Goal: Transaction & Acquisition: Purchase product/service

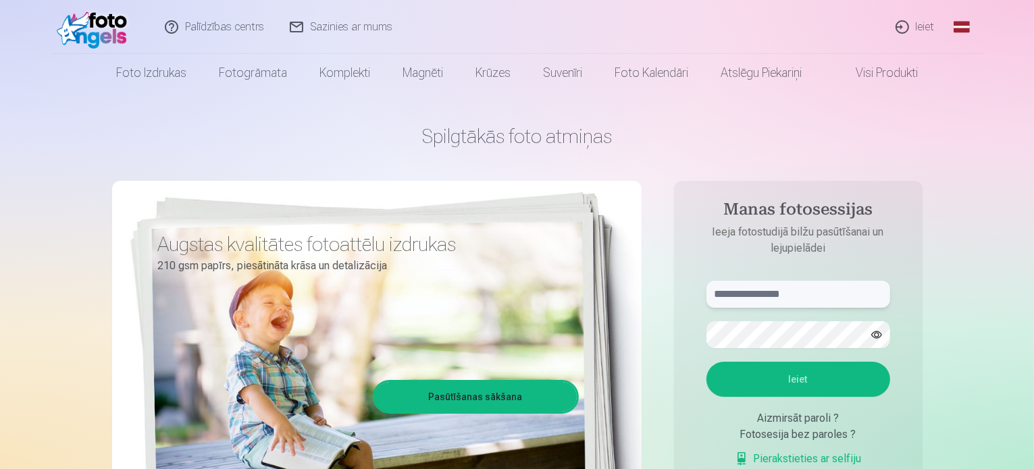
click at [832, 299] on input "text" at bounding box center [798, 294] width 184 height 27
type input "**********"
click at [794, 373] on button "Ieiet" at bounding box center [798, 379] width 184 height 35
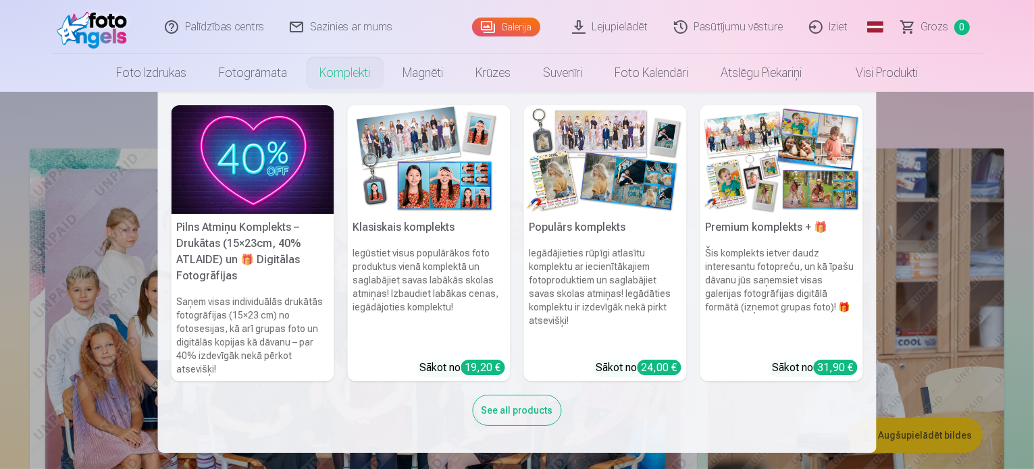
click at [240, 304] on h6 "Saņem visas individuālās drukātās fotogrāfijas (15×23 cm) no fotosesijas, kā ar…" at bounding box center [253, 336] width 163 height 92
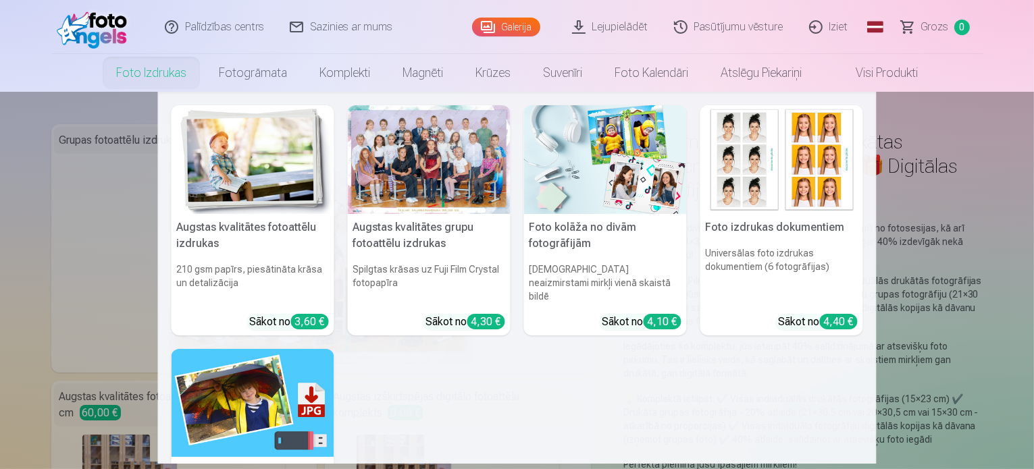
click at [159, 74] on link "Foto izdrukas" at bounding box center [151, 73] width 103 height 38
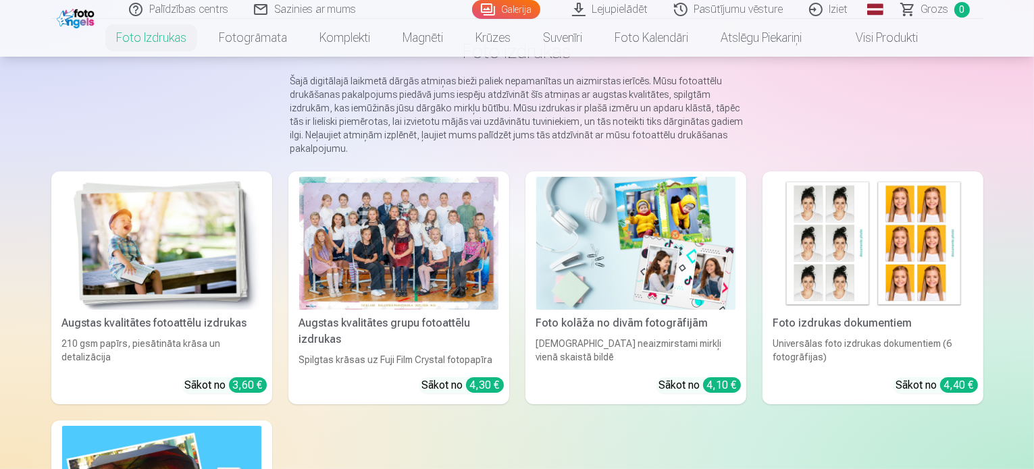
scroll to position [135, 0]
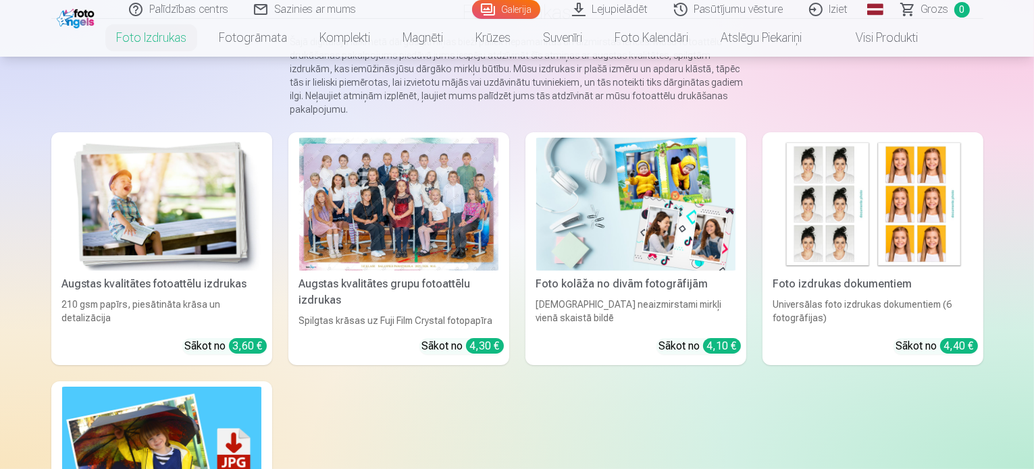
click at [163, 222] on img at bounding box center [161, 204] width 199 height 133
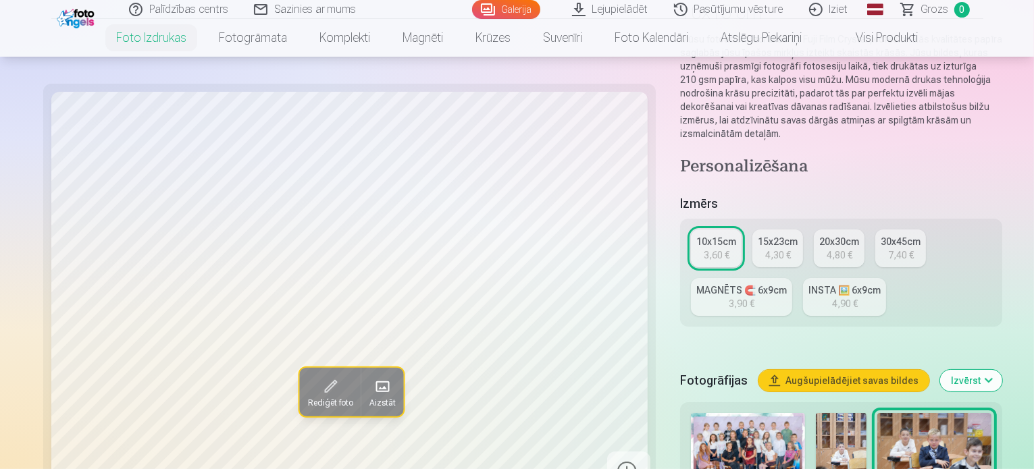
scroll to position [203, 0]
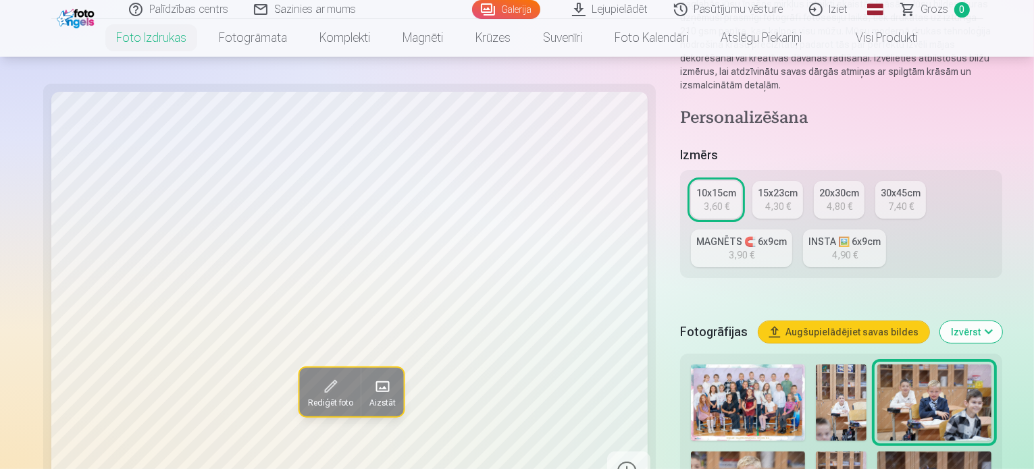
click at [816, 365] on img at bounding box center [841, 403] width 51 height 76
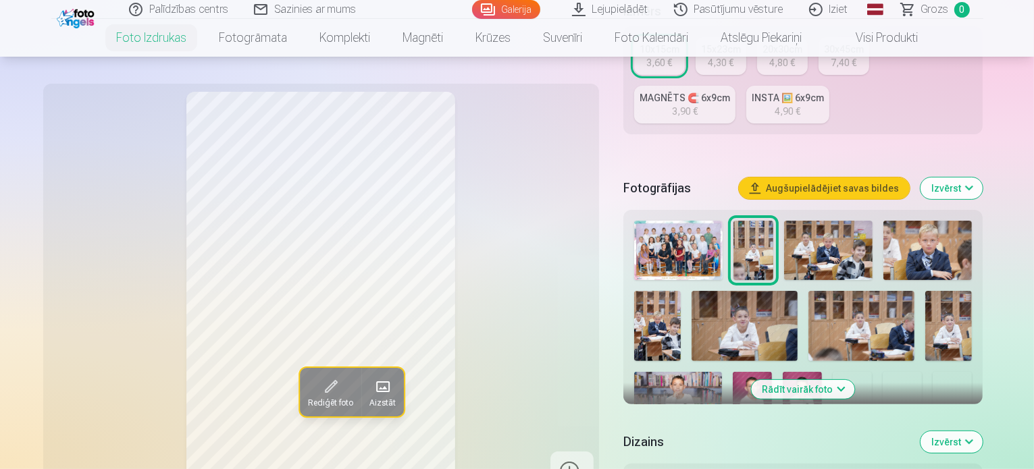
scroll to position [338, 0]
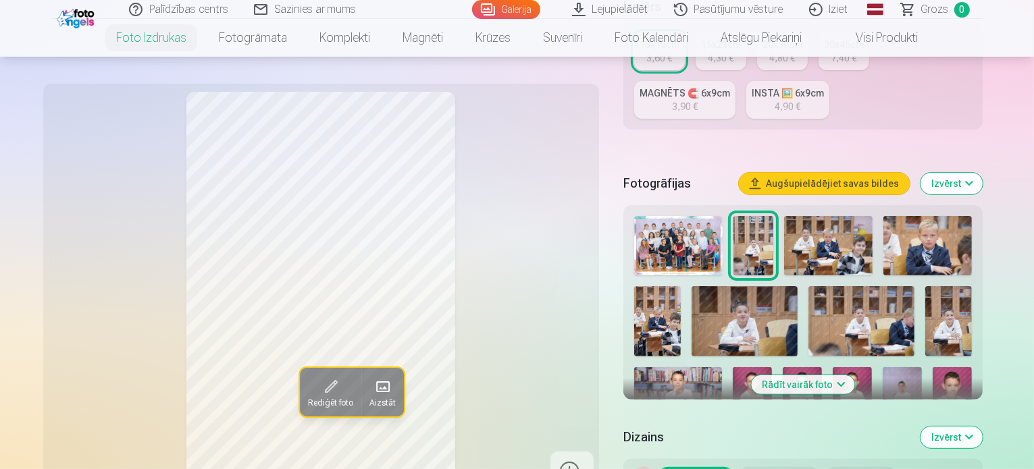
click at [831, 216] on img at bounding box center [828, 245] width 89 height 59
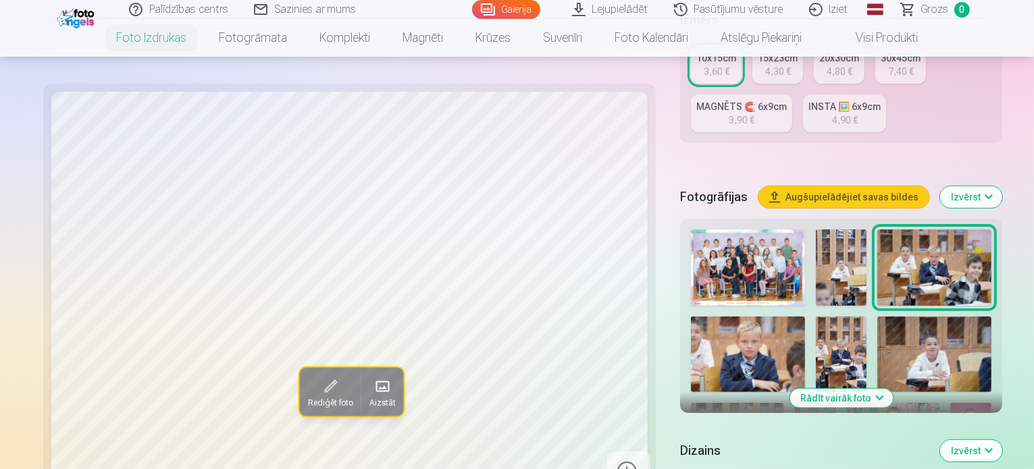
click at [805, 317] on img at bounding box center [748, 355] width 114 height 76
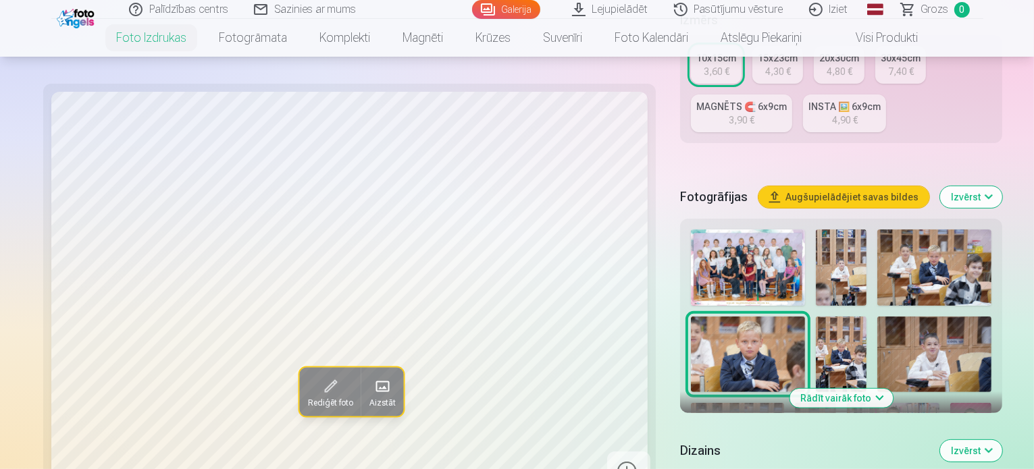
click at [866, 317] on img at bounding box center [841, 355] width 51 height 76
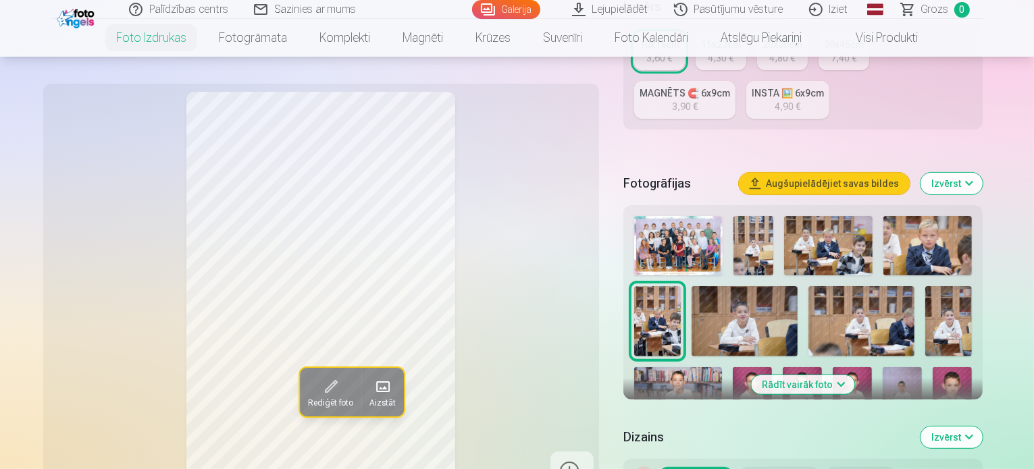
click at [638, 284] on div at bounding box center [803, 388] width 349 height 355
click at [691, 286] on img at bounding box center [744, 321] width 106 height 70
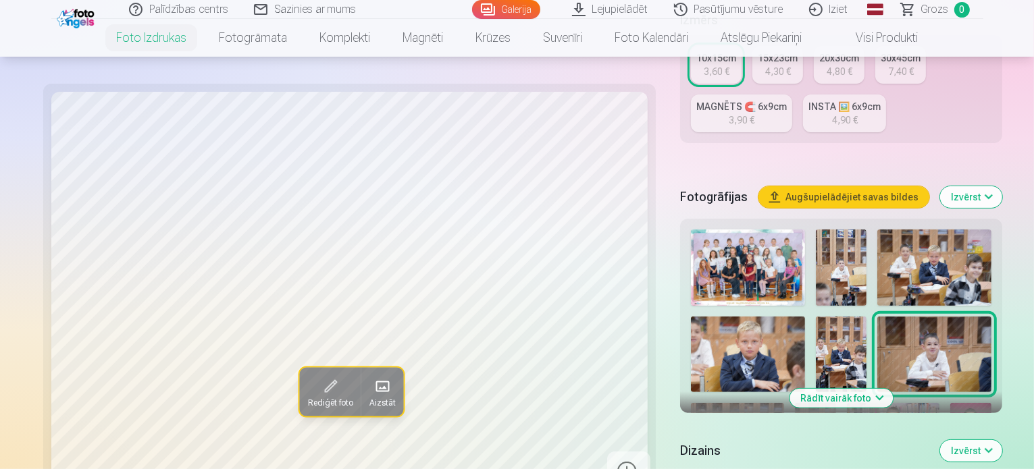
click at [783, 403] on img at bounding box center [737, 434] width 93 height 62
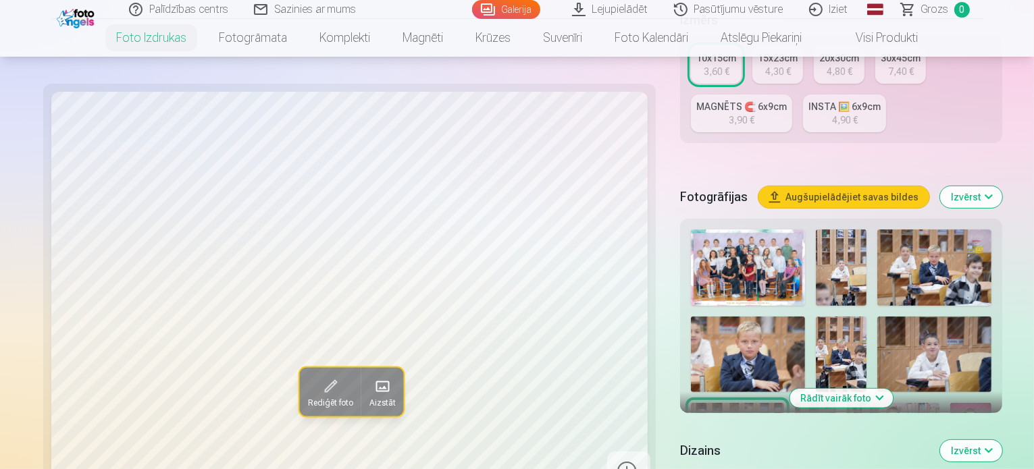
click at [836, 403] on img at bounding box center [815, 434] width 41 height 62
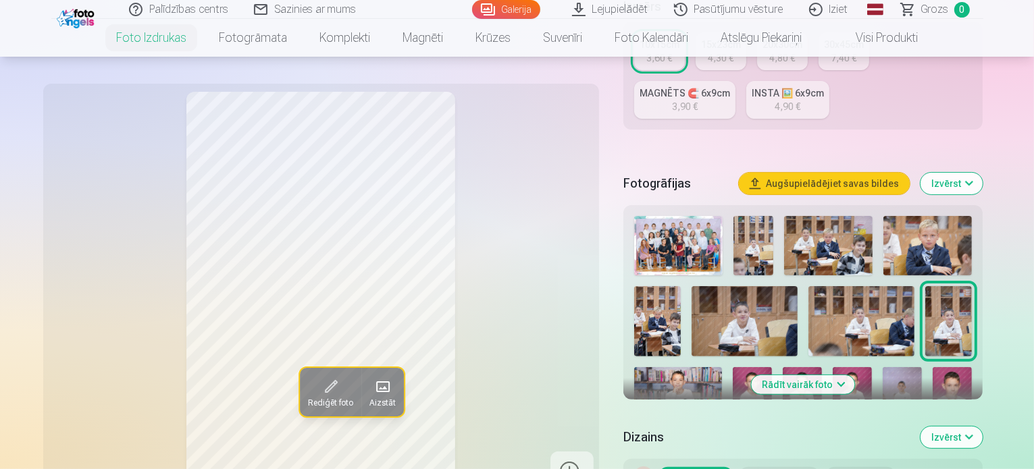
click at [722, 367] on img at bounding box center [678, 396] width 88 height 59
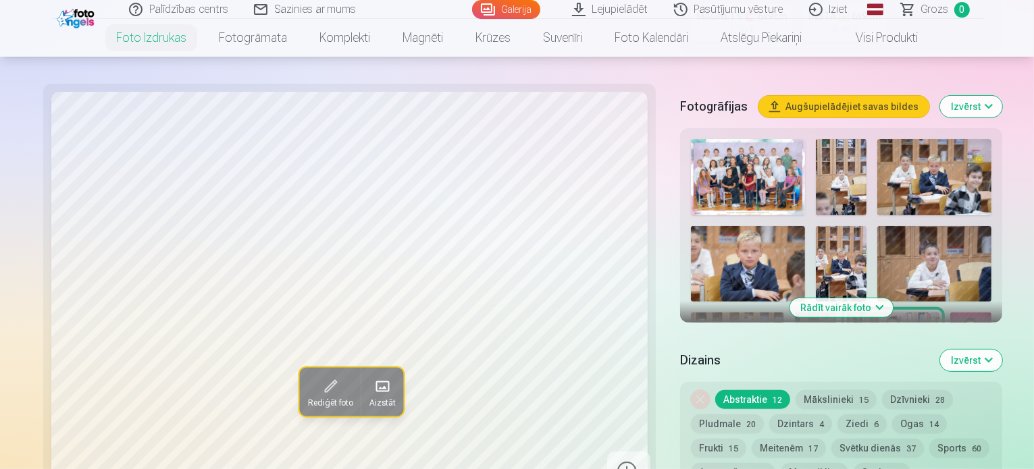
scroll to position [405, 0]
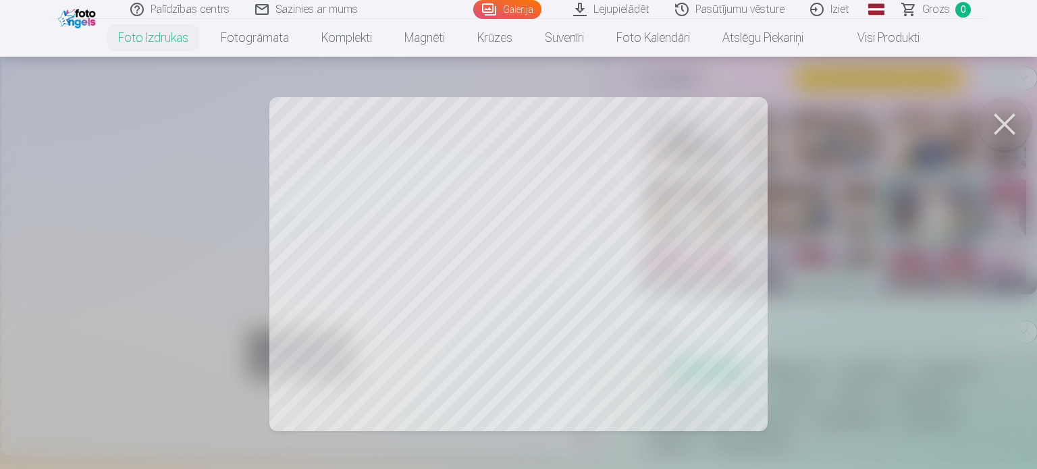
click at [556, 296] on div at bounding box center [518, 234] width 1037 height 469
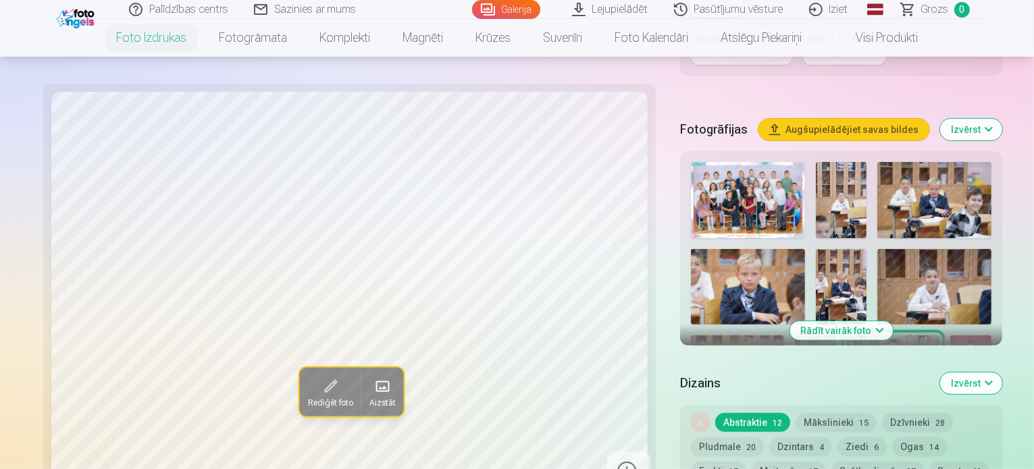
click at [371, 376] on span at bounding box center [382, 387] width 22 height 22
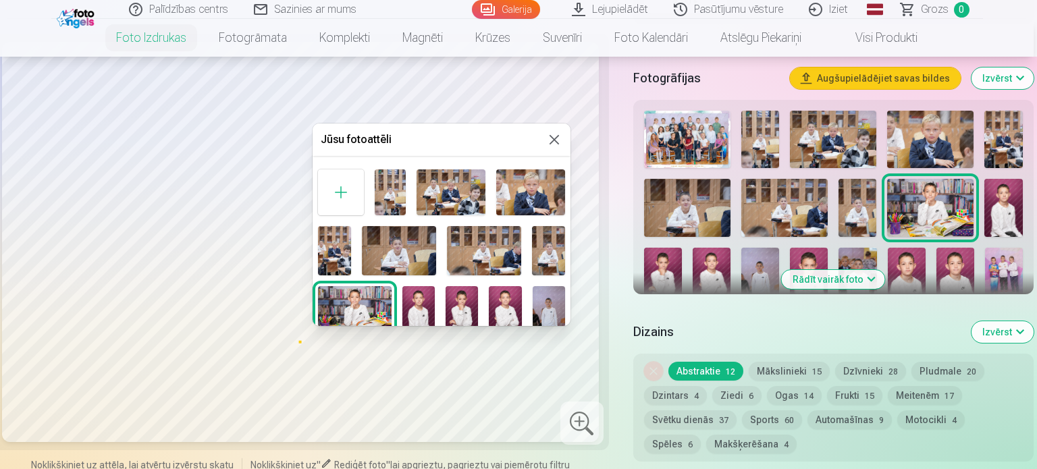
click at [550, 134] on button at bounding box center [554, 140] width 16 height 16
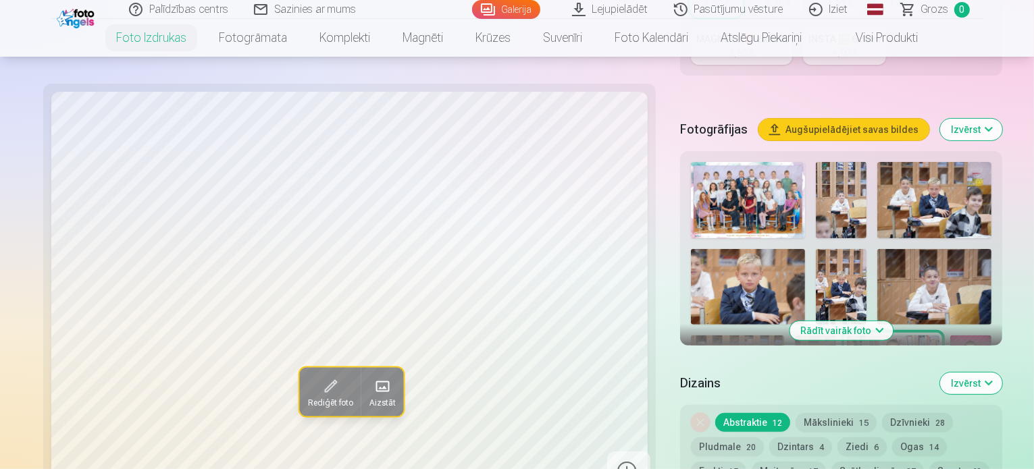
click at [319, 376] on span at bounding box center [330, 387] width 22 height 22
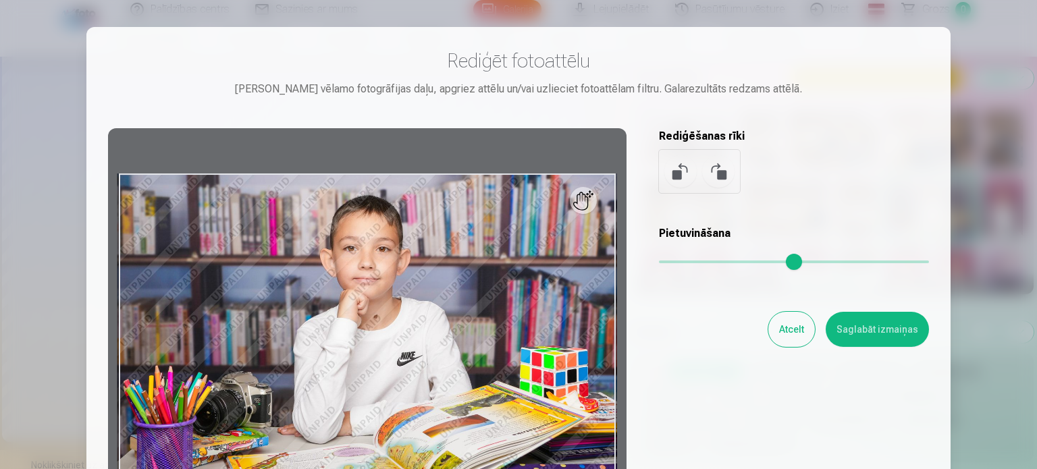
click at [876, 75] on div "Rediģēt fotoattēlu Pietuvini vēlamo fotogrāfijas daļu, apgriez attēlu un/vai uz…" at bounding box center [518, 72] width 821 height 47
click at [975, 145] on div at bounding box center [518, 234] width 1037 height 469
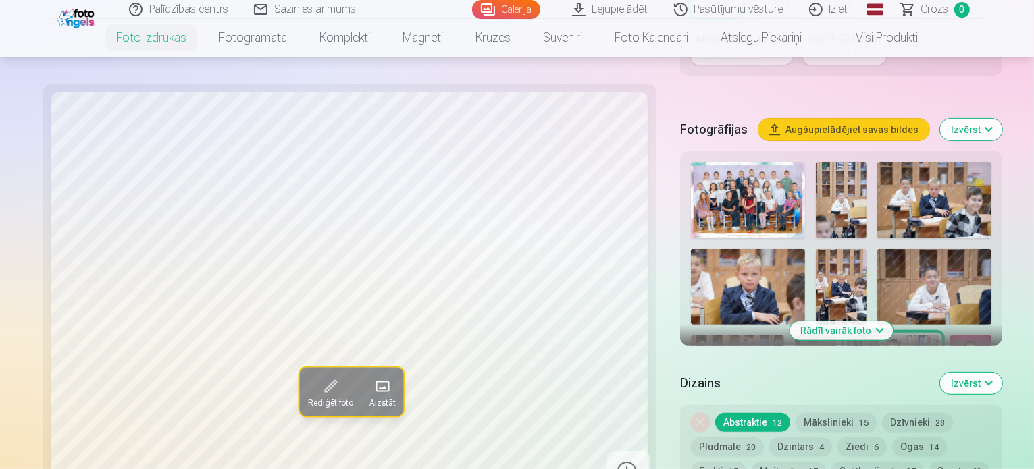
click at [991, 336] on img at bounding box center [970, 367] width 41 height 62
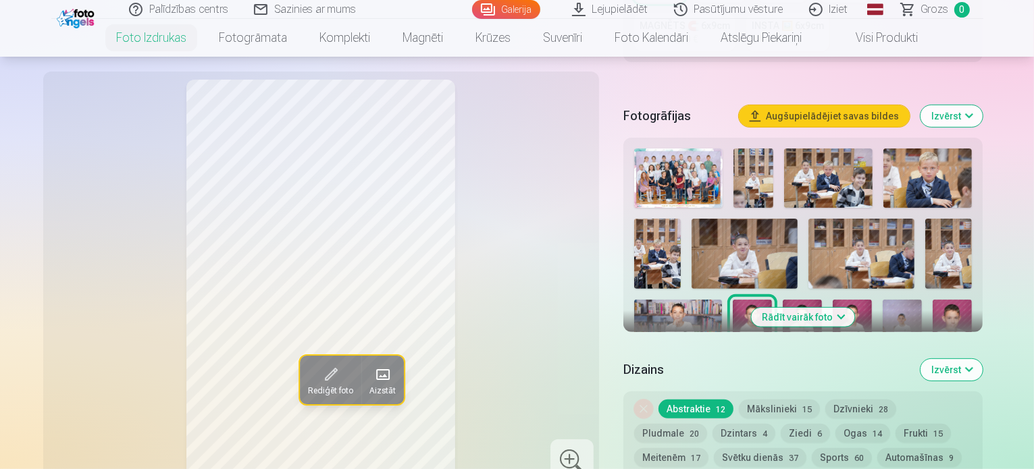
click at [783, 300] on img at bounding box center [802, 329] width 39 height 59
click at [833, 300] on img at bounding box center [852, 329] width 39 height 59
click at [882, 300] on img at bounding box center [901, 329] width 39 height 59
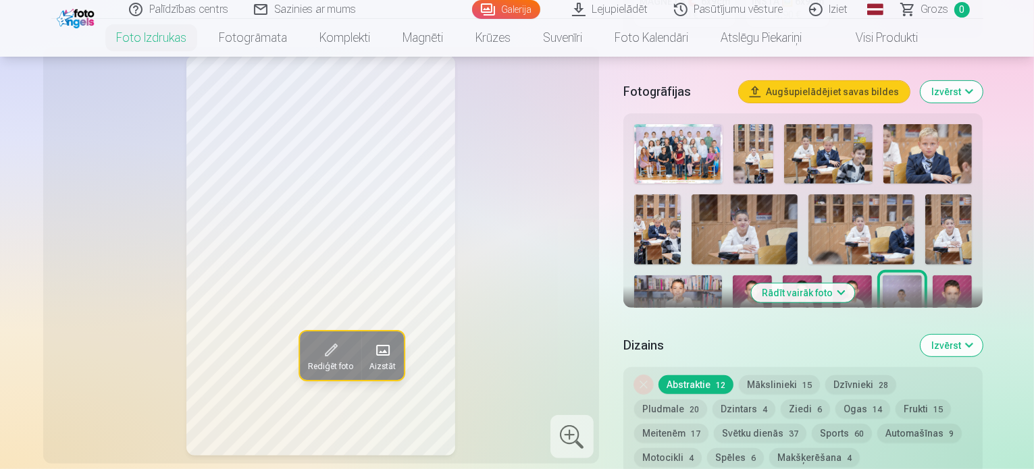
scroll to position [473, 0]
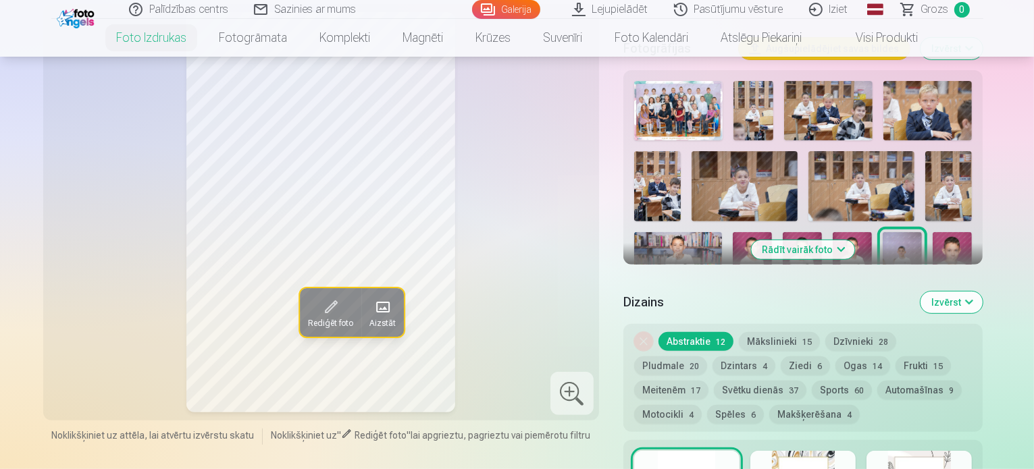
click at [932, 232] on img at bounding box center [951, 261] width 39 height 59
click at [673, 302] on img at bounding box center [653, 331] width 39 height 59
click at [723, 302] on img at bounding box center [703, 331] width 39 height 59
click at [772, 302] on img at bounding box center [752, 331] width 39 height 59
click at [822, 302] on img at bounding box center [802, 331] width 39 height 59
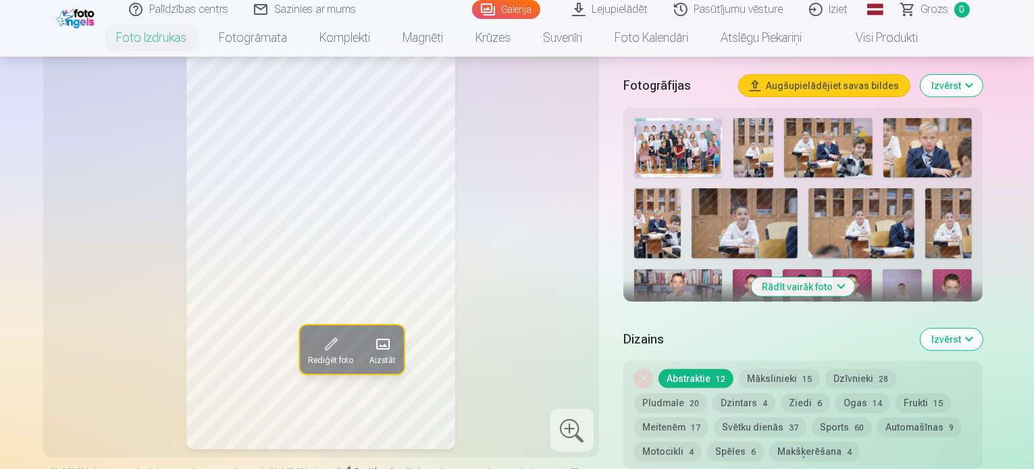
scroll to position [405, 0]
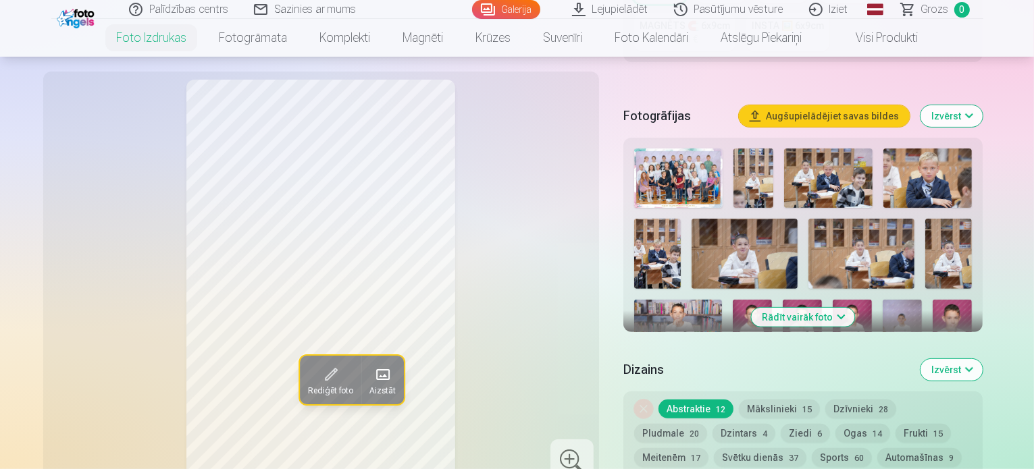
click at [833, 300] on img at bounding box center [852, 329] width 39 height 59
click at [882, 300] on img at bounding box center [901, 329] width 39 height 59
click at [932, 300] on img at bounding box center [951, 329] width 39 height 59
click at [882, 300] on img at bounding box center [901, 329] width 39 height 59
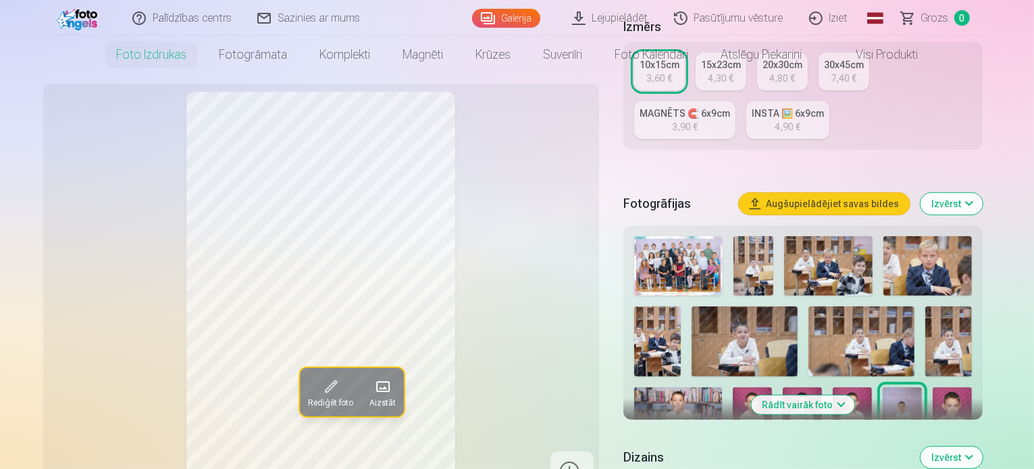
scroll to position [338, 0]
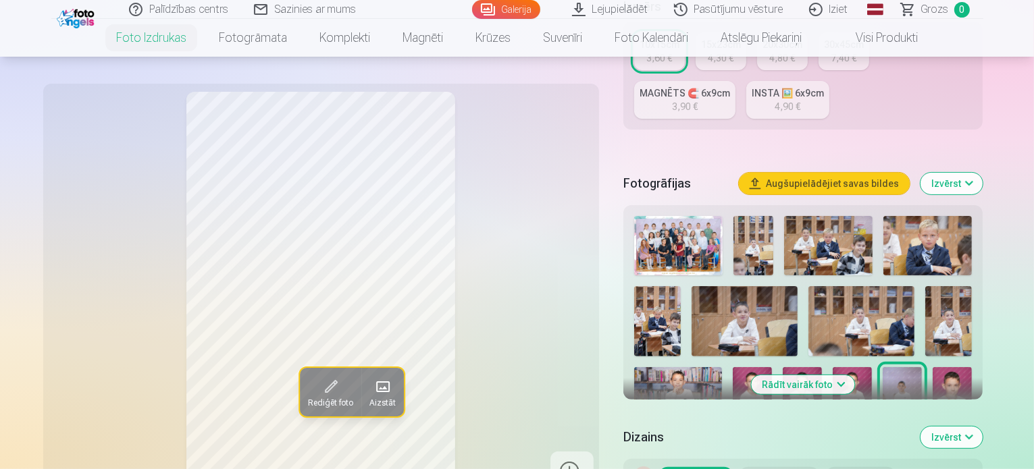
click at [764, 216] on img at bounding box center [752, 245] width 39 height 59
click at [840, 216] on img at bounding box center [828, 245] width 89 height 59
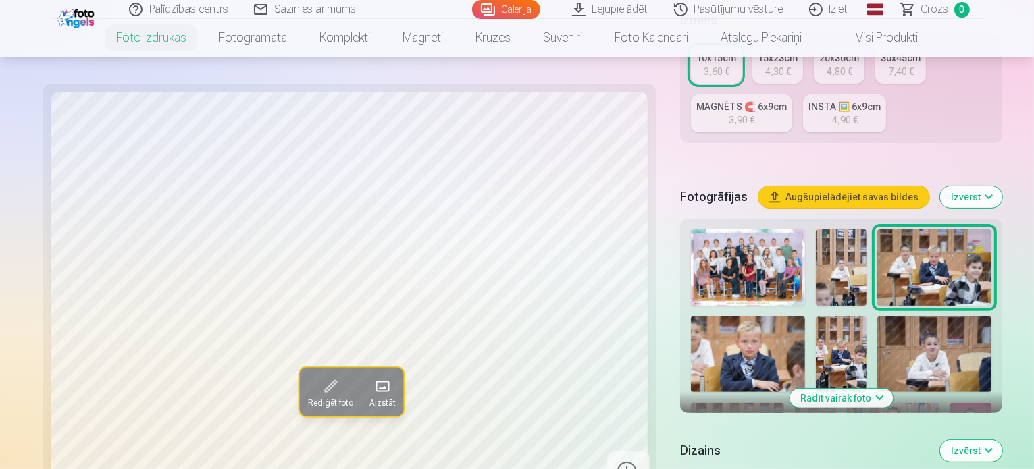
click at [805, 317] on img at bounding box center [748, 355] width 114 height 76
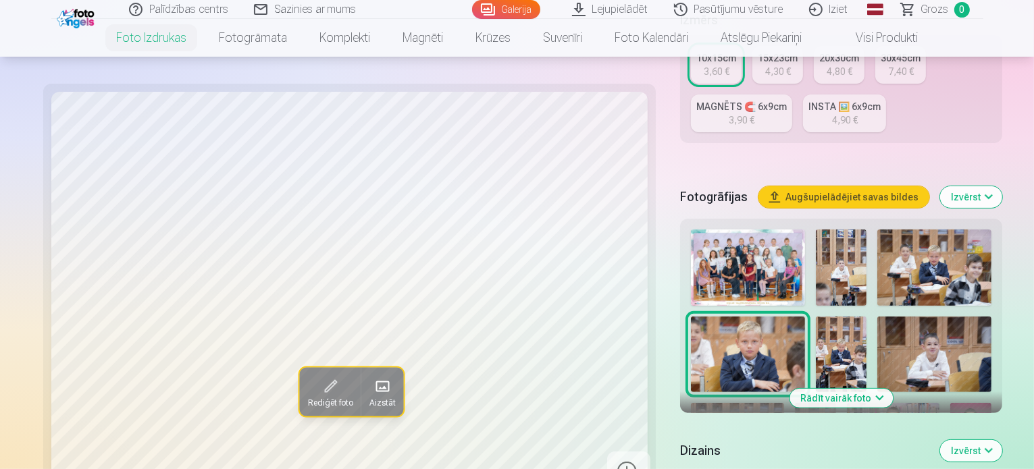
click at [866, 317] on img at bounding box center [841, 355] width 51 height 76
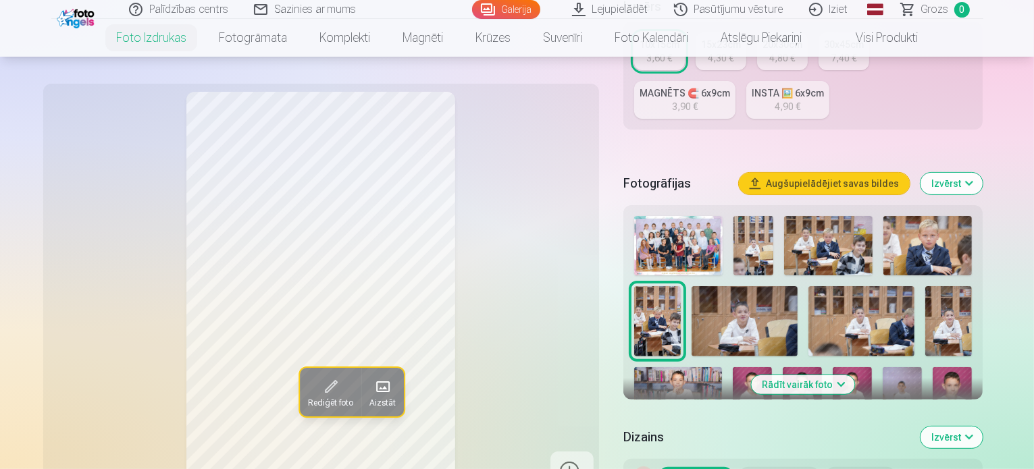
click at [711, 286] on img at bounding box center [744, 321] width 106 height 70
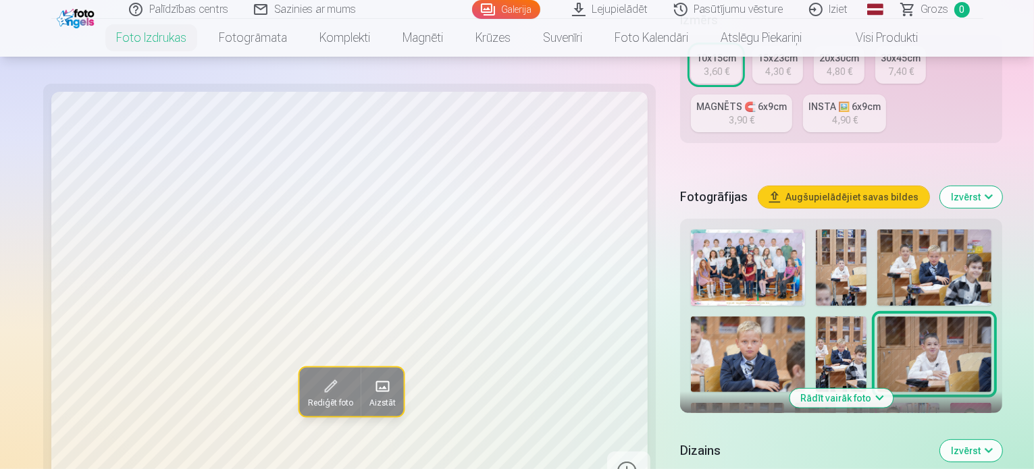
click at [776, 403] on img at bounding box center [737, 434] width 93 height 62
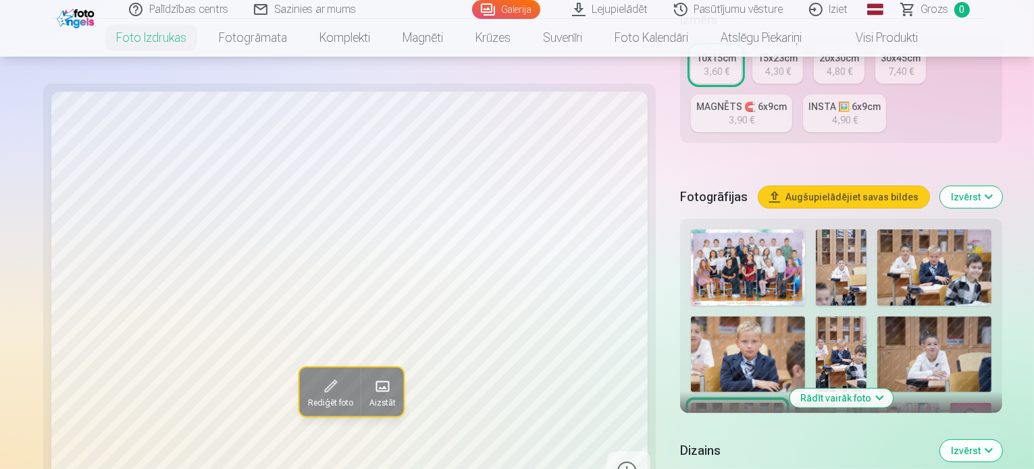
click at [763, 403] on img at bounding box center [737, 434] width 93 height 62
click at [877, 317] on img at bounding box center [934, 355] width 114 height 76
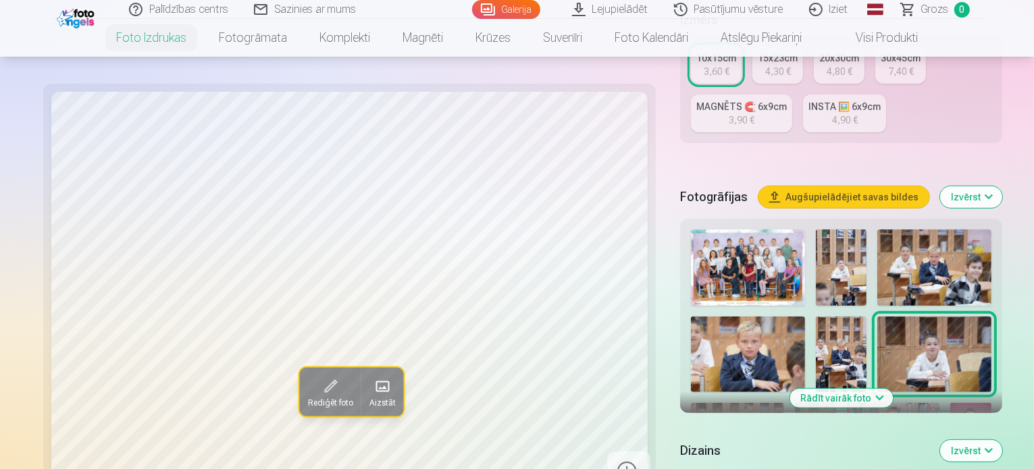
click at [831, 267] on div at bounding box center [840, 452] width 311 height 456
click at [764, 403] on img at bounding box center [737, 434] width 93 height 62
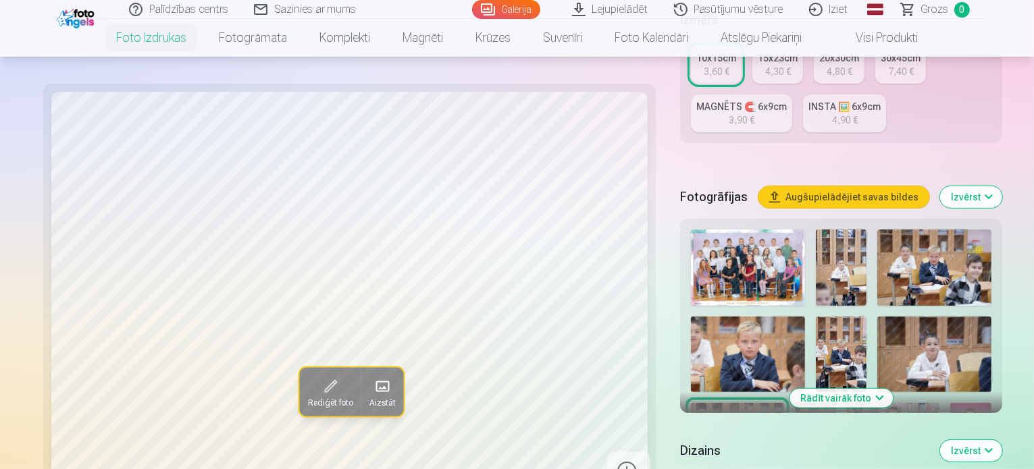
click at [836, 403] on img at bounding box center [815, 434] width 41 height 62
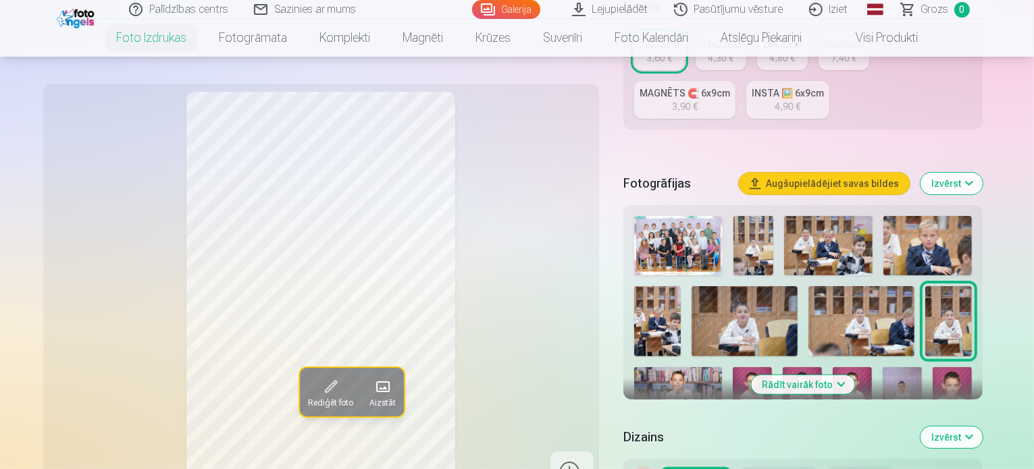
click at [722, 367] on img at bounding box center [678, 396] width 88 height 59
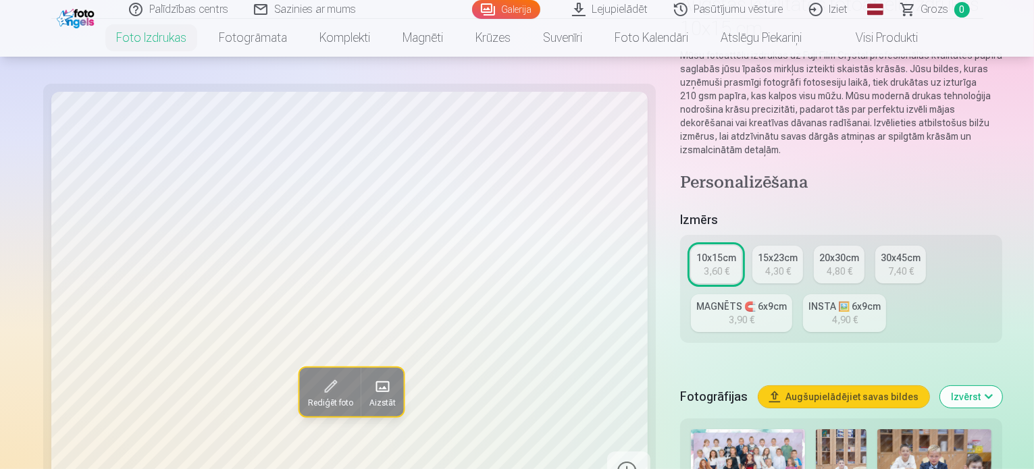
scroll to position [68, 0]
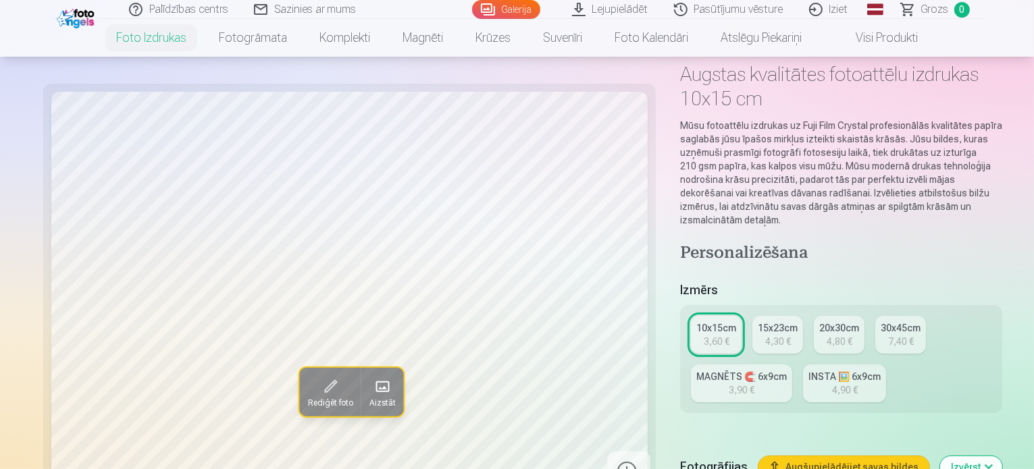
click at [696, 321] on div "10x15cm" at bounding box center [716, 328] width 40 height 14
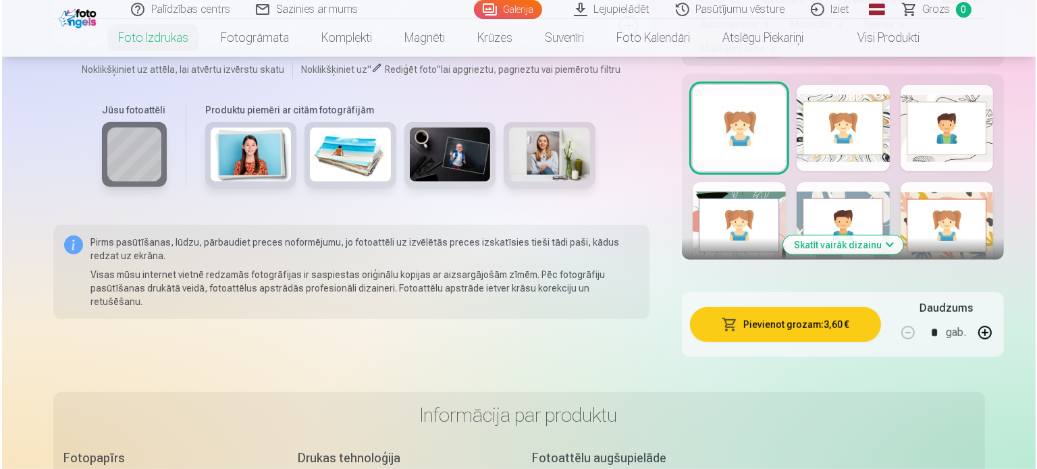
scroll to position [878, 0]
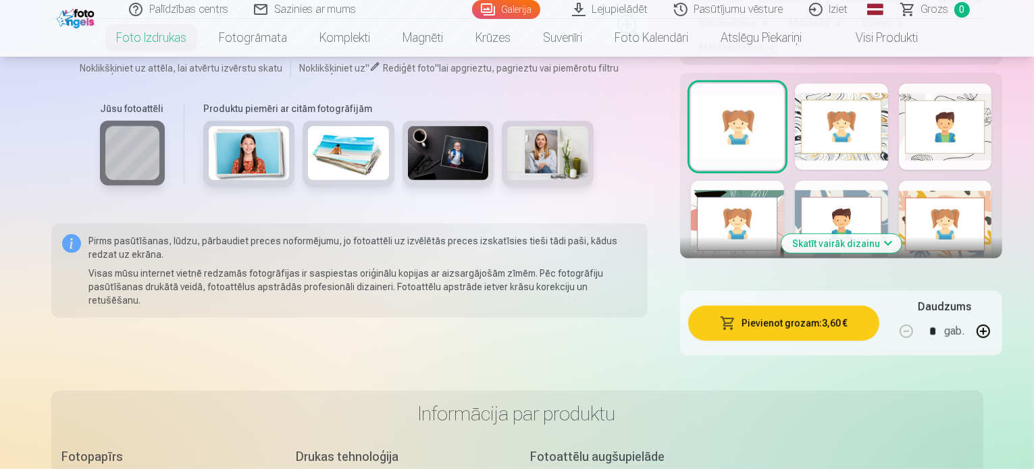
click at [764, 306] on button "Pievienot grozam : 3,60 €" at bounding box center [783, 323] width 190 height 35
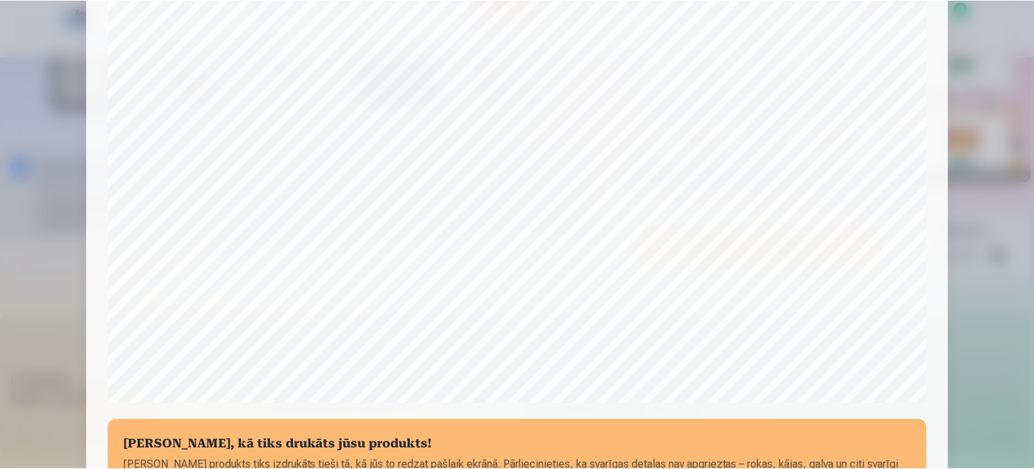
scroll to position [367, 0]
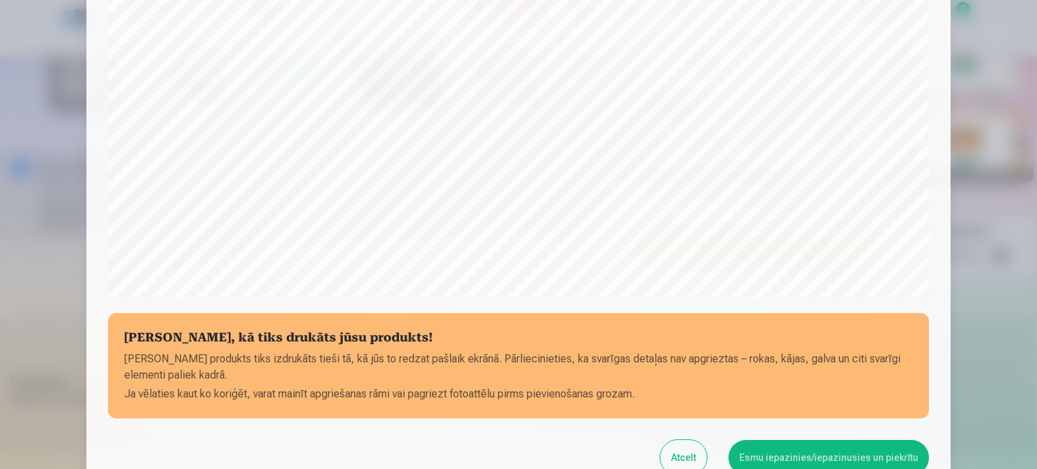
click at [839, 451] on button "Esmu iepazinies/iepazinusies un piekrītu" at bounding box center [829, 457] width 201 height 35
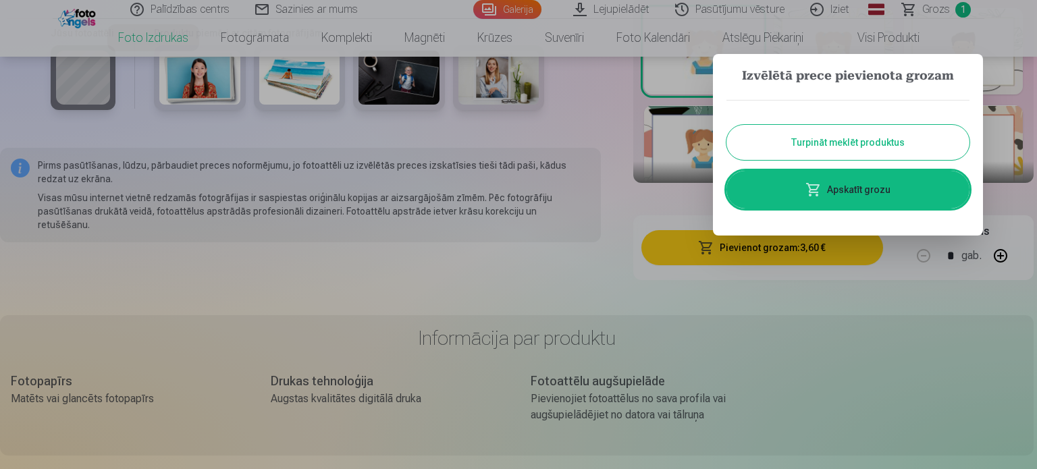
click at [886, 142] on button "Turpināt meklēt produktus" at bounding box center [848, 142] width 243 height 35
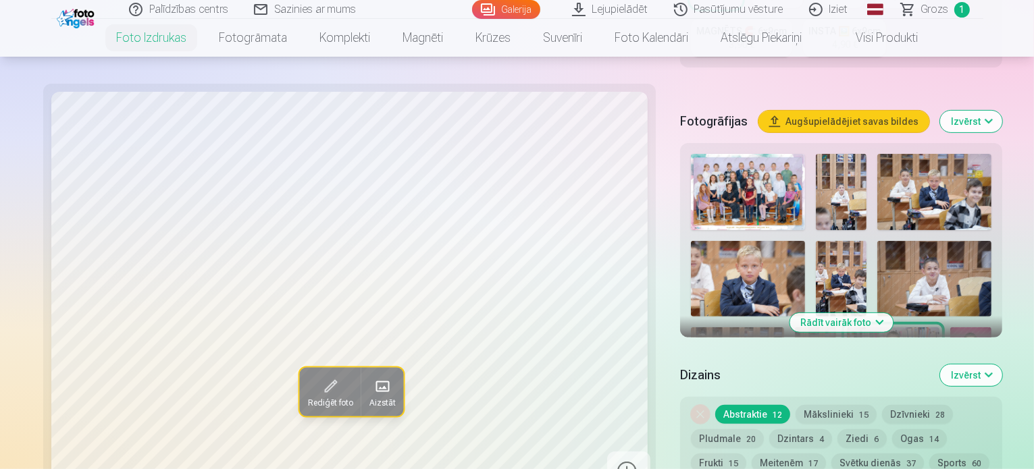
scroll to position [405, 0]
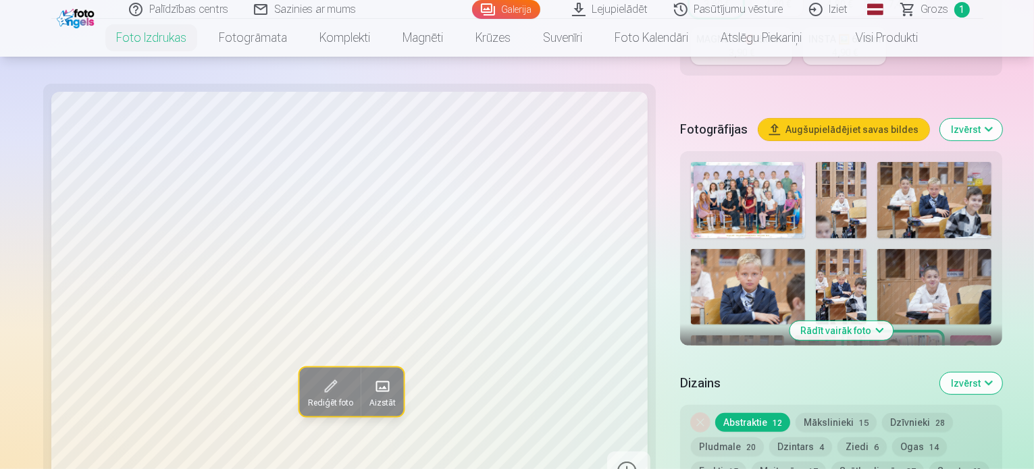
click at [991, 336] on img at bounding box center [970, 367] width 41 height 62
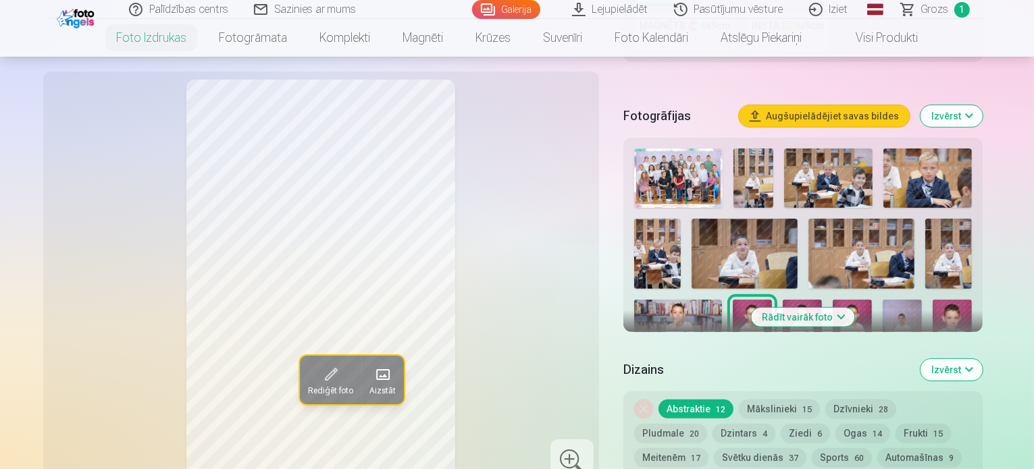
click at [783, 300] on img at bounding box center [802, 329] width 39 height 59
click at [833, 300] on img at bounding box center [852, 329] width 39 height 59
click at [783, 300] on img at bounding box center [802, 329] width 39 height 59
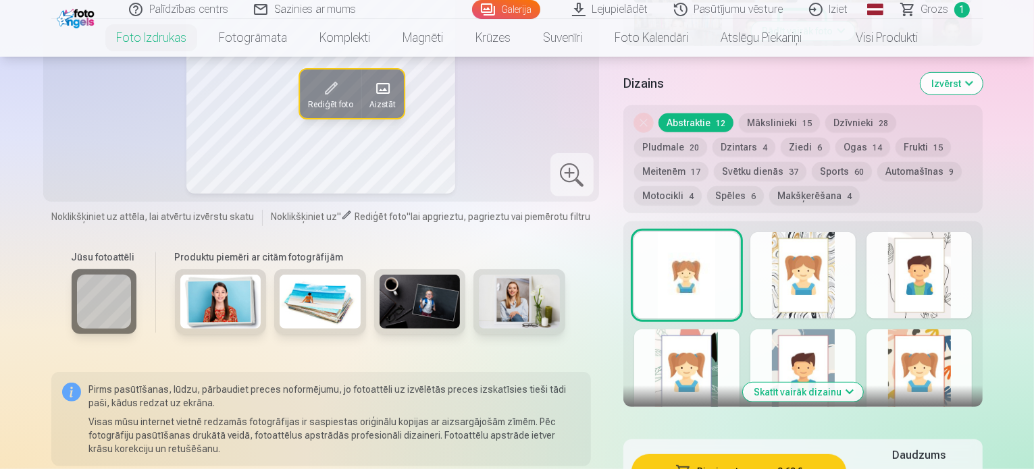
scroll to position [743, 0]
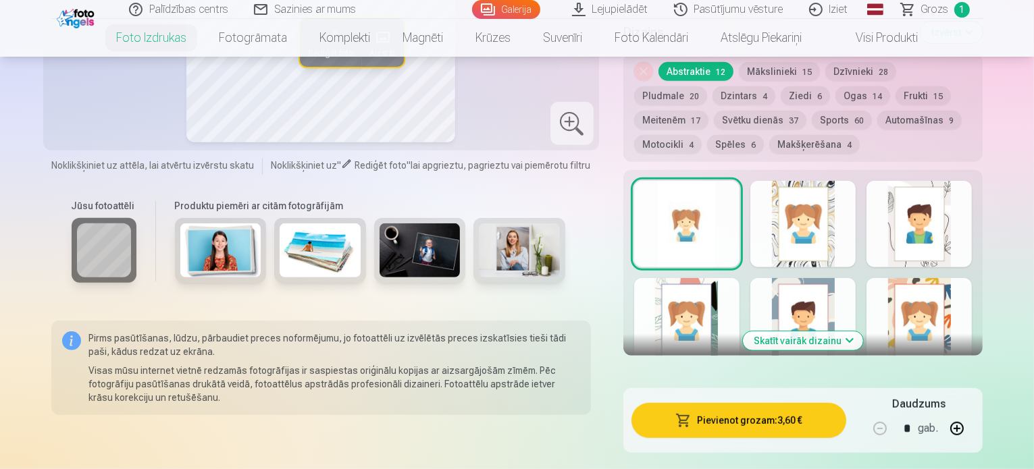
click at [836, 181] on div at bounding box center [802, 224] width 105 height 86
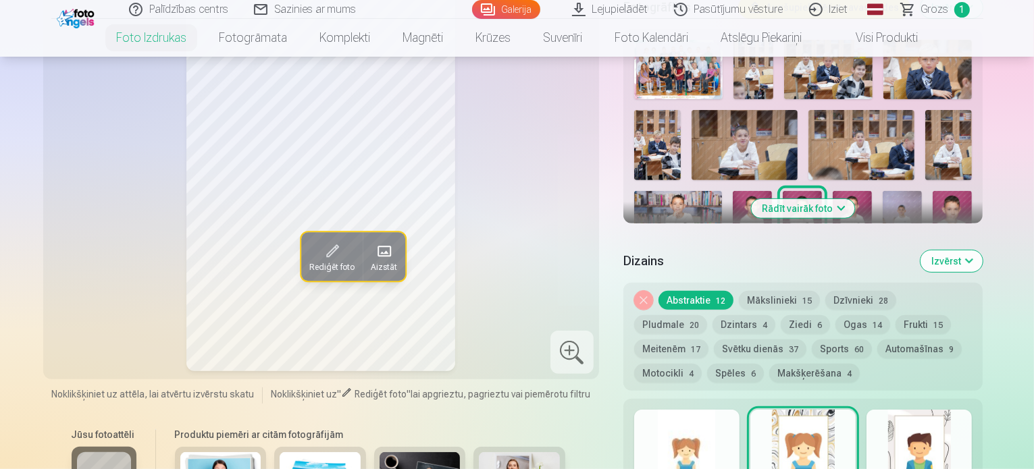
scroll to position [540, 0]
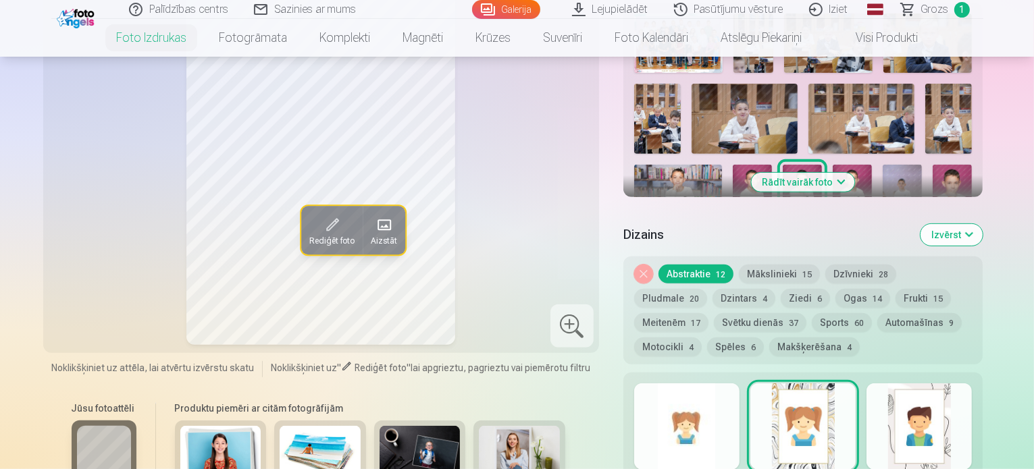
click at [694, 399] on div at bounding box center [686, 427] width 105 height 86
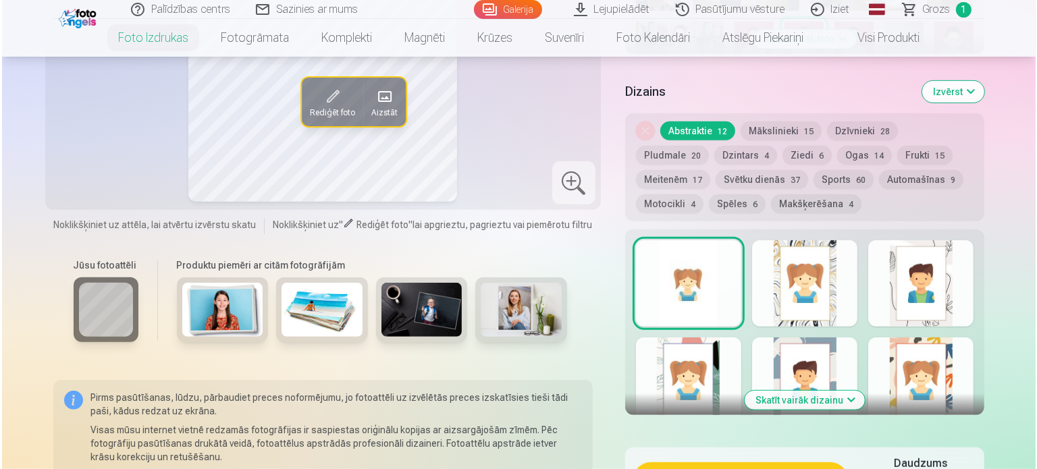
scroll to position [743, 0]
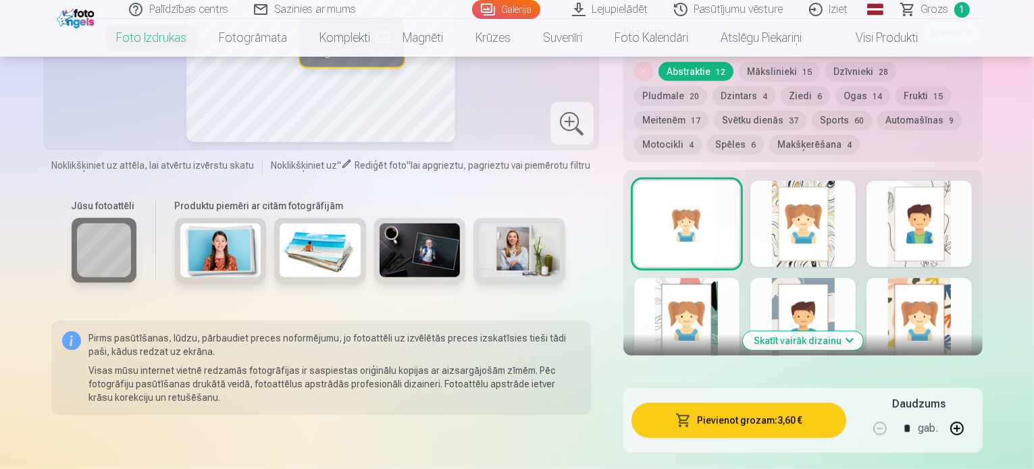
click at [781, 403] on button "Pievienot grozam : 3,60 €" at bounding box center [738, 420] width 215 height 35
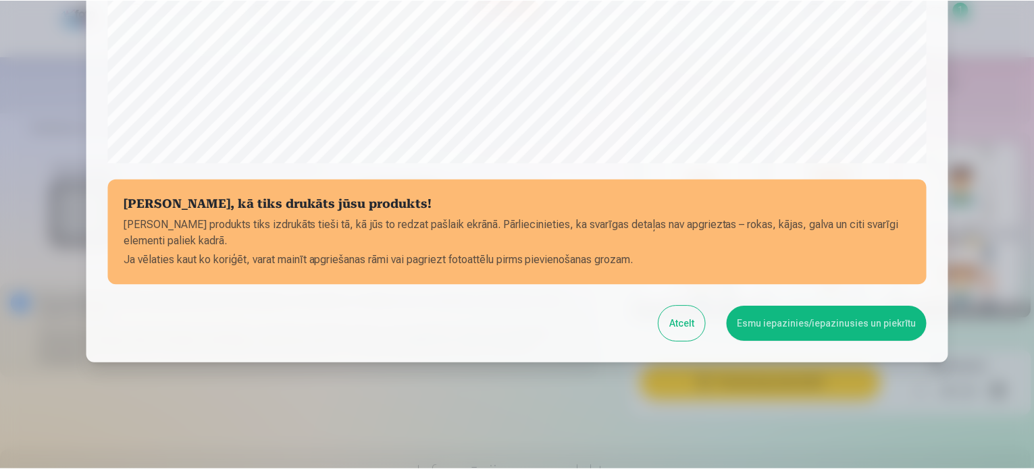
scroll to position [502, 0]
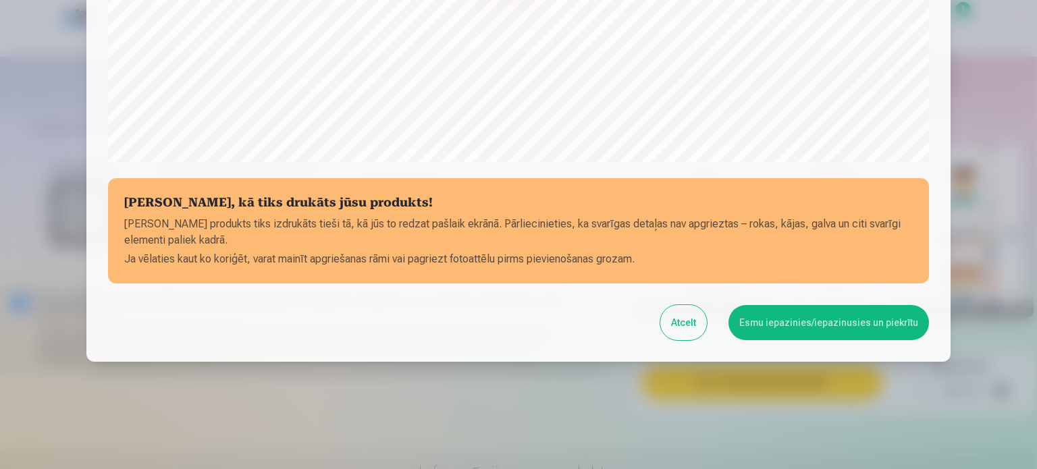
click at [773, 327] on button "Esmu iepazinies/iepazinusies un piekrītu" at bounding box center [829, 322] width 201 height 35
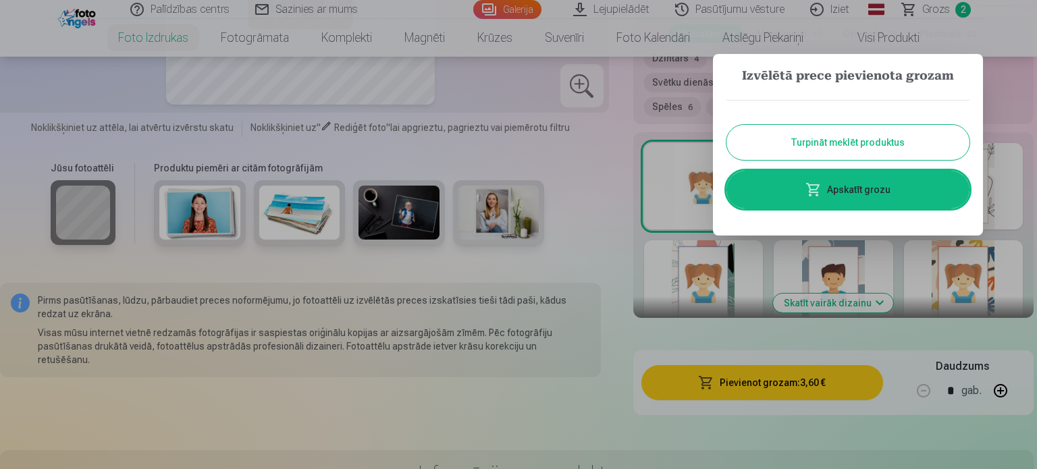
click at [851, 138] on button "Turpināt meklēt produktus" at bounding box center [848, 142] width 243 height 35
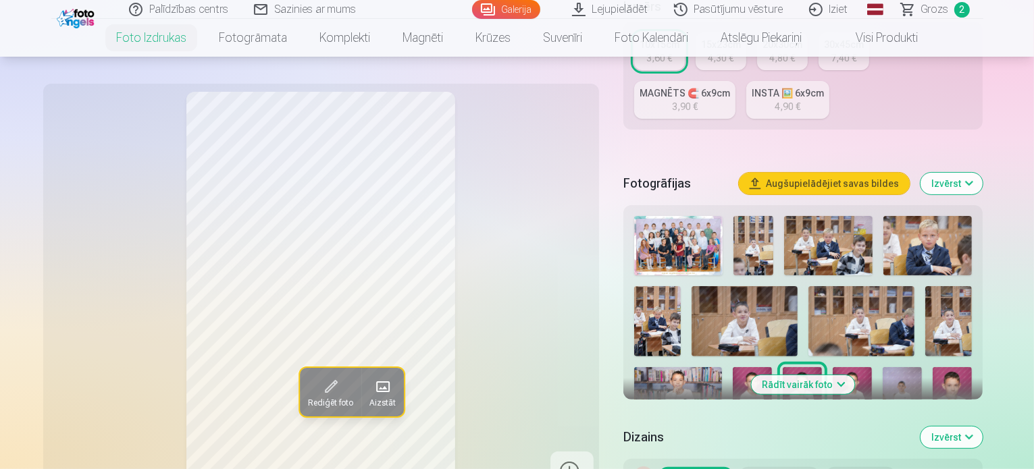
scroll to position [338, 0]
click at [882, 367] on img at bounding box center [901, 396] width 39 height 59
click at [932, 367] on img at bounding box center [951, 396] width 39 height 59
click at [673, 437] on img at bounding box center [653, 466] width 39 height 59
click at [723, 437] on img at bounding box center [703, 466] width 39 height 59
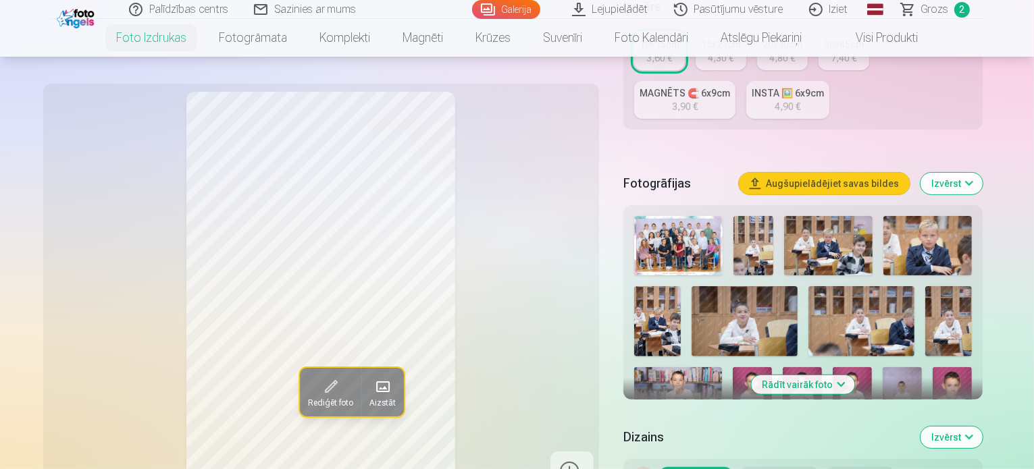
click at [772, 437] on img at bounding box center [752, 466] width 39 height 59
click at [822, 437] on img at bounding box center [802, 466] width 39 height 59
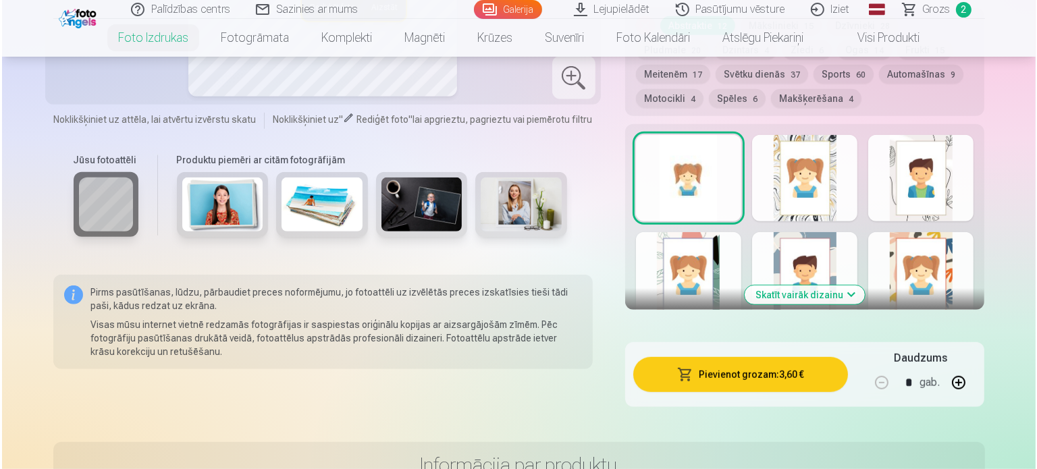
scroll to position [810, 0]
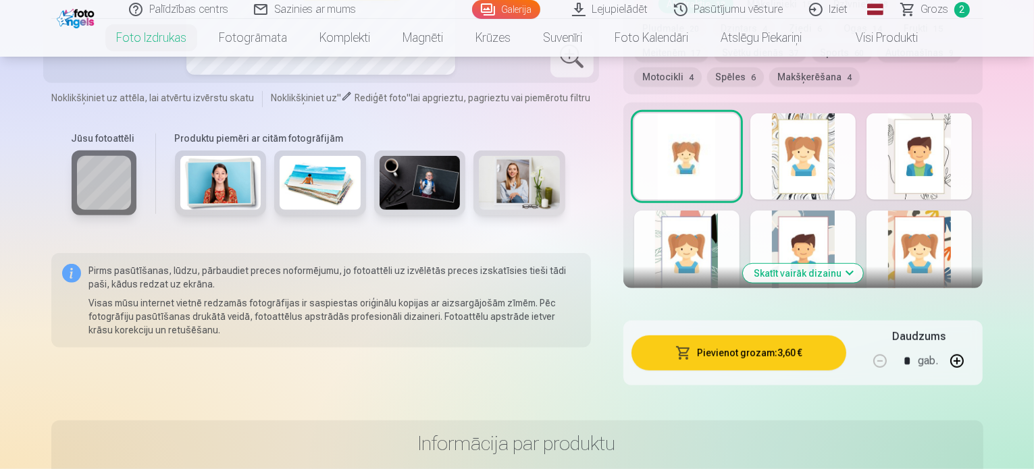
click at [759, 336] on button "Pievienot grozam : 3,60 €" at bounding box center [738, 353] width 215 height 35
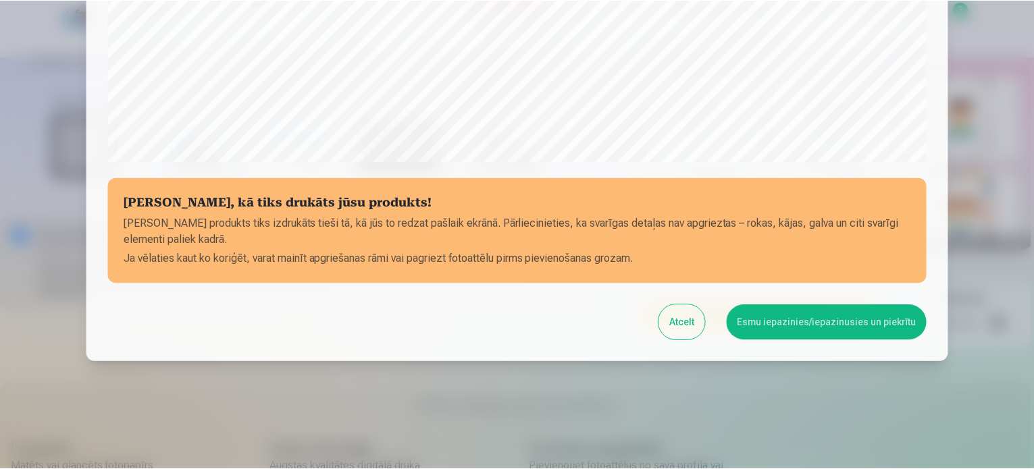
scroll to position [502, 0]
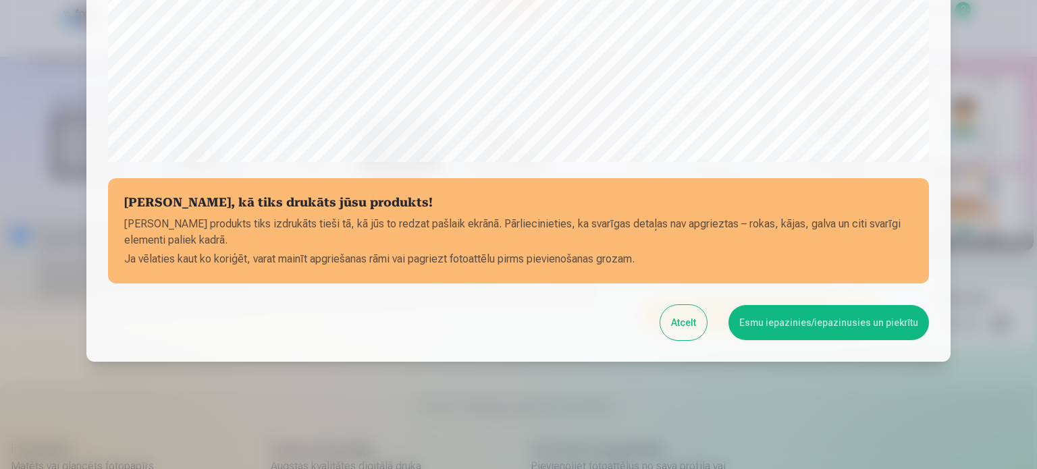
click at [837, 321] on button "Esmu iepazinies/iepazinusies un piekrītu" at bounding box center [829, 322] width 201 height 35
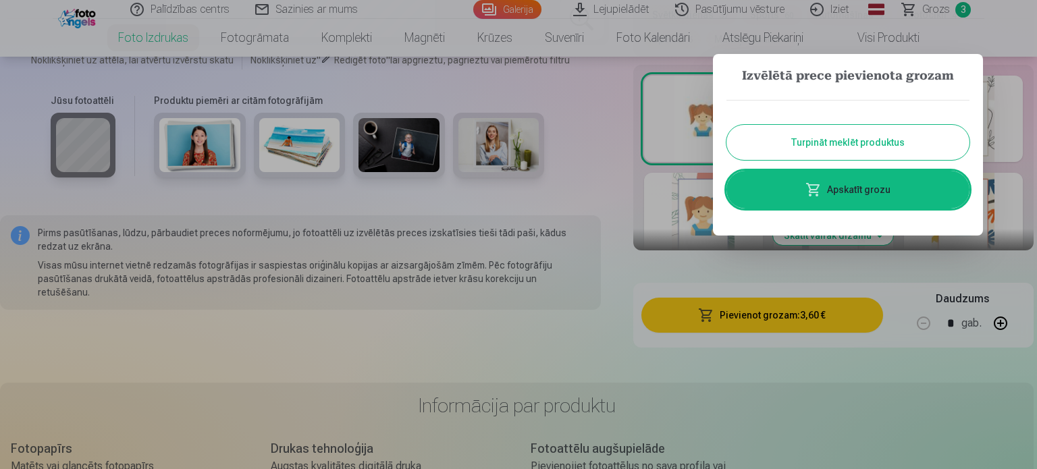
click at [836, 134] on button "Turpināt meklēt produktus" at bounding box center [848, 142] width 243 height 35
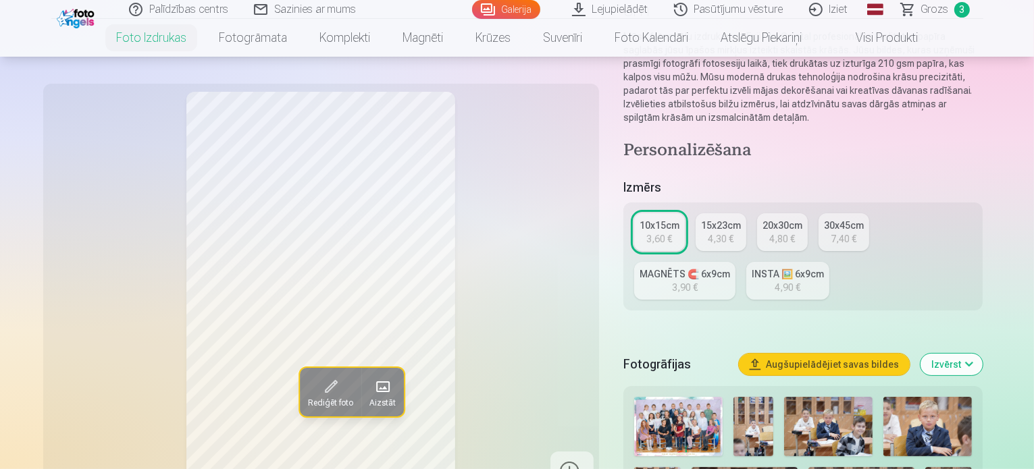
scroll to position [338, 0]
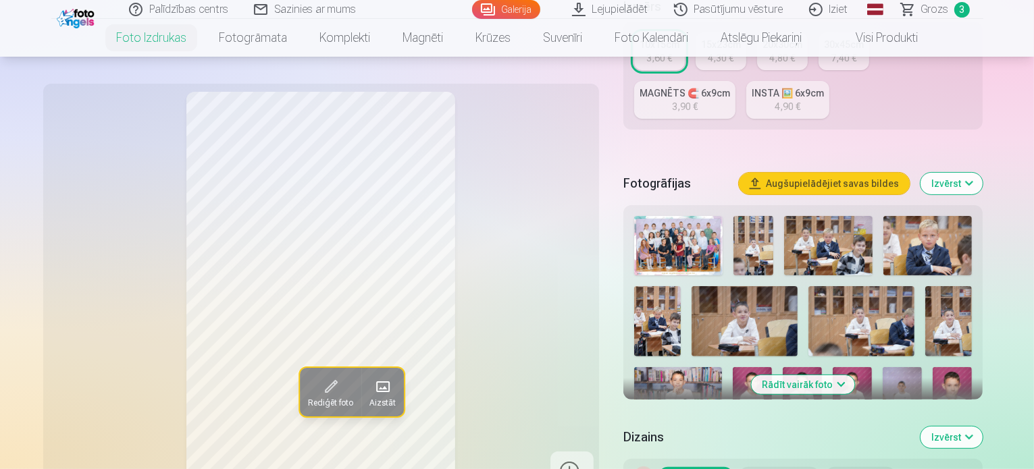
click at [982, 427] on button "Izvērst" at bounding box center [951, 438] width 62 height 22
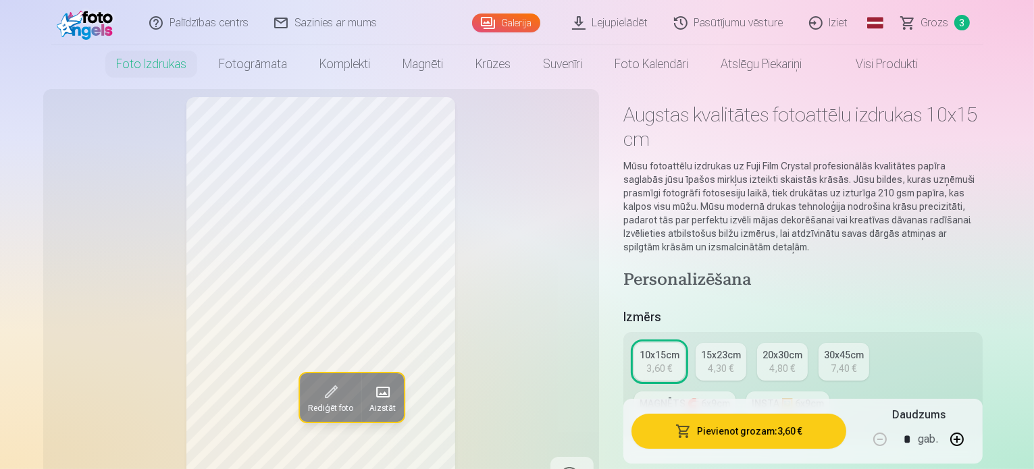
scroll to position [203, 0]
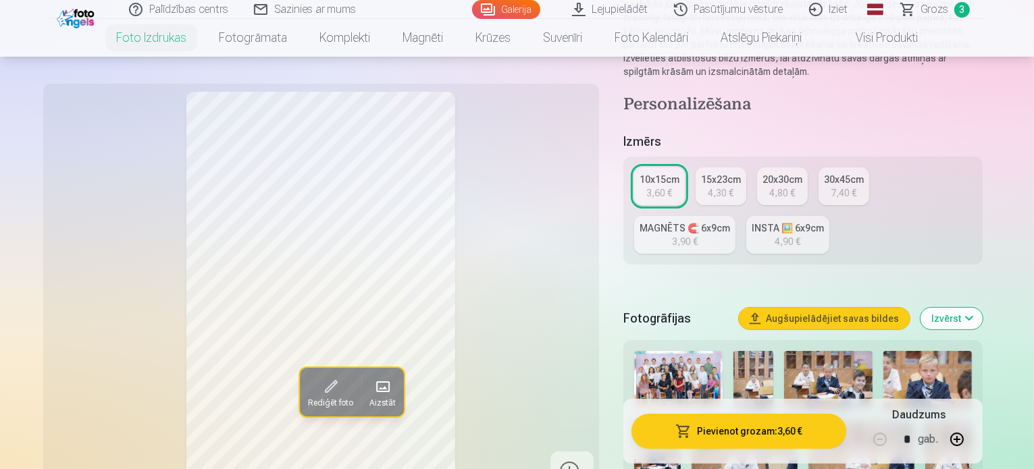
click at [704, 351] on img at bounding box center [678, 380] width 88 height 59
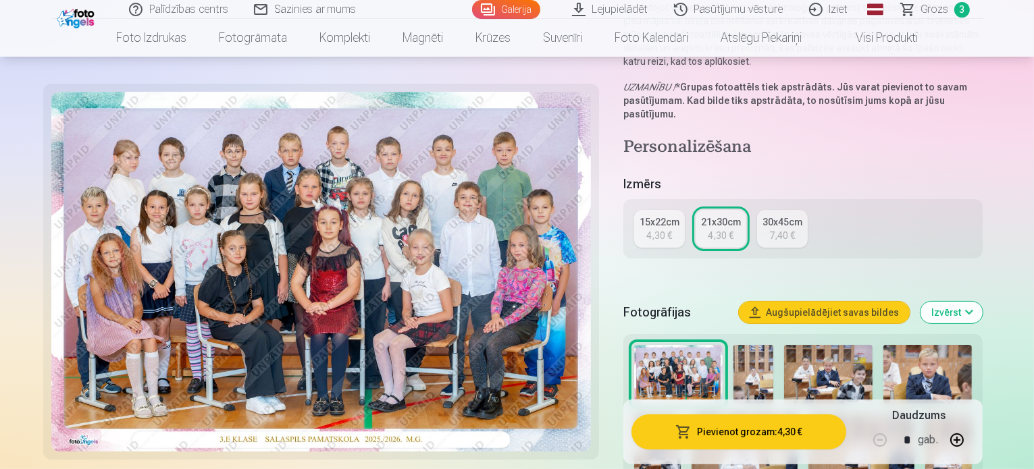
scroll to position [203, 0]
click at [753, 428] on button "Pievienot grozam : 4,30 €" at bounding box center [738, 431] width 215 height 35
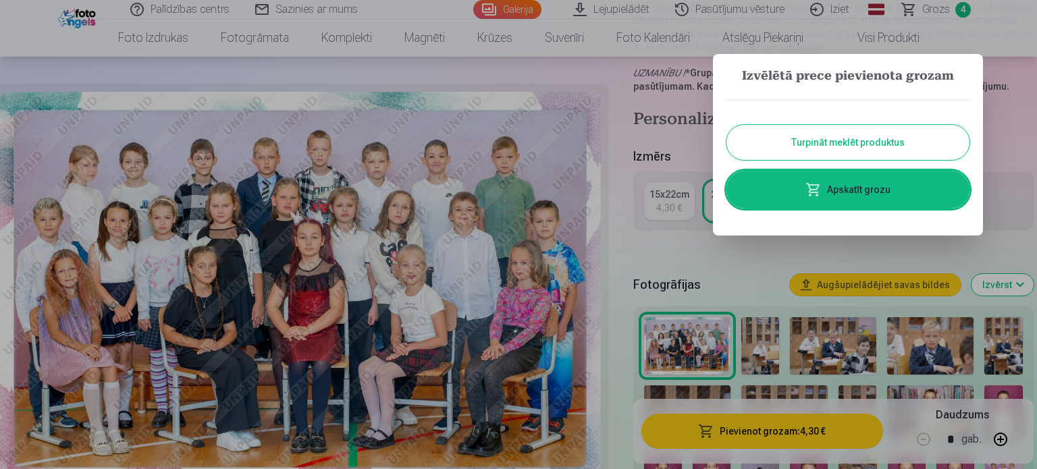
click at [848, 139] on button "Turpināt meklēt produktus" at bounding box center [848, 142] width 243 height 35
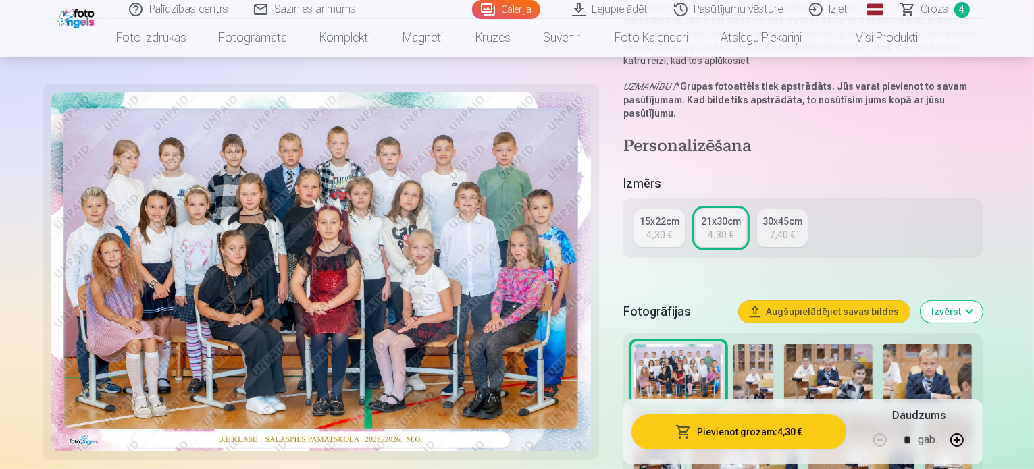
click at [769, 354] on img at bounding box center [752, 373] width 39 height 59
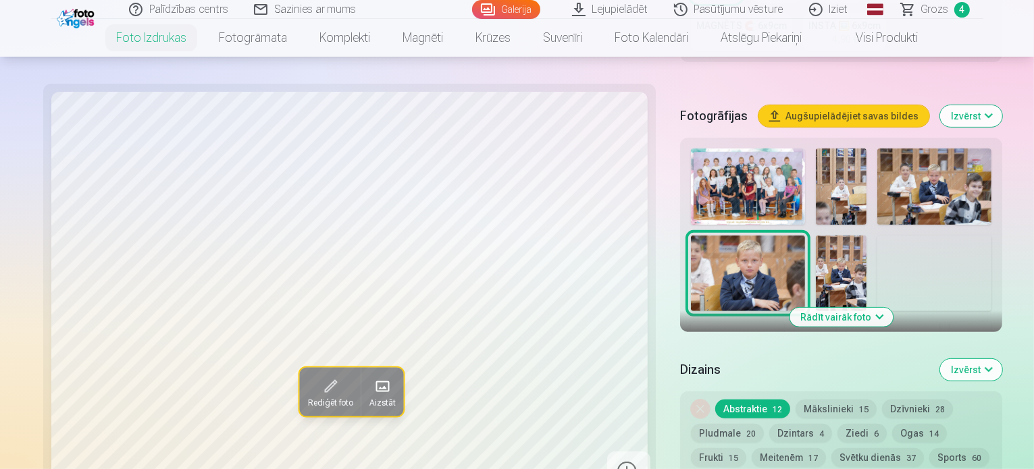
scroll to position [405, 0]
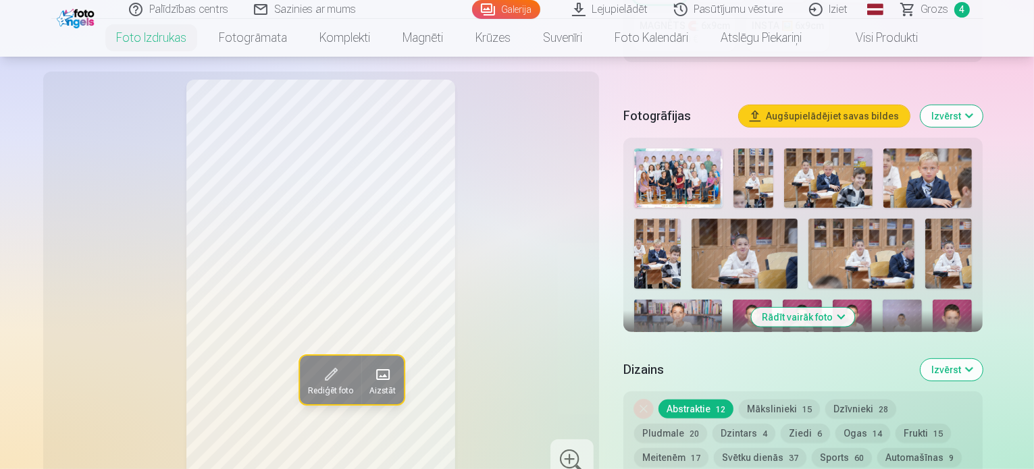
click at [772, 369] on img at bounding box center [752, 398] width 39 height 59
click at [936, 271] on div at bounding box center [803, 320] width 349 height 355
click at [882, 285] on div "Rādīt vairāk foto" at bounding box center [803, 235] width 360 height 194
click at [932, 300] on img at bounding box center [951, 329] width 39 height 59
click at [882, 300] on img at bounding box center [901, 329] width 39 height 59
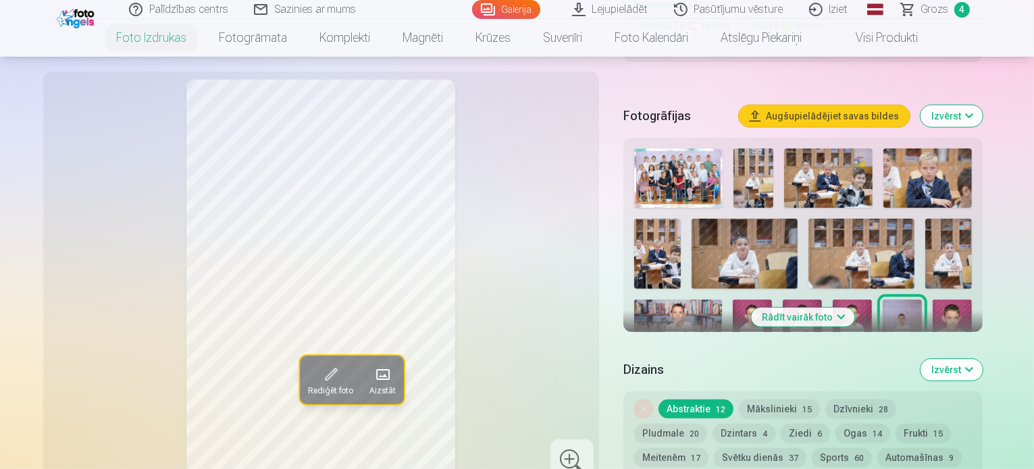
click at [833, 300] on img at bounding box center [852, 329] width 39 height 59
click at [702, 149] on img at bounding box center [678, 178] width 88 height 59
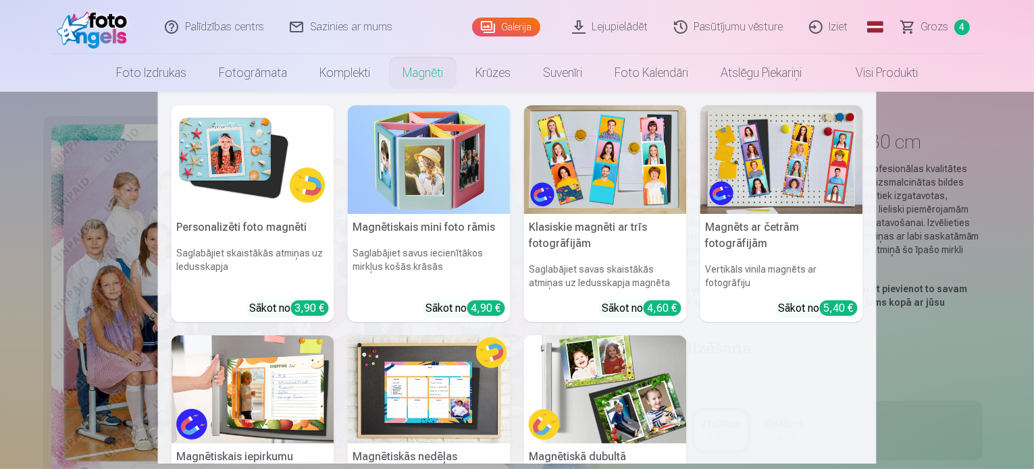
click at [427, 69] on link "Magnēti" at bounding box center [422, 73] width 73 height 38
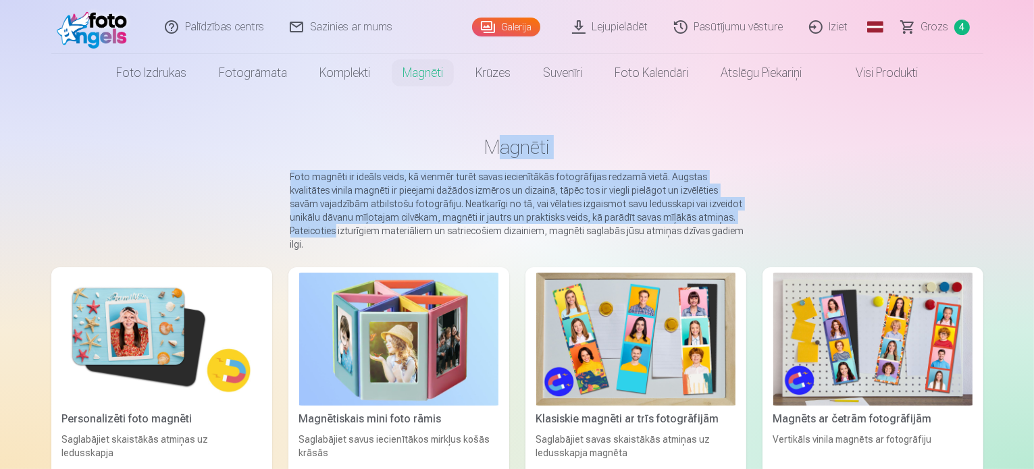
drag, startPoint x: 802, startPoint y: 211, endPoint x: 1036, endPoint y: 240, distance: 236.0
click at [898, 220] on main "Magnēti Foto magnēti ir ideāls veids, kā vienmēr turēt savas iecienītākās fotog…" at bounding box center [517, 443] width 932 height 703
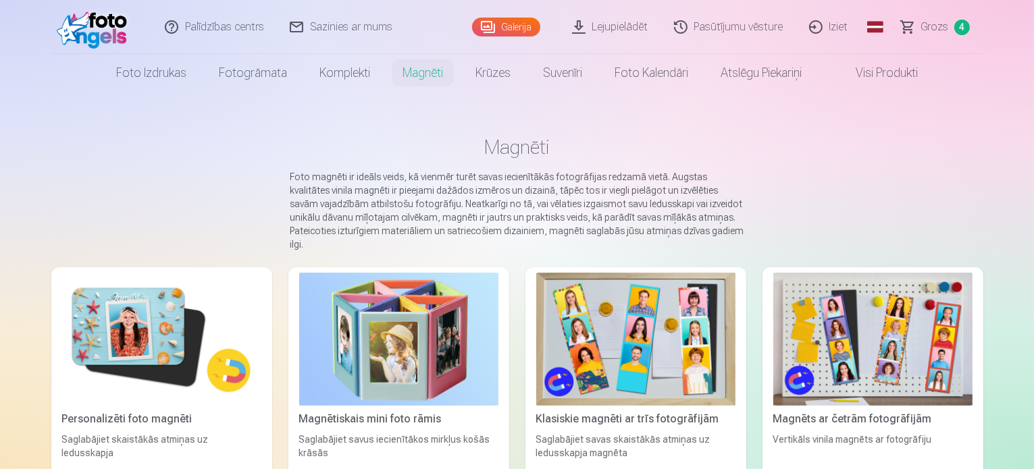
click at [230, 115] on main "Magnēti Foto magnēti ir ideāls veids, kā vienmēr turēt savas iecienītākās fotog…" at bounding box center [517, 443] width 932 height 703
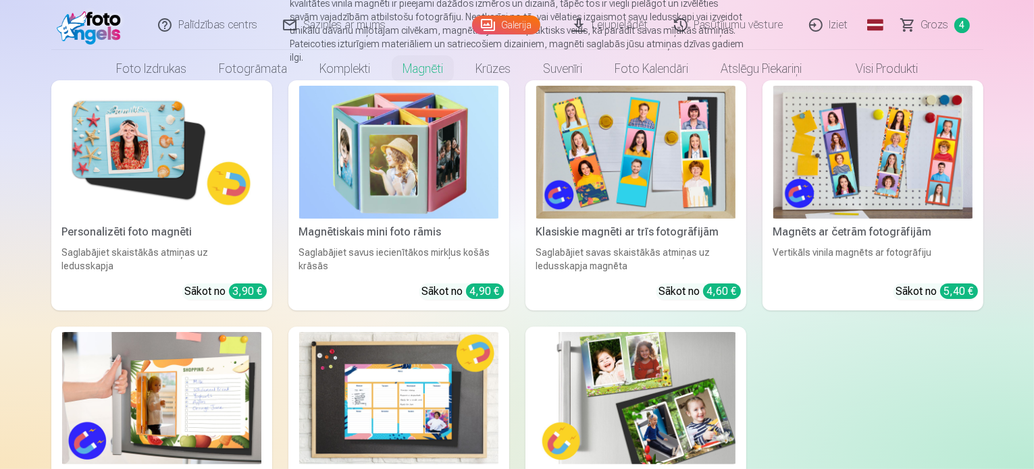
scroll to position [203, 0]
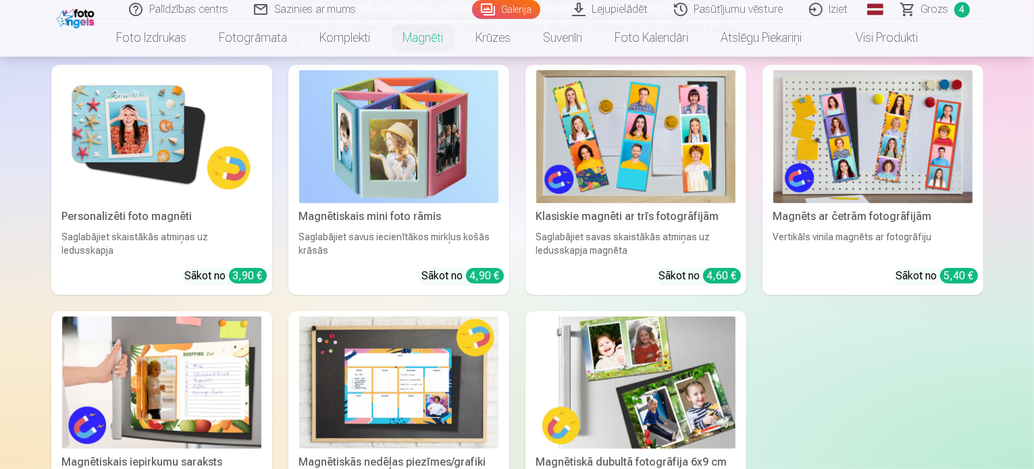
click at [229, 278] on div "3,90 €" at bounding box center [248, 276] width 38 height 16
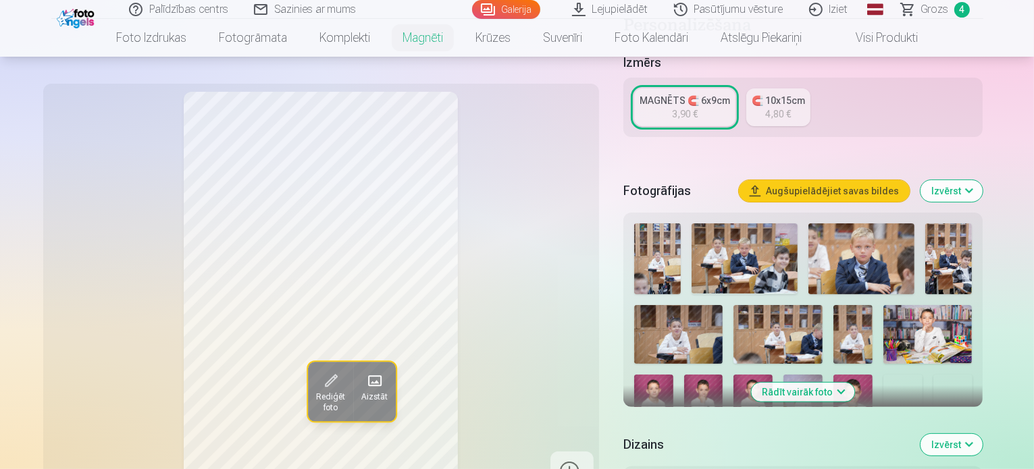
scroll to position [270, 0]
click at [673, 251] on img at bounding box center [657, 259] width 47 height 71
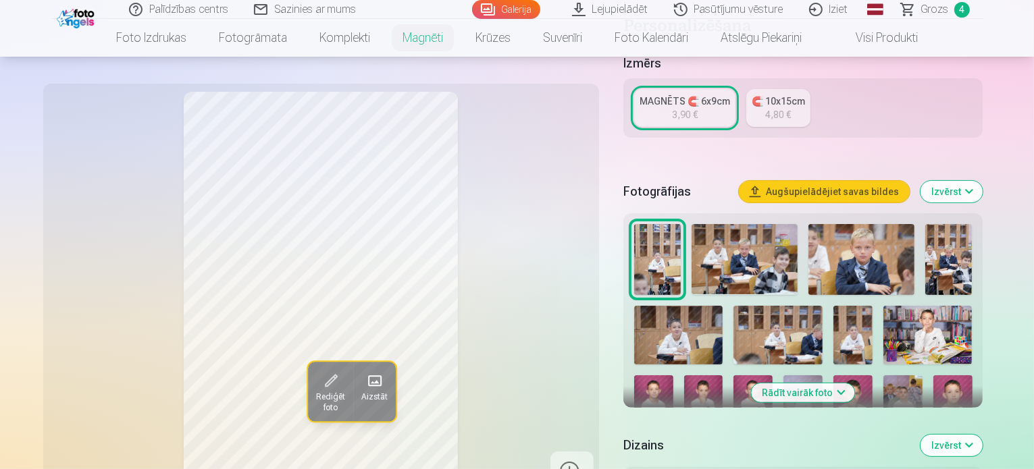
click at [744, 251] on img at bounding box center [744, 259] width 106 height 70
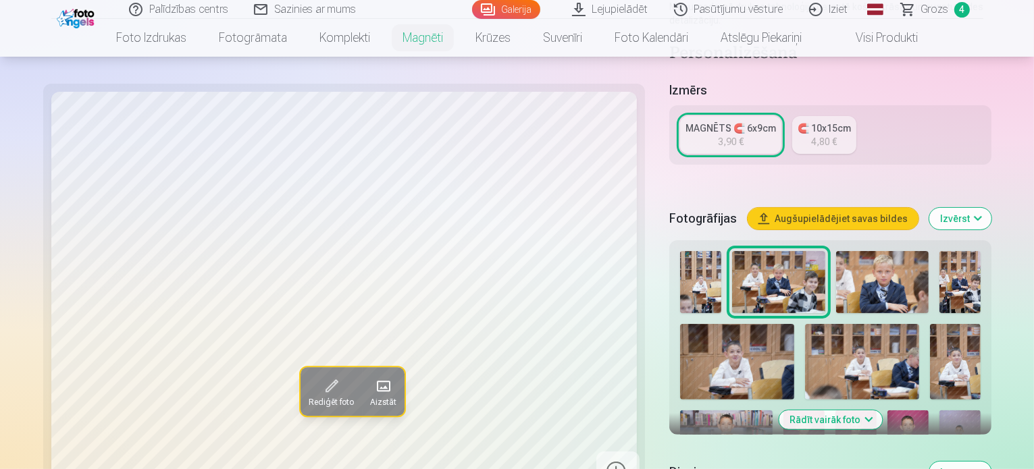
click at [836, 251] on img at bounding box center [882, 282] width 93 height 62
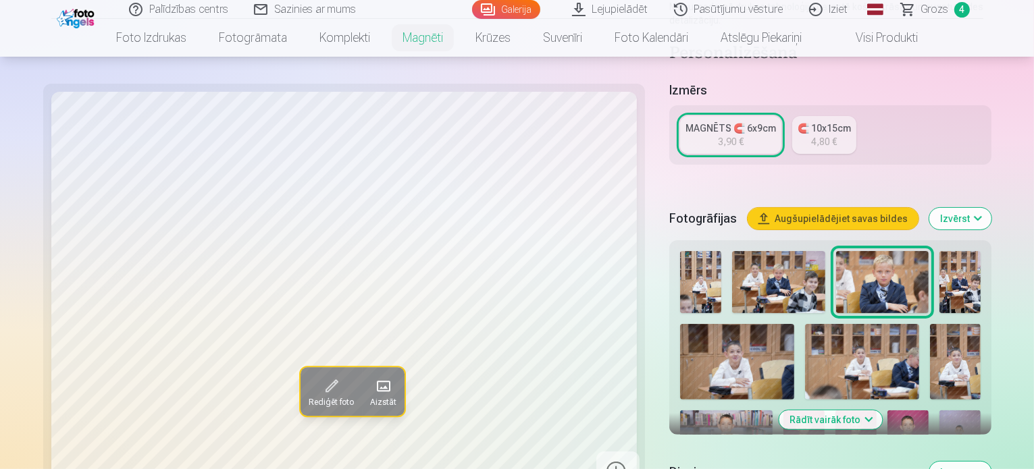
click at [939, 251] on img at bounding box center [959, 282] width 41 height 62
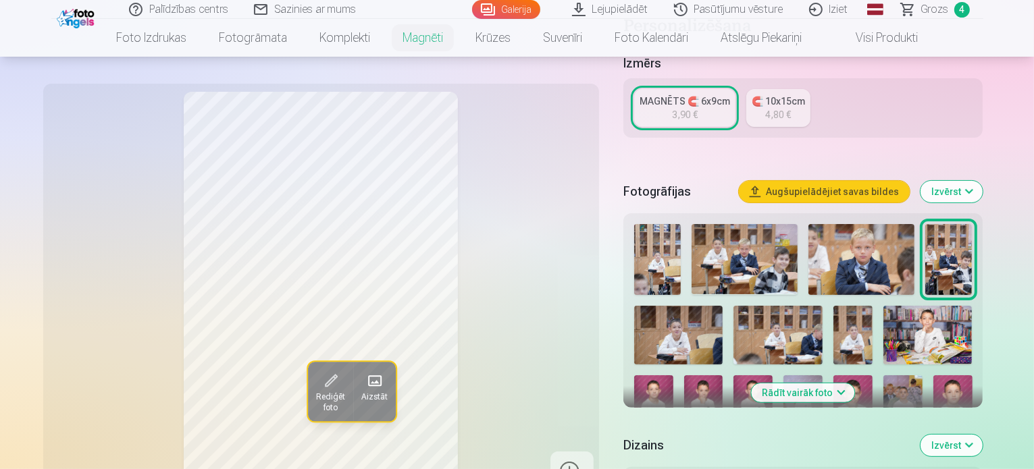
click at [722, 306] on img at bounding box center [678, 335] width 88 height 59
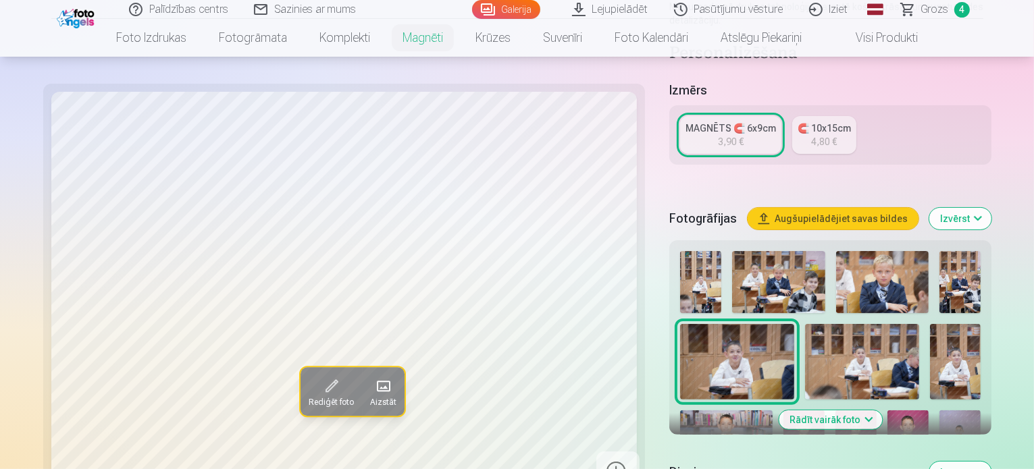
drag, startPoint x: 672, startPoint y: 314, endPoint x: 689, endPoint y: 316, distance: 17.0
click at [805, 324] on img at bounding box center [862, 362] width 114 height 76
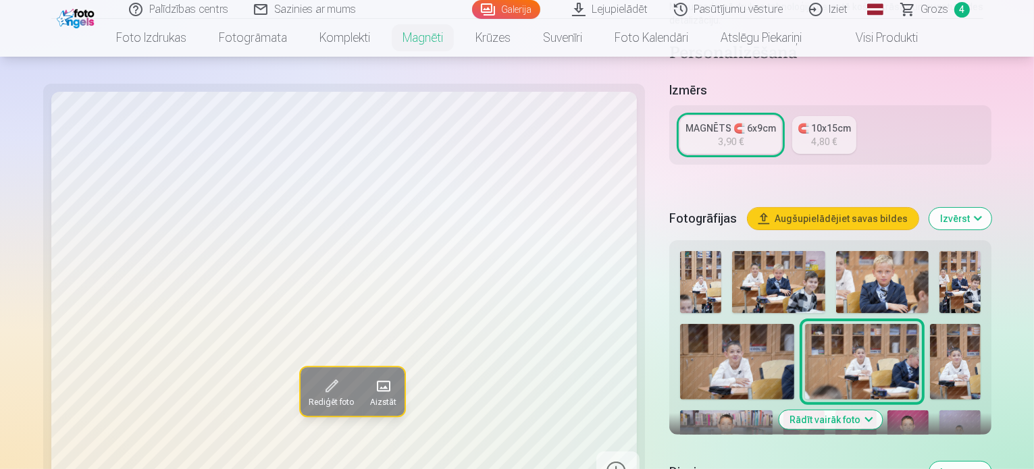
click at [930, 324] on img at bounding box center [955, 362] width 51 height 76
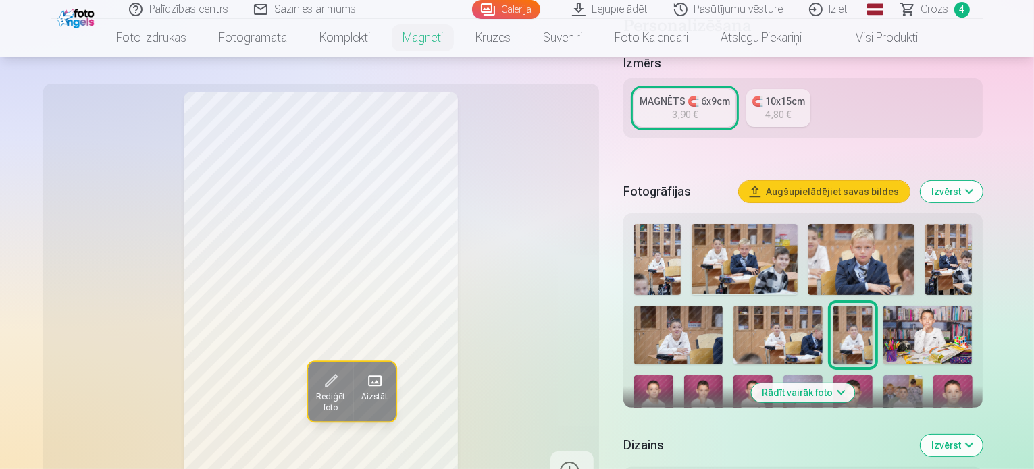
click at [883, 306] on img at bounding box center [927, 335] width 88 height 59
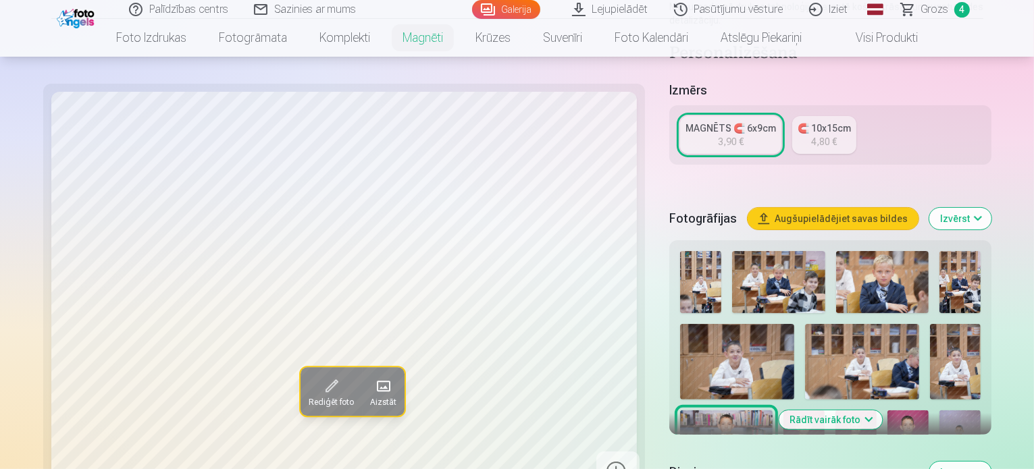
click at [824, 411] on img at bounding box center [803, 441] width 41 height 61
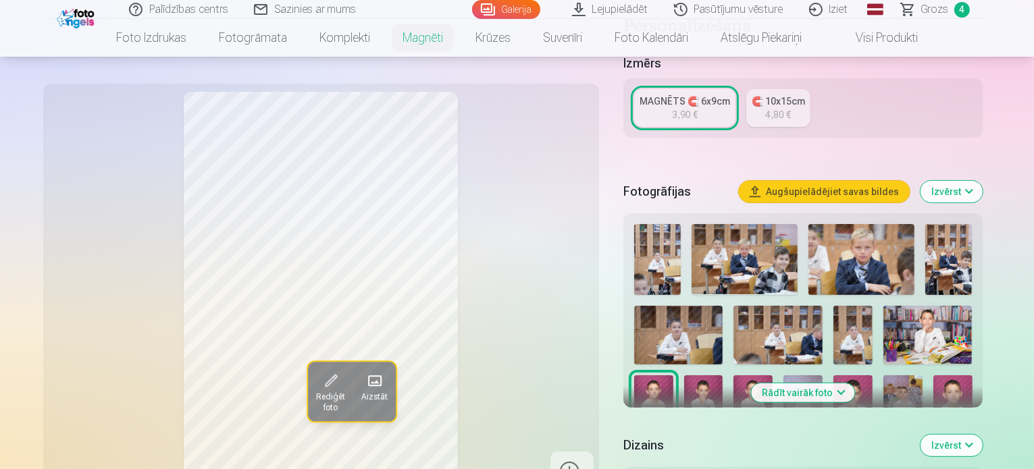
click at [723, 375] on img at bounding box center [703, 404] width 39 height 59
click at [772, 375] on img at bounding box center [752, 404] width 39 height 59
click at [723, 375] on img at bounding box center [703, 404] width 39 height 59
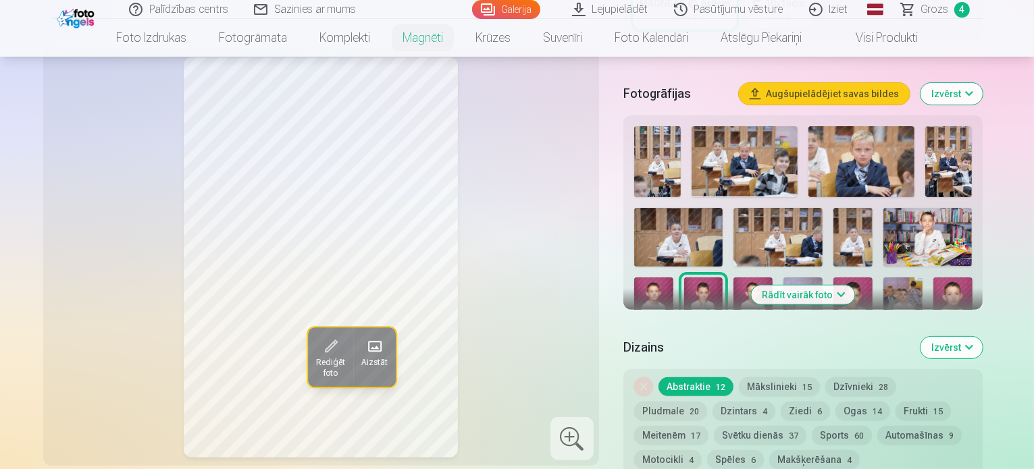
scroll to position [338, 0]
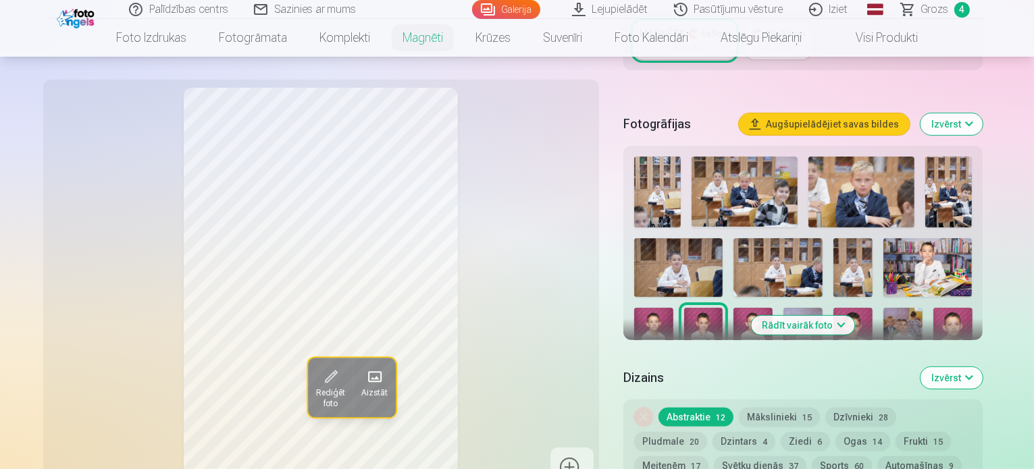
click at [783, 308] on img at bounding box center [802, 337] width 39 height 59
click at [833, 308] on img at bounding box center [852, 337] width 39 height 59
click at [772, 308] on img at bounding box center [752, 337] width 39 height 59
click at [723, 308] on img at bounding box center [703, 337] width 39 height 59
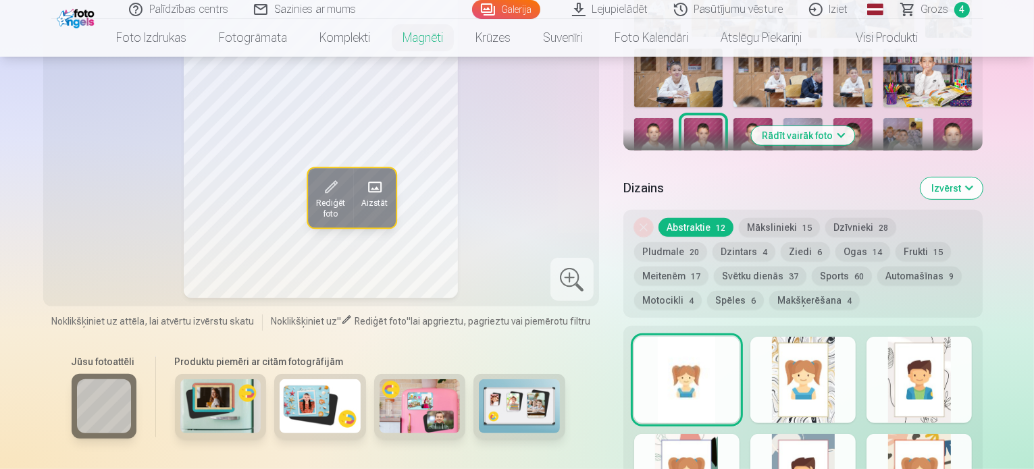
scroll to position [540, 0]
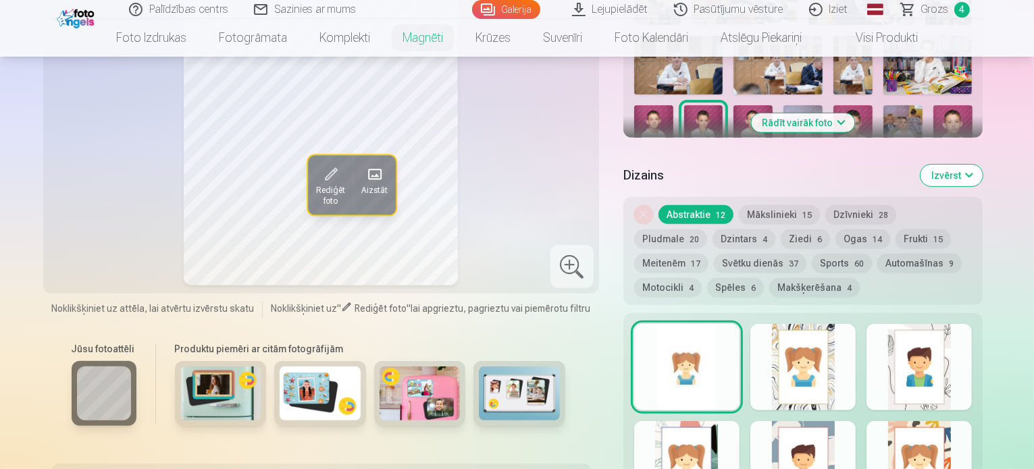
click at [895, 230] on button "Frukti 15" at bounding box center [922, 239] width 55 height 19
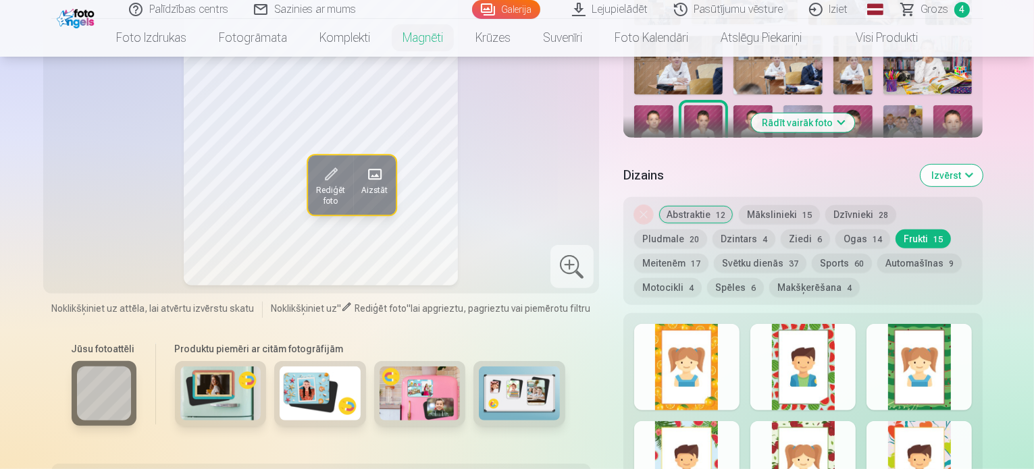
click at [828, 371] on div at bounding box center [802, 367] width 105 height 86
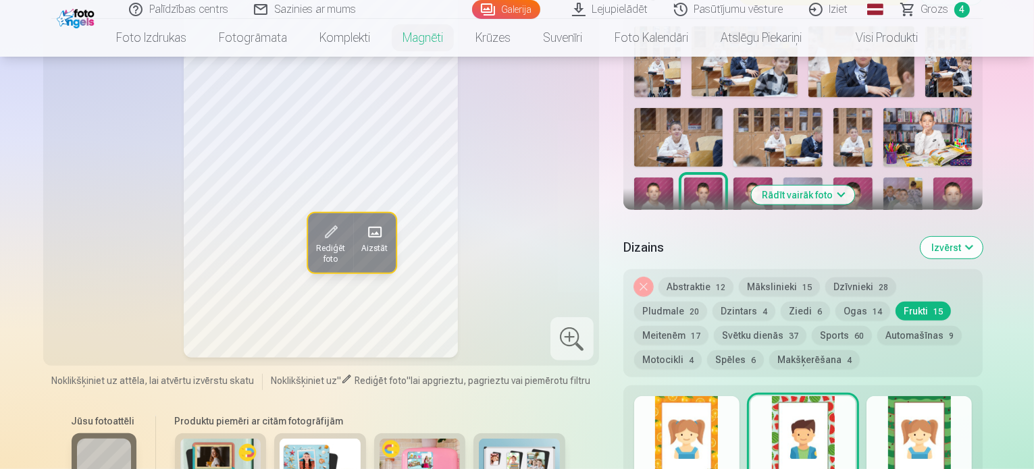
scroll to position [405, 0]
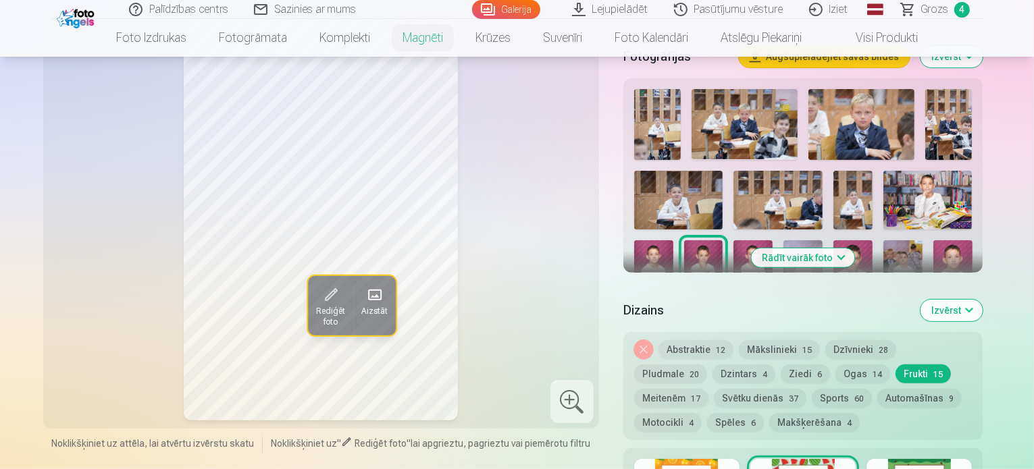
click at [812, 389] on button "Sports 60" at bounding box center [842, 398] width 60 height 19
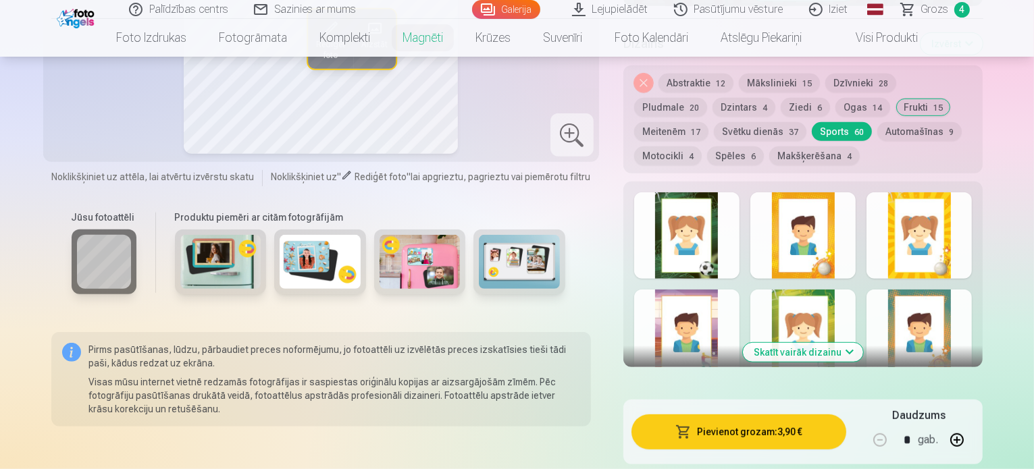
scroll to position [675, 0]
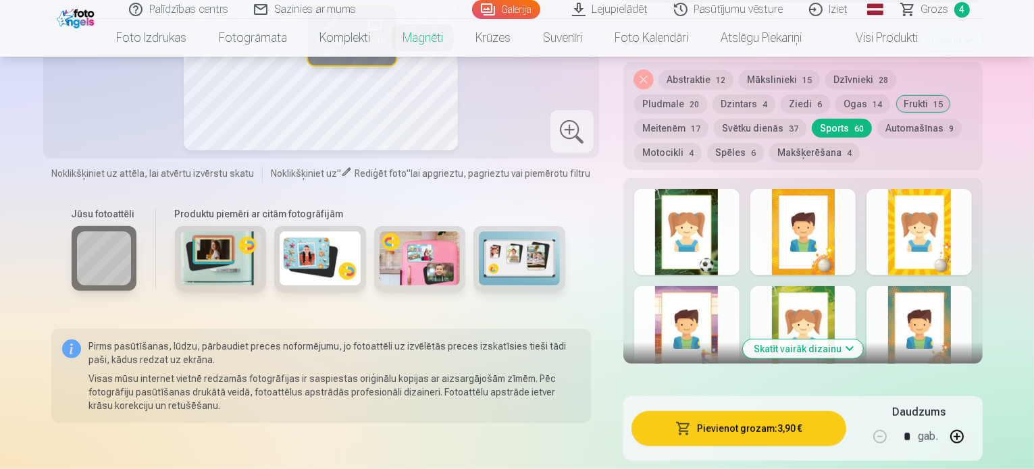
click at [972, 301] on div at bounding box center [918, 329] width 105 height 86
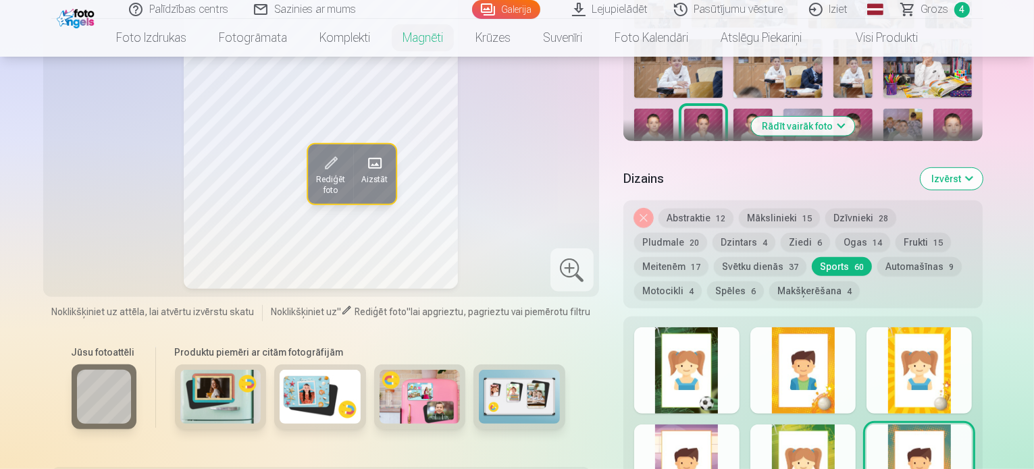
scroll to position [540, 0]
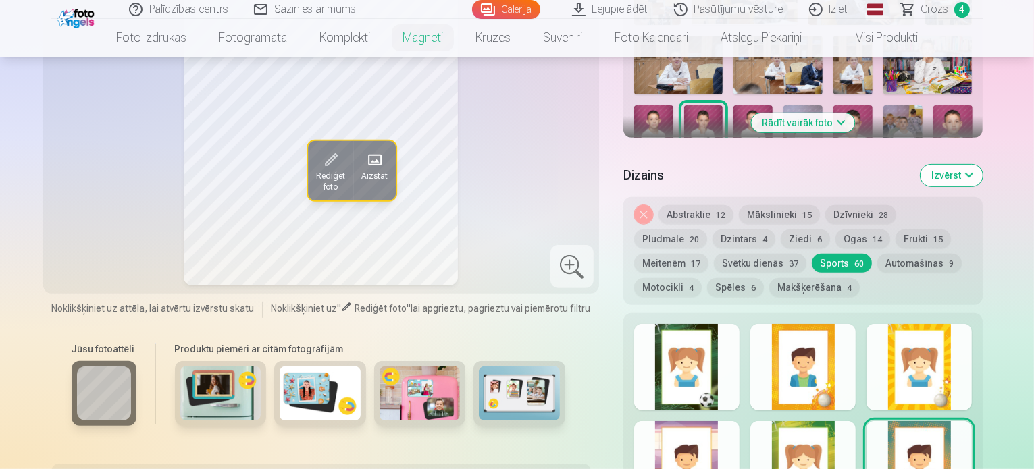
click at [849, 348] on div at bounding box center [802, 367] width 105 height 86
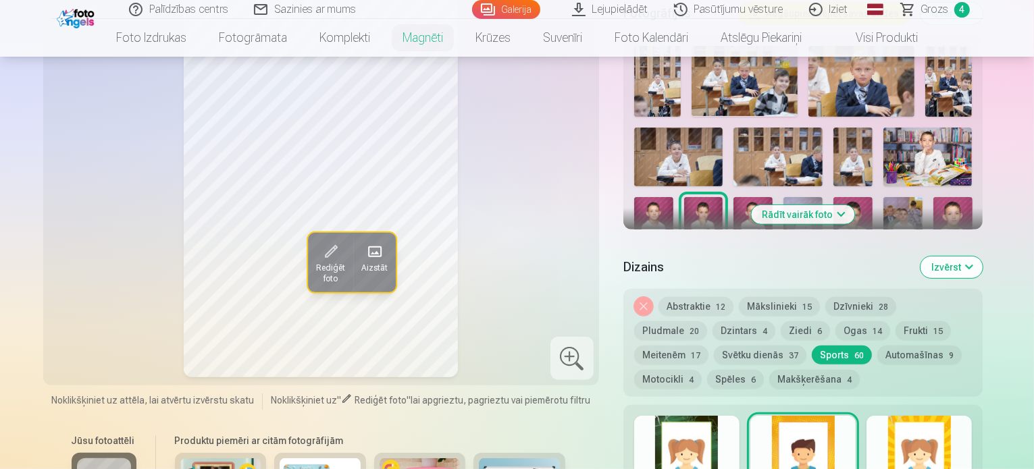
scroll to position [405, 0]
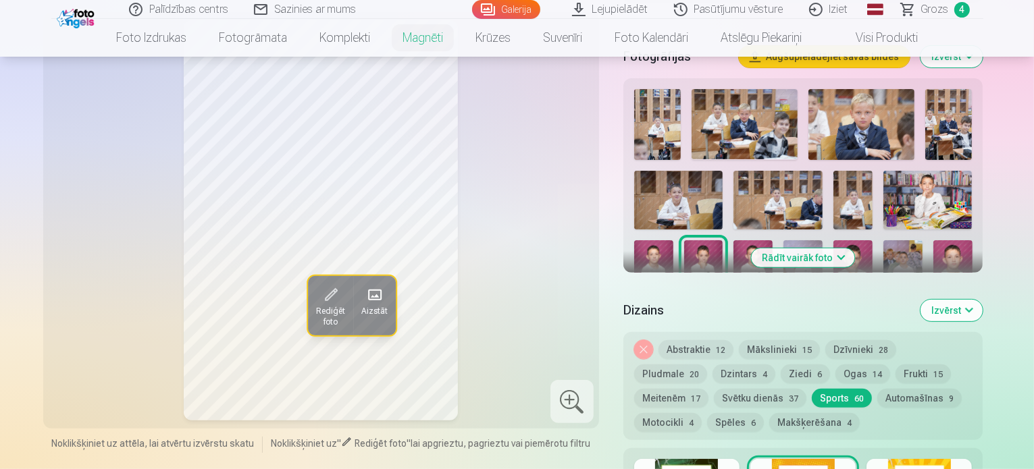
click at [764, 413] on button "Spēles 6" at bounding box center [735, 422] width 57 height 19
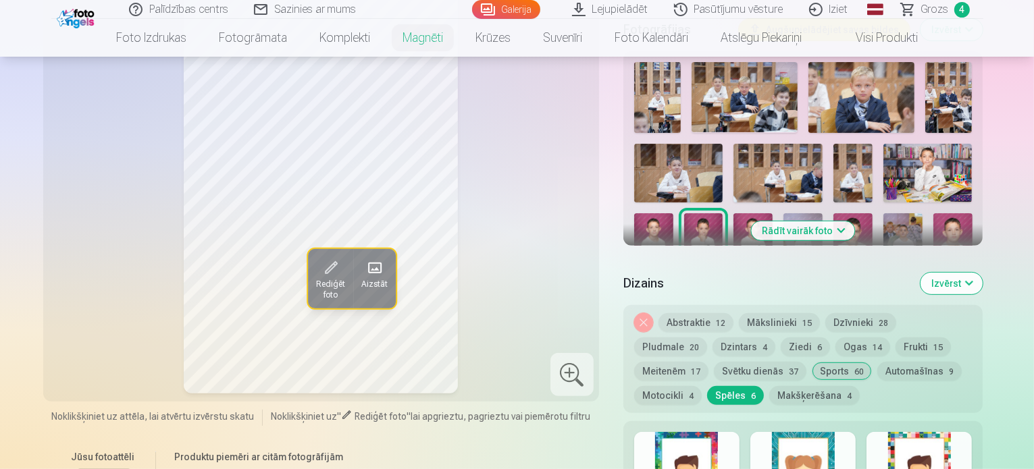
scroll to position [608, 0]
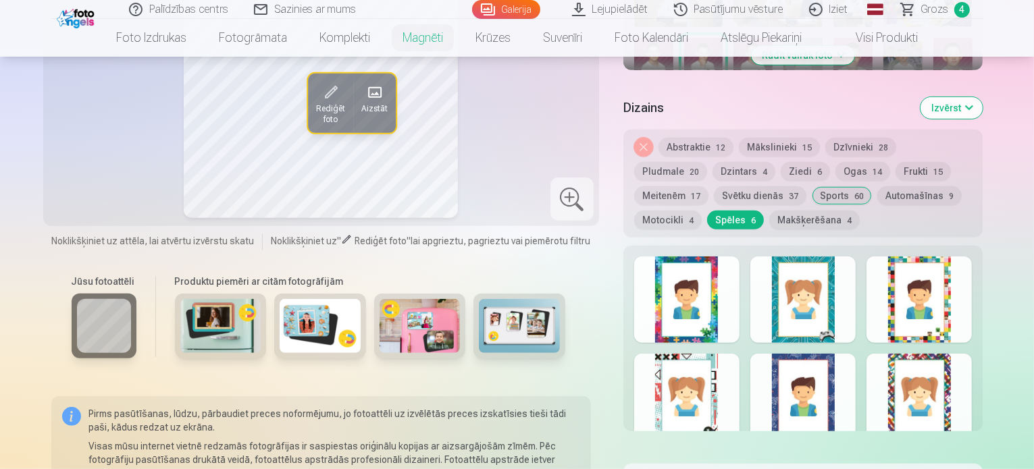
click at [972, 292] on div at bounding box center [918, 300] width 105 height 86
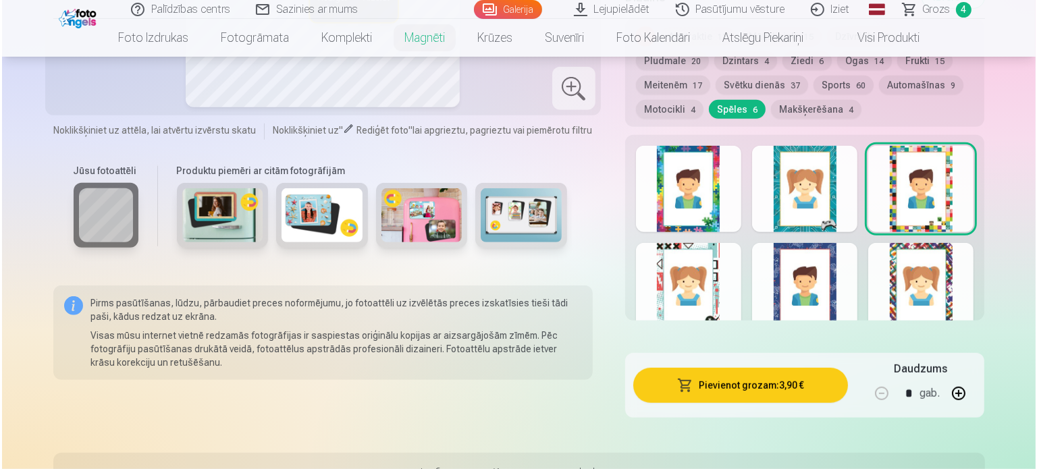
scroll to position [743, 0]
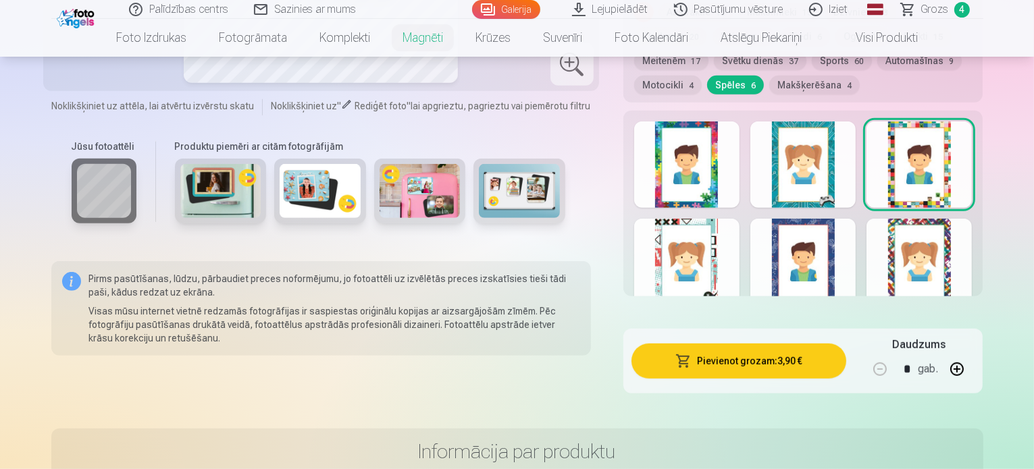
click at [752, 348] on button "Pievienot grozam : 3,90 €" at bounding box center [738, 361] width 215 height 35
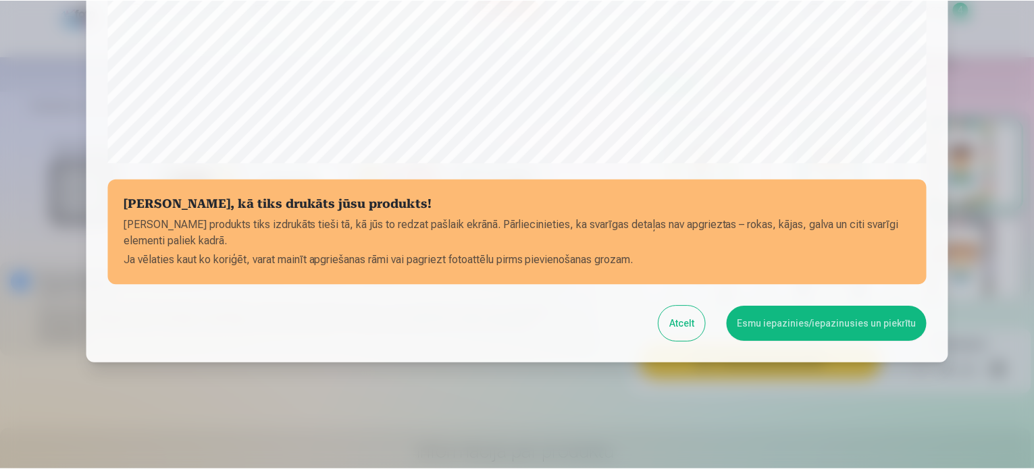
scroll to position [502, 0]
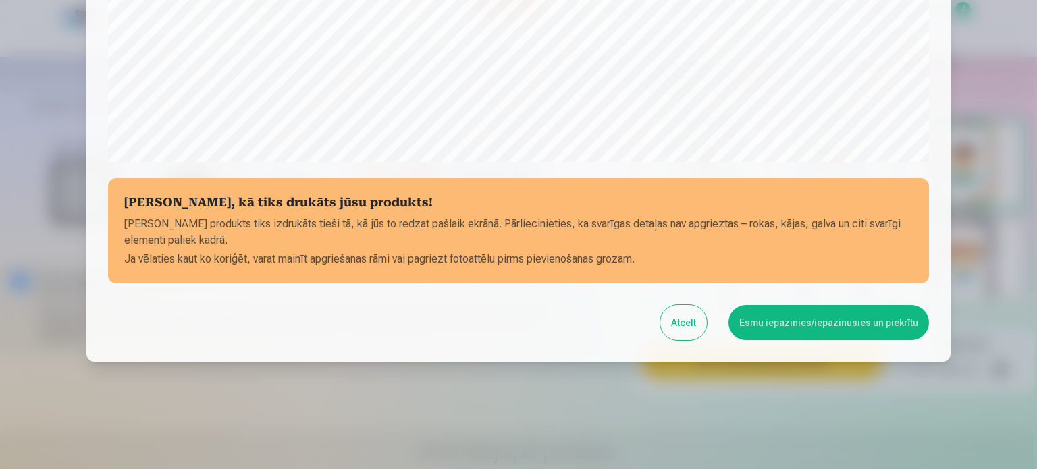
click at [810, 322] on button "Esmu iepazinies/iepazinusies un piekrītu" at bounding box center [829, 322] width 201 height 35
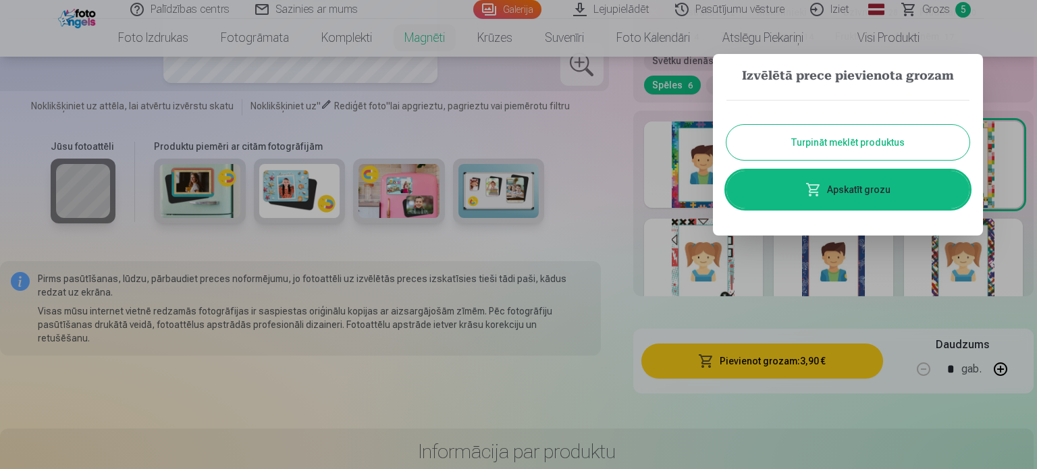
click at [872, 140] on button "Turpināt meklēt produktus" at bounding box center [848, 142] width 243 height 35
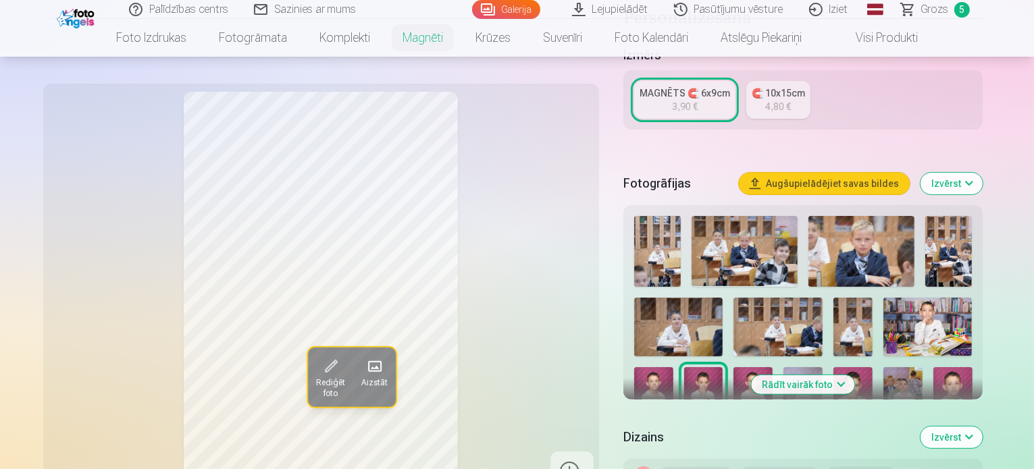
scroll to position [270, 0]
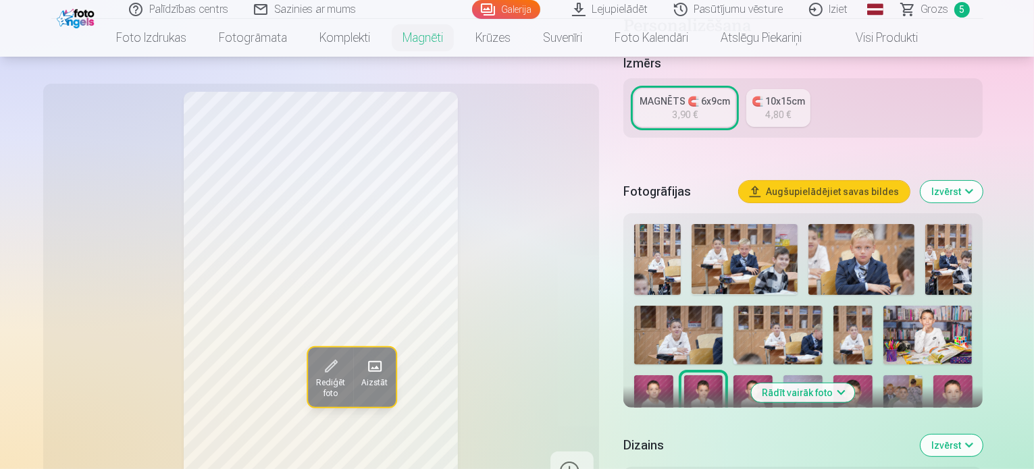
click at [833, 375] on img at bounding box center [852, 404] width 39 height 59
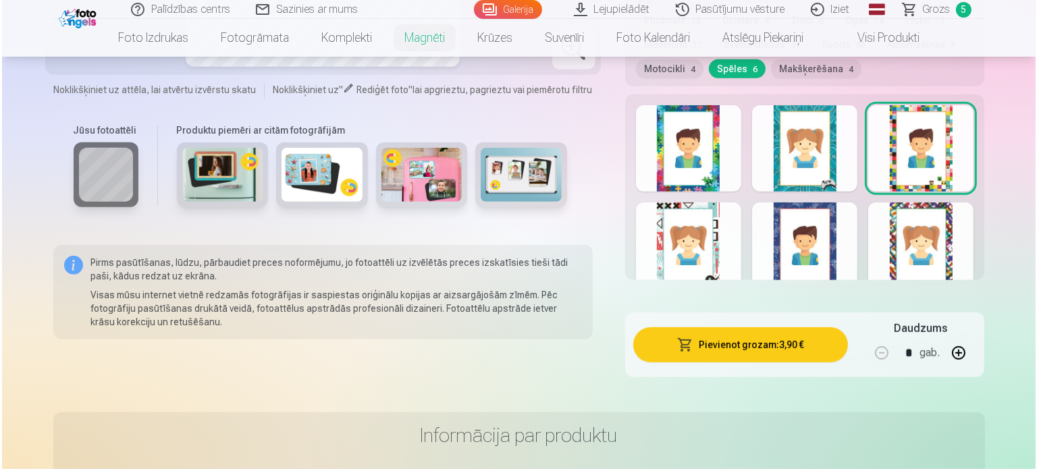
scroll to position [810, 0]
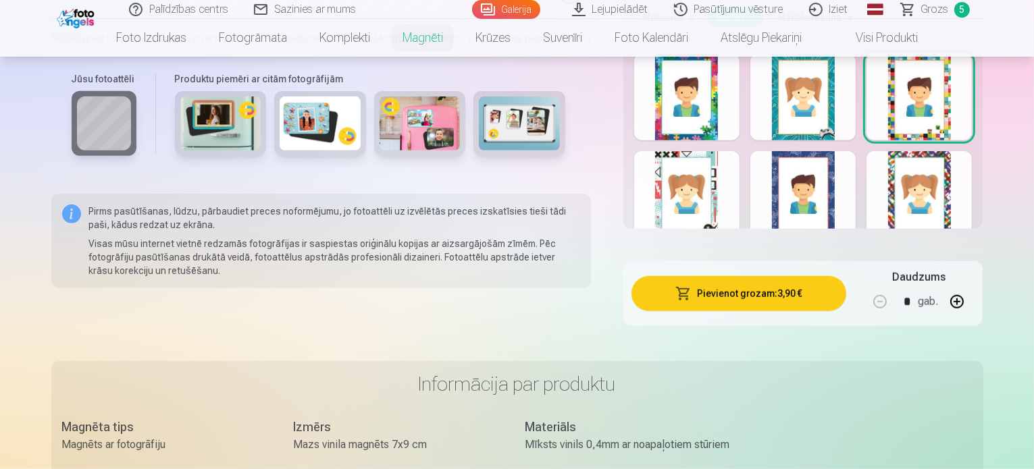
click at [811, 178] on div at bounding box center [802, 194] width 105 height 86
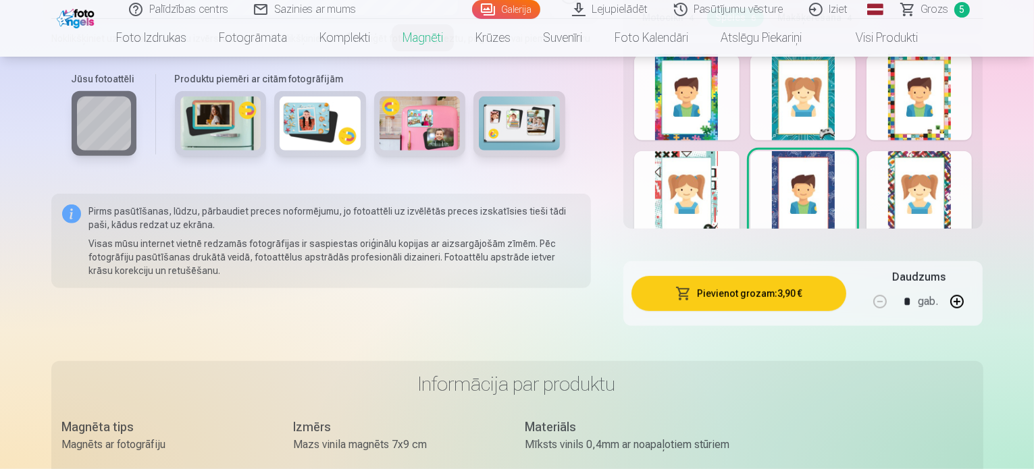
click at [744, 280] on button "Pievienot grozam : 3,90 €" at bounding box center [738, 293] width 215 height 35
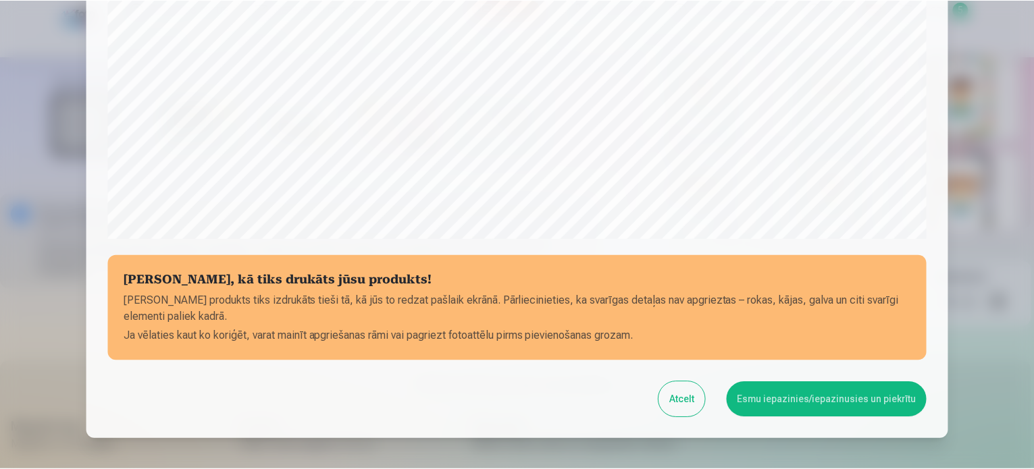
scroll to position [435, 0]
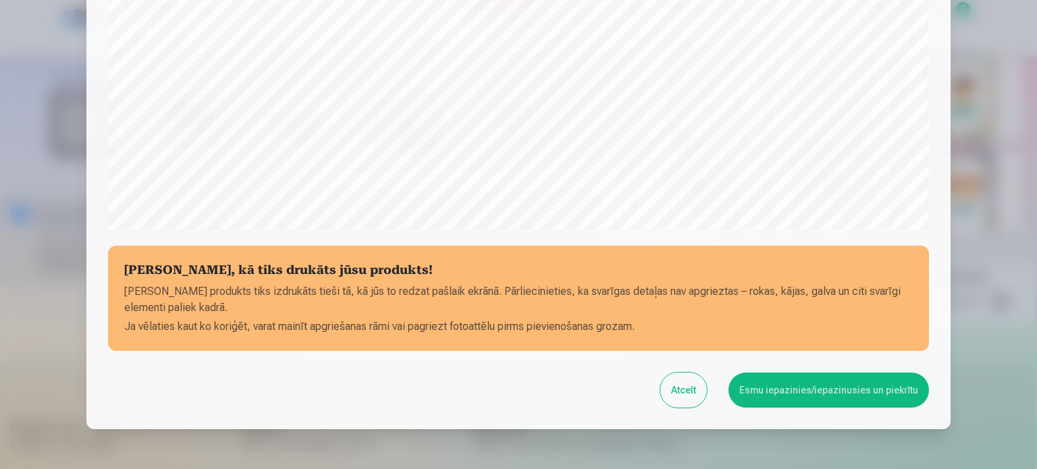
click at [810, 388] on button "Esmu iepazinies/iepazinusies un piekrītu" at bounding box center [829, 390] width 201 height 35
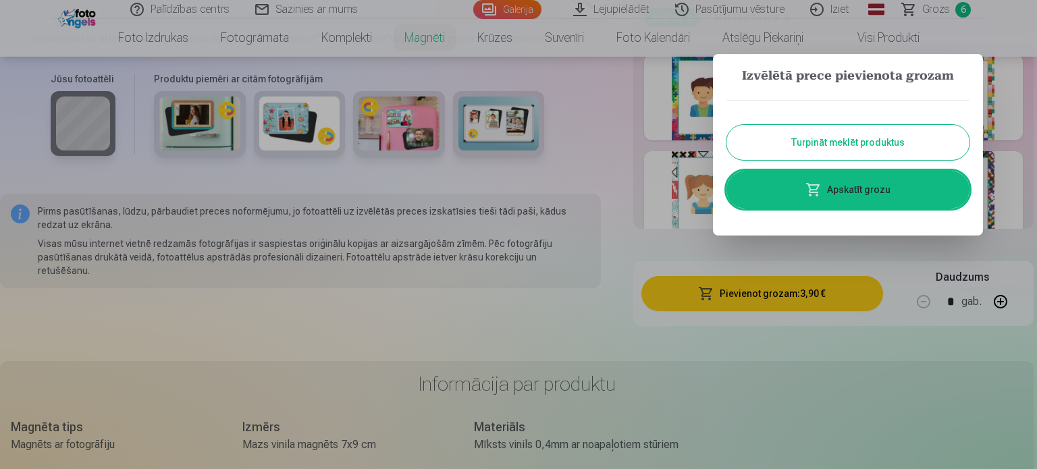
click at [826, 186] on link "Apskatīt grozu" at bounding box center [848, 190] width 243 height 38
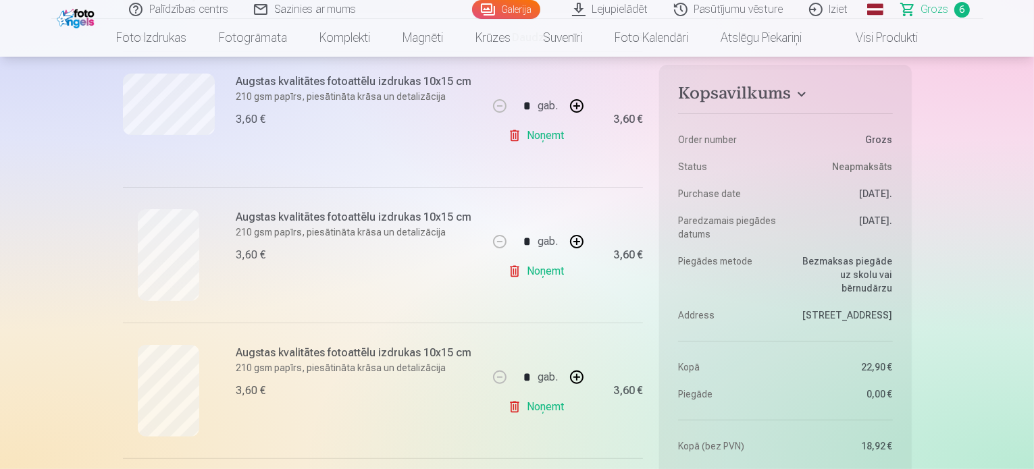
scroll to position [338, 0]
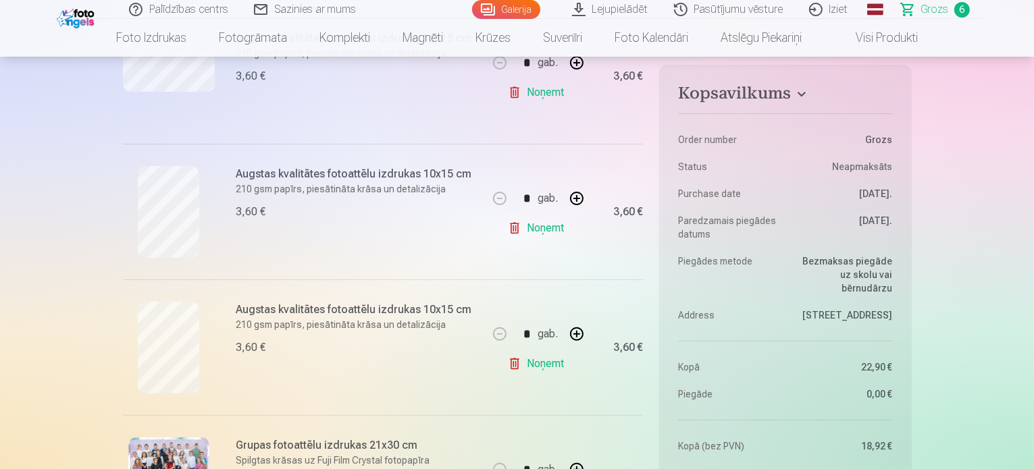
click at [515, 226] on link "Noņemt" at bounding box center [538, 228] width 61 height 27
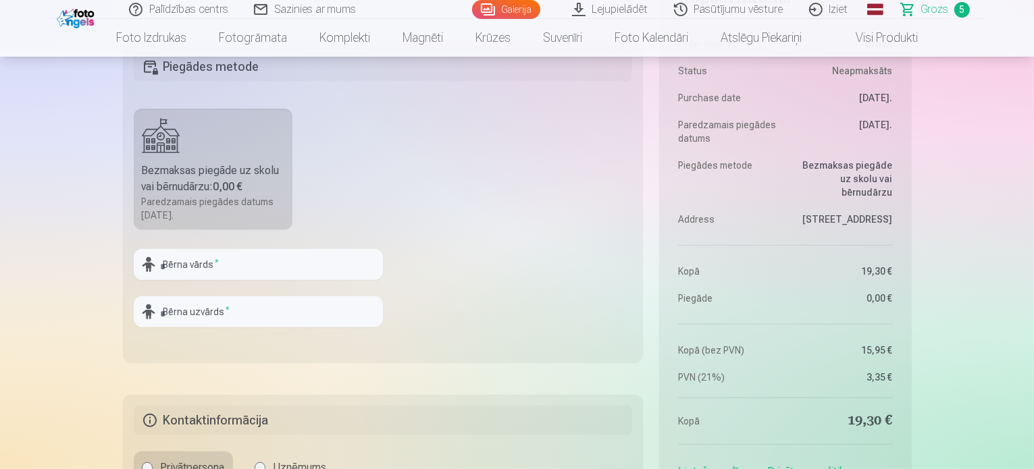
scroll to position [1148, 0]
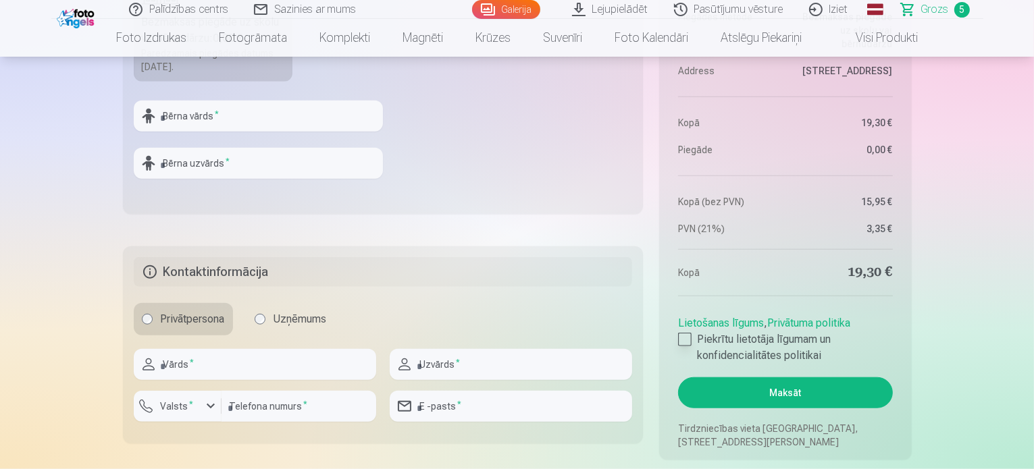
click at [683, 339] on div at bounding box center [685, 340] width 14 height 14
click at [823, 393] on button "Maksāt" at bounding box center [785, 392] width 214 height 31
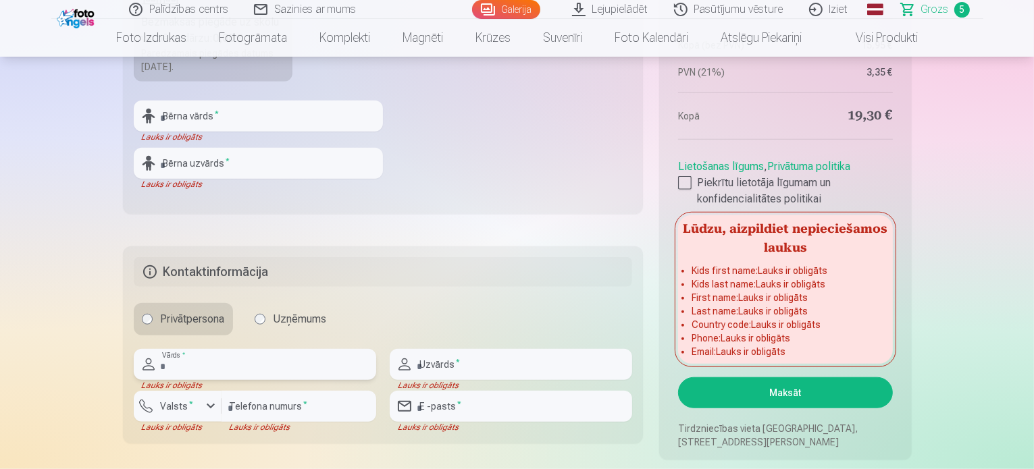
click at [281, 365] on input "text" at bounding box center [255, 364] width 242 height 31
type input "*******"
type input "**********"
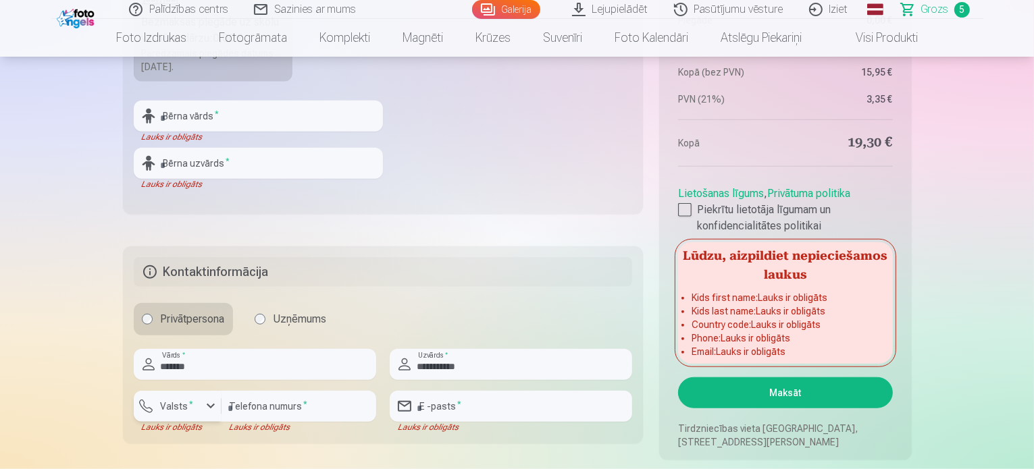
click at [209, 403] on div "button" at bounding box center [211, 406] width 16 height 16
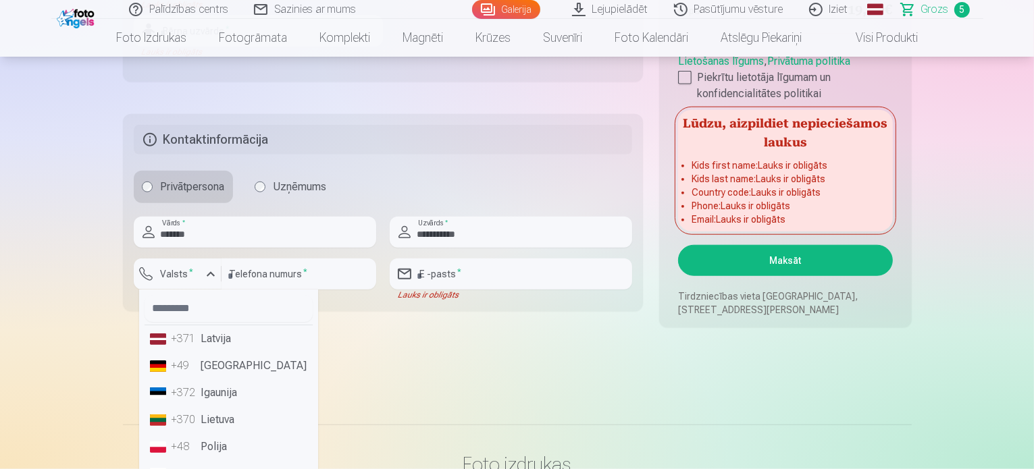
scroll to position [1283, 0]
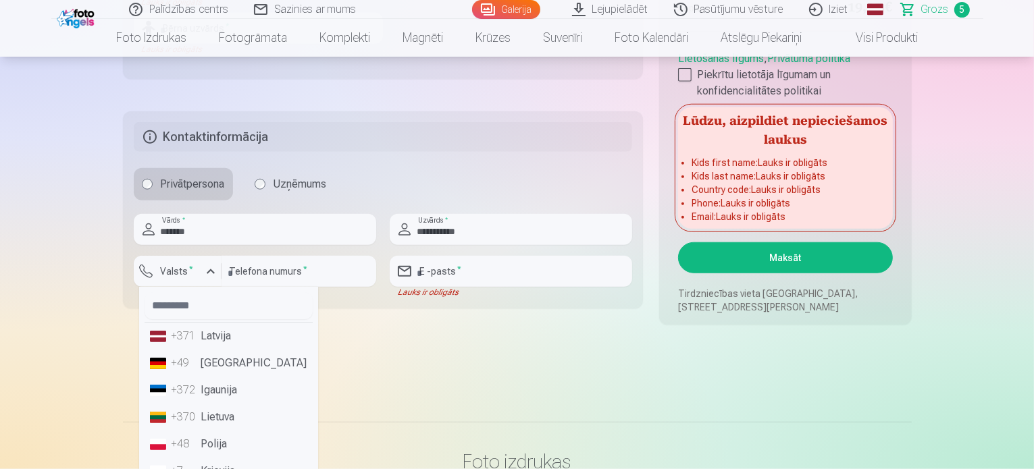
click at [243, 337] on li "+371 Latvija" at bounding box center [228, 336] width 168 height 27
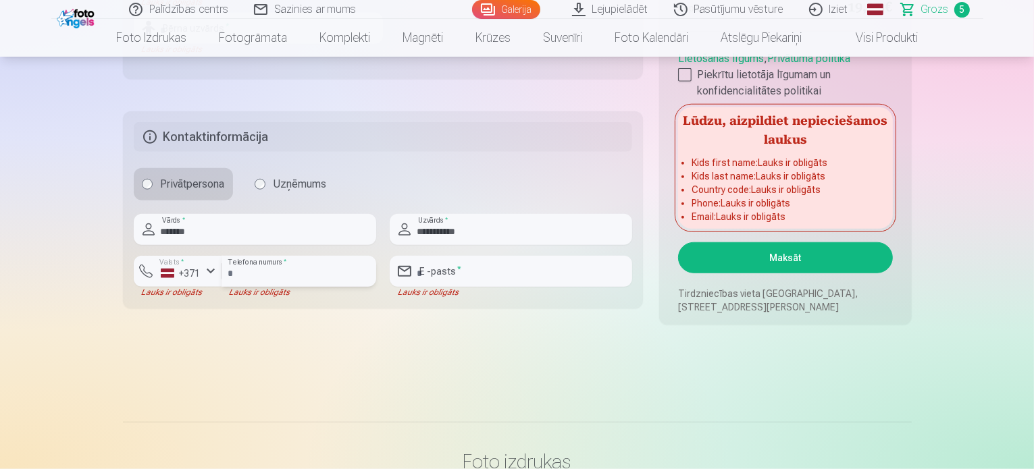
click at [298, 275] on input "number" at bounding box center [298, 271] width 155 height 31
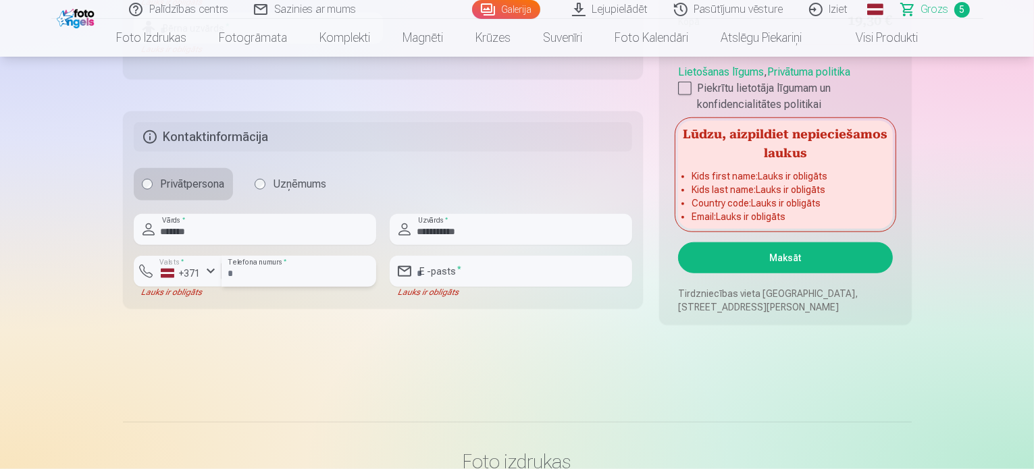
type input "********"
click at [490, 259] on input "email" at bounding box center [511, 271] width 242 height 31
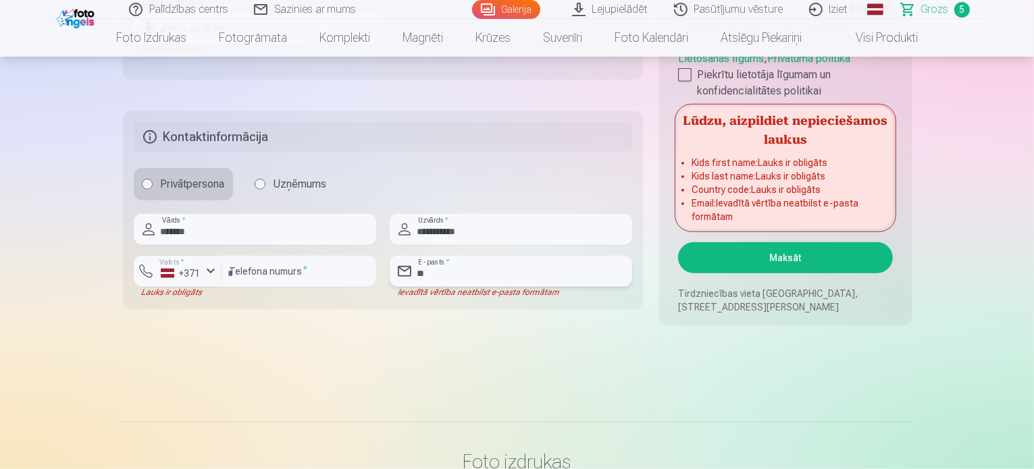
type input "**********"
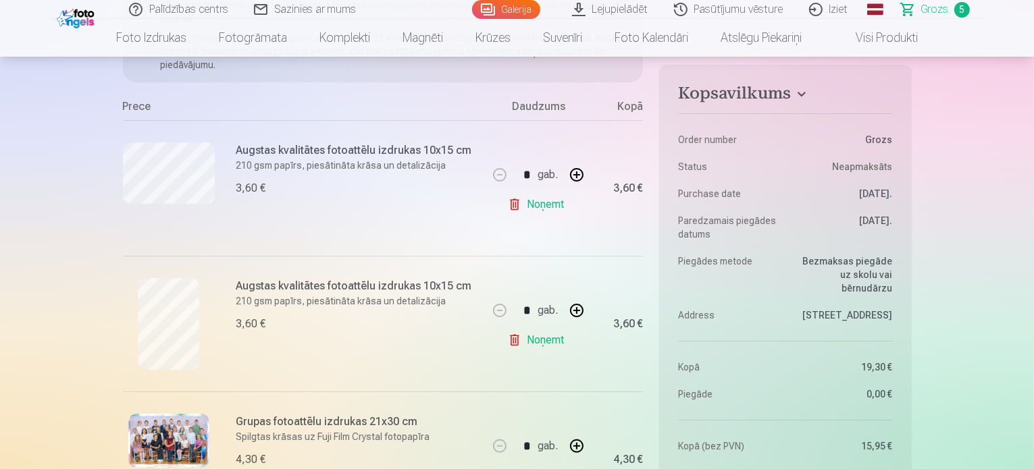
scroll to position [135, 0]
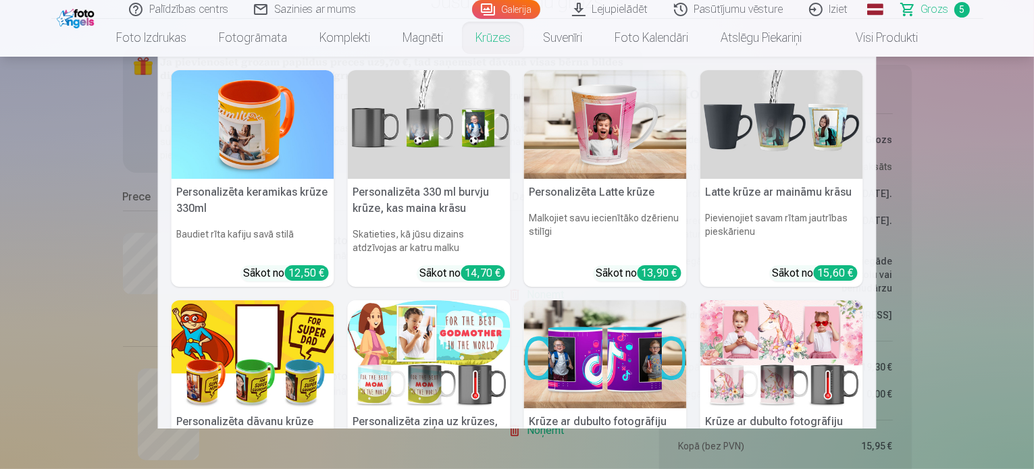
click at [483, 35] on link "Krūzes" at bounding box center [493, 38] width 68 height 38
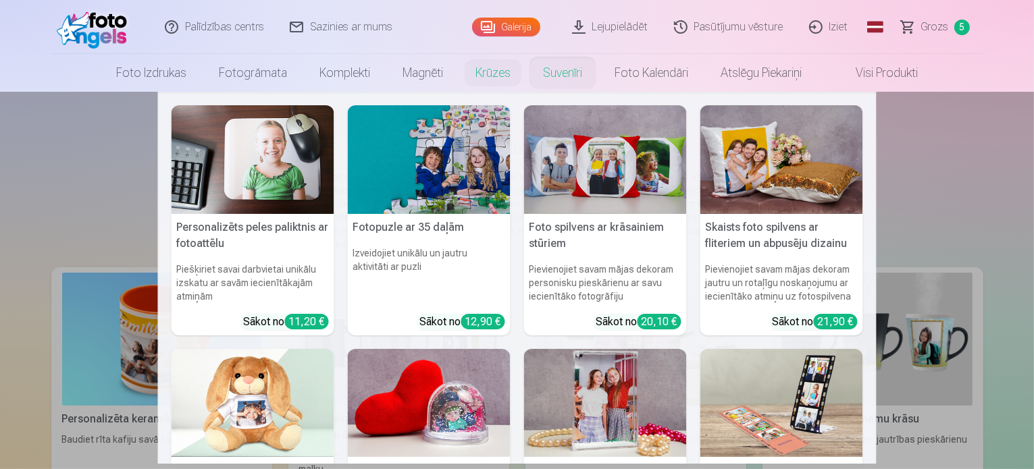
click at [572, 72] on link "Suvenīri" at bounding box center [563, 73] width 72 height 38
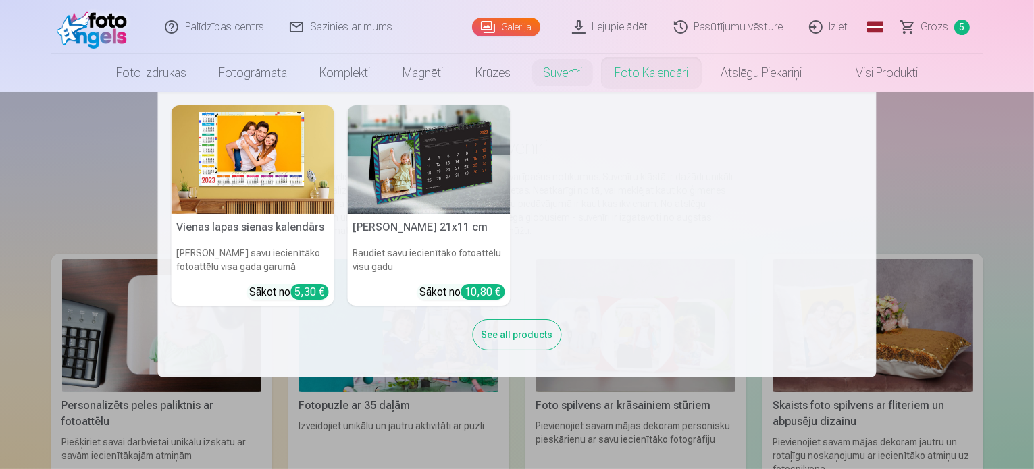
click at [640, 73] on link "Foto kalendāri" at bounding box center [651, 73] width 106 height 38
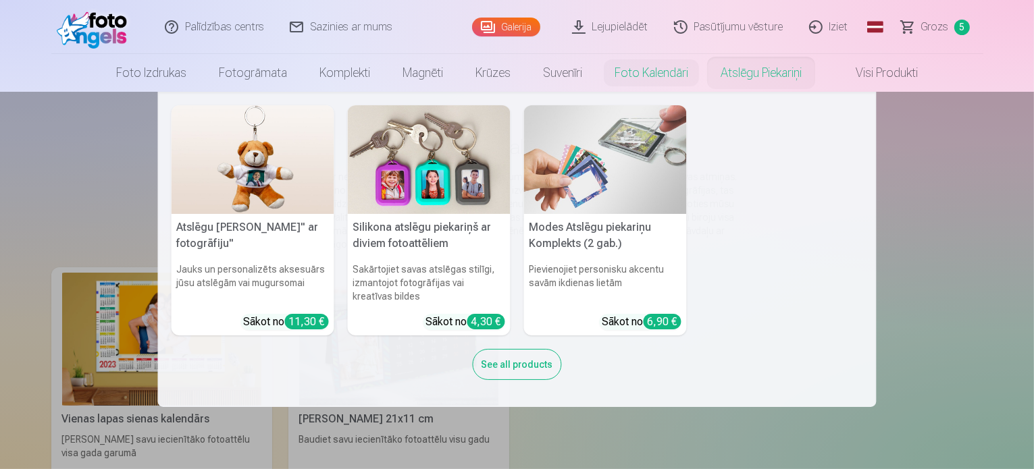
click at [775, 70] on link "Atslēgu piekariņi" at bounding box center [760, 73] width 113 height 38
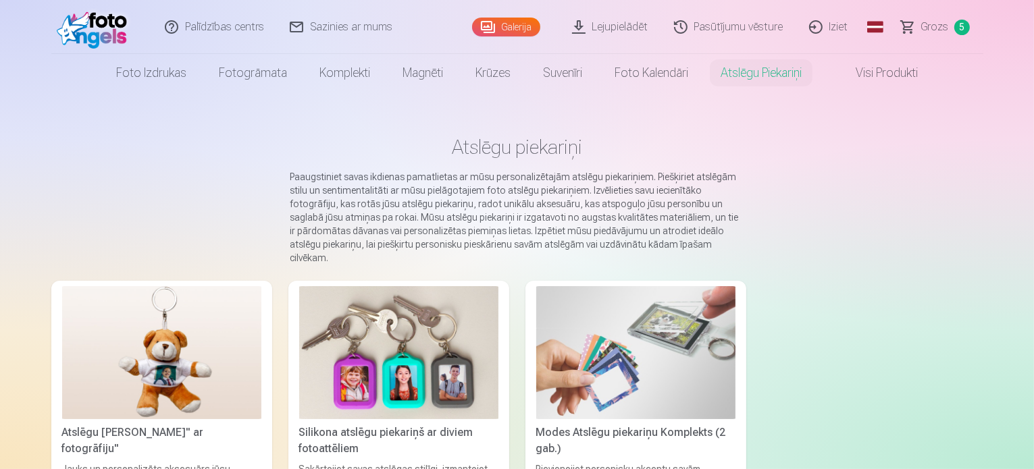
click at [924, 27] on span "Grozs" at bounding box center [935, 27] width 28 height 16
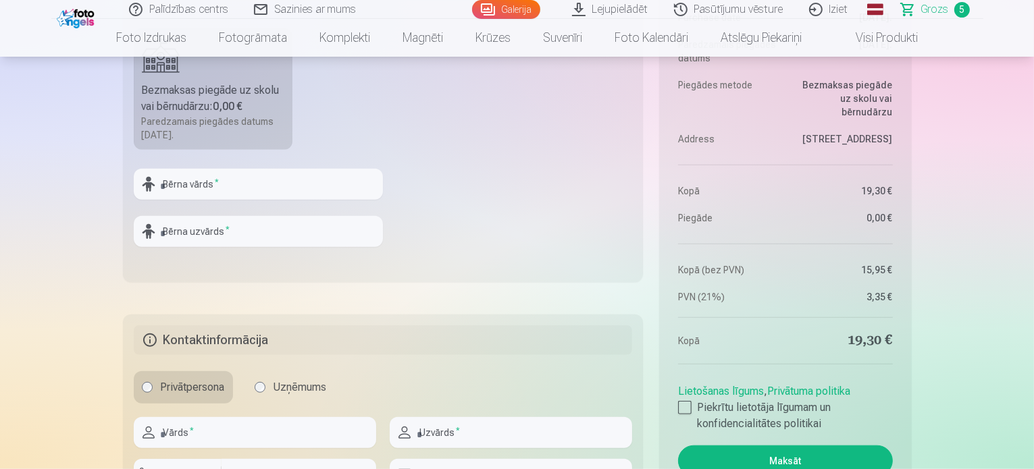
scroll to position [1080, 0]
click at [262, 189] on input "text" at bounding box center [258, 183] width 249 height 31
type input "*******"
type input "**********"
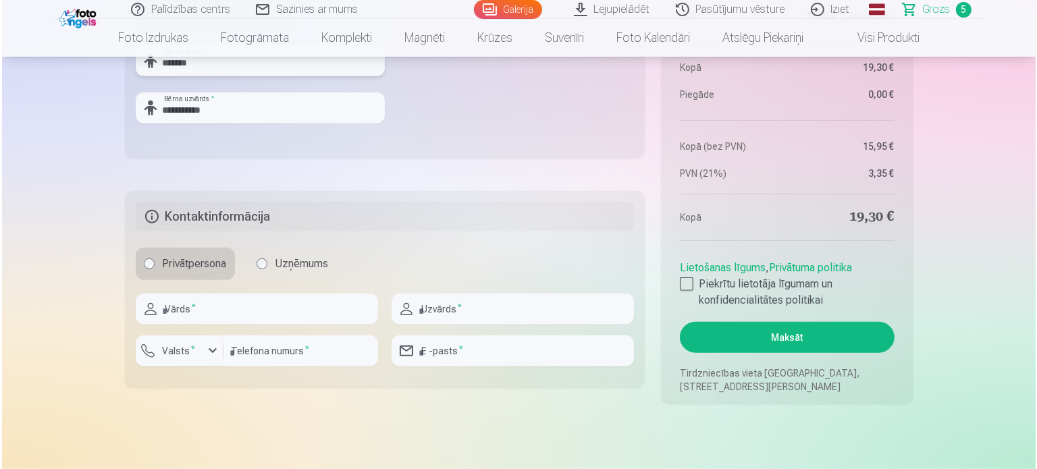
scroll to position [1215, 0]
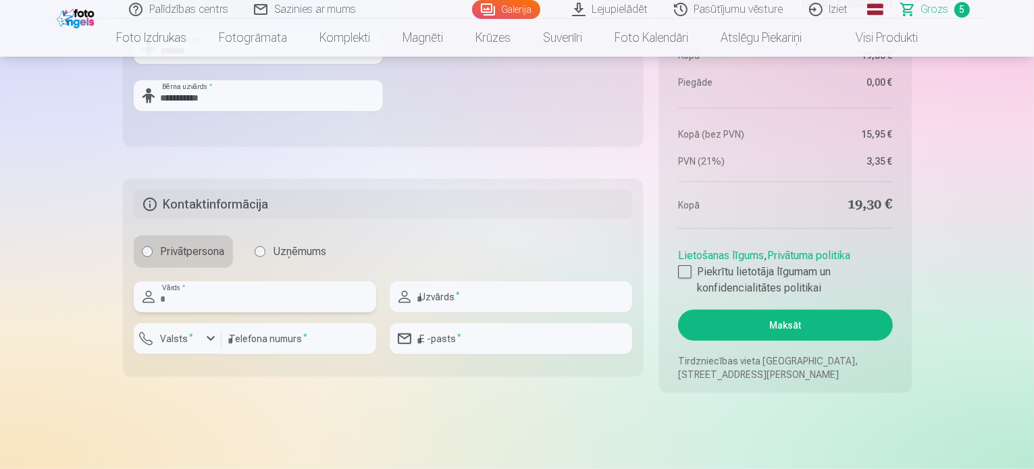
click at [242, 293] on input "text" at bounding box center [255, 297] width 242 height 31
type input "*******"
type input "**********"
click at [196, 338] on div "button" at bounding box center [181, 341] width 41 height 14
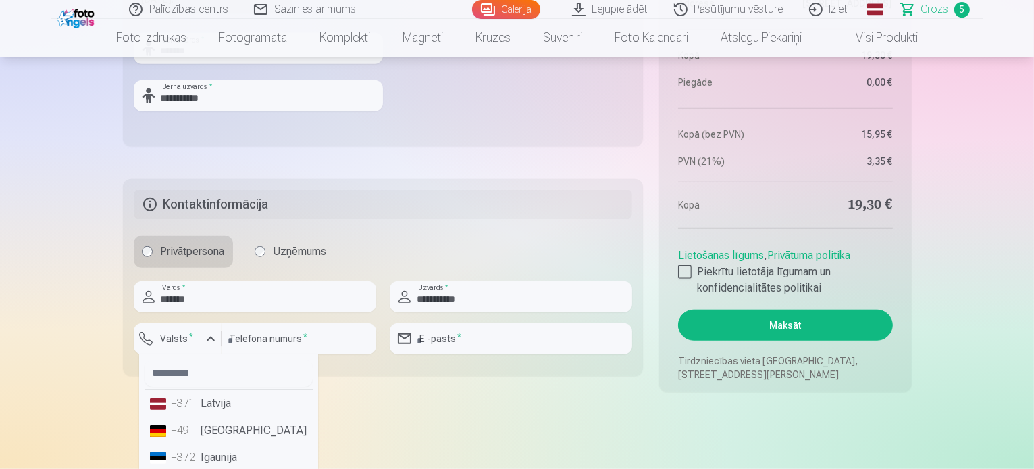
click at [213, 404] on li "+371 Latvija" at bounding box center [228, 403] width 168 height 27
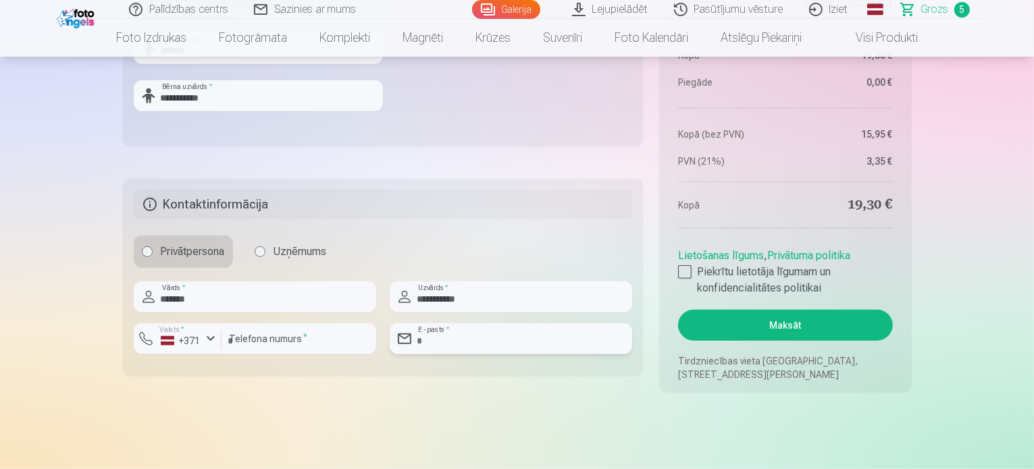
click at [477, 340] on input "email" at bounding box center [511, 338] width 242 height 31
type input "**********"
click at [272, 340] on input "number" at bounding box center [298, 338] width 155 height 31
type input "********"
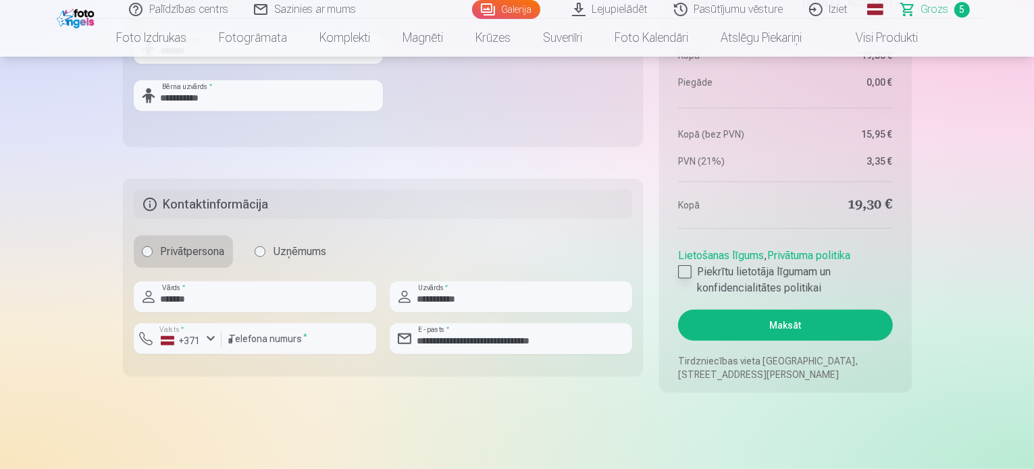
click at [681, 272] on div at bounding box center [685, 272] width 14 height 14
click at [767, 321] on button "Maksāt" at bounding box center [785, 325] width 214 height 31
